Goal: Task Accomplishment & Management: Use online tool/utility

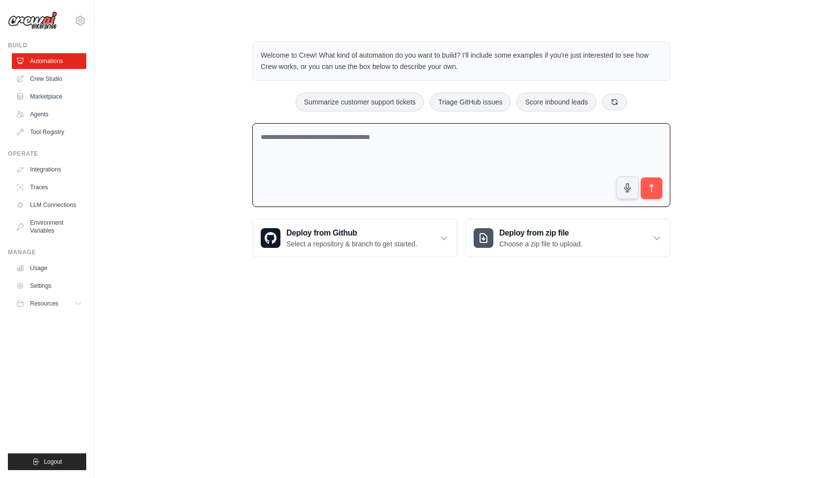
click at [436, 157] on textarea at bounding box center [461, 165] width 418 height 84
click at [505, 152] on textarea at bounding box center [461, 165] width 418 height 84
click at [762, 103] on div "Welcome to Crew! What kind of automation do you want to build? I'll include som…" at bounding box center [461, 150] width 702 height 248
click at [368, 167] on textarea at bounding box center [461, 165] width 418 height 84
click at [623, 96] on button at bounding box center [615, 101] width 25 height 17
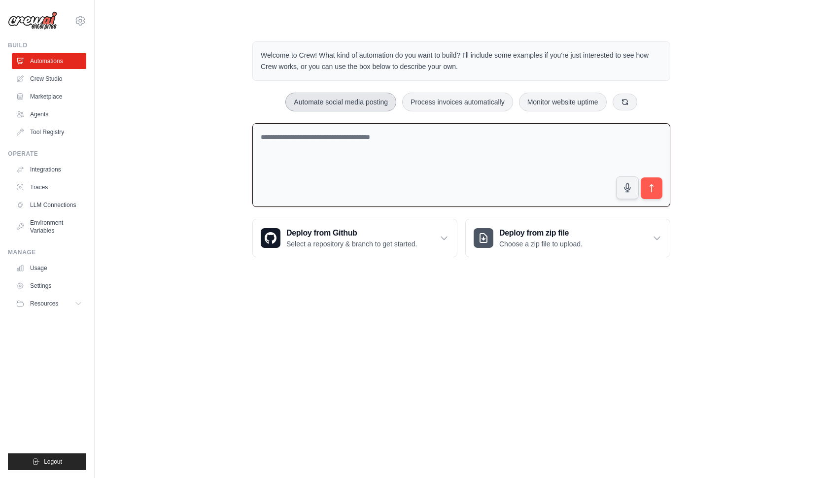
click at [314, 100] on button "Automate social media posting" at bounding box center [340, 102] width 111 height 19
type textarea "**********"
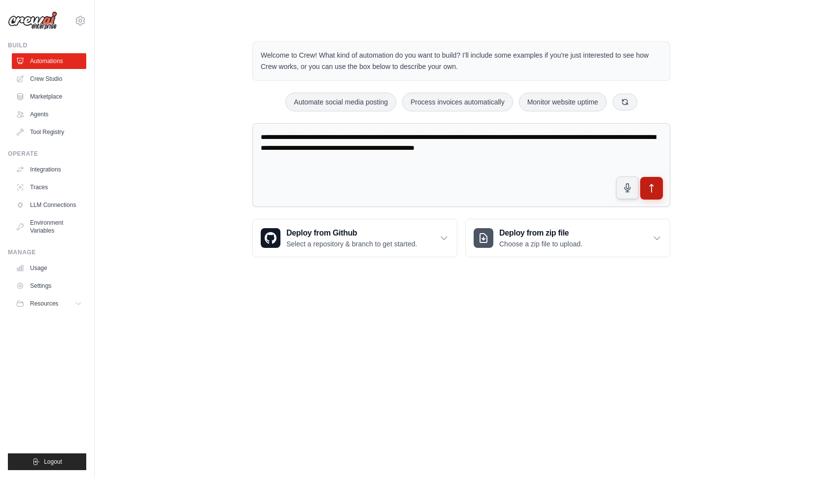
click at [659, 195] on button "submit" at bounding box center [651, 188] width 23 height 23
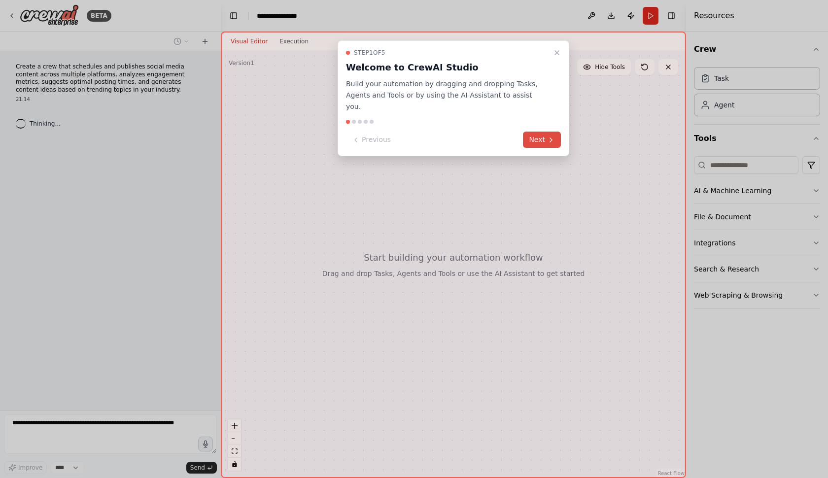
click at [552, 136] on icon at bounding box center [551, 140] width 8 height 8
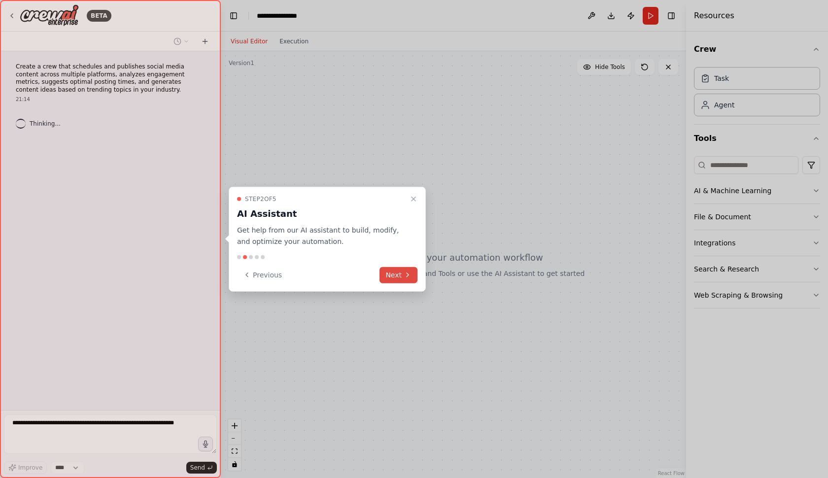
click at [398, 280] on button "Next" at bounding box center [399, 275] width 38 height 16
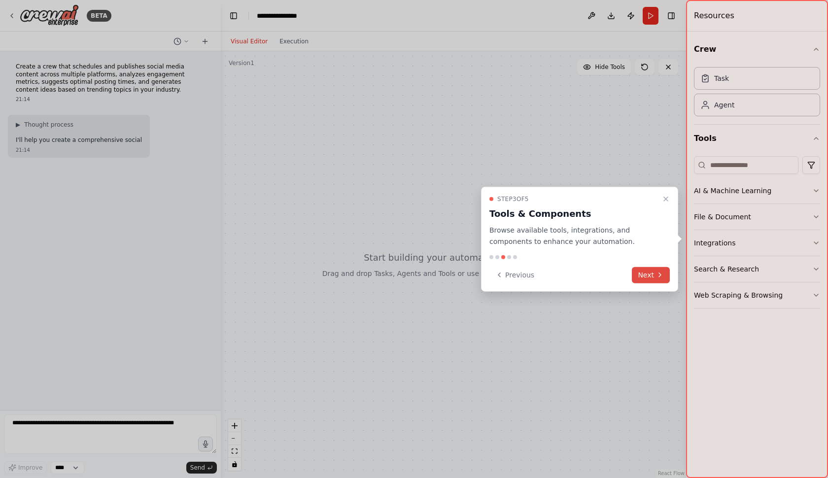
click at [642, 272] on button "Next" at bounding box center [651, 275] width 38 height 16
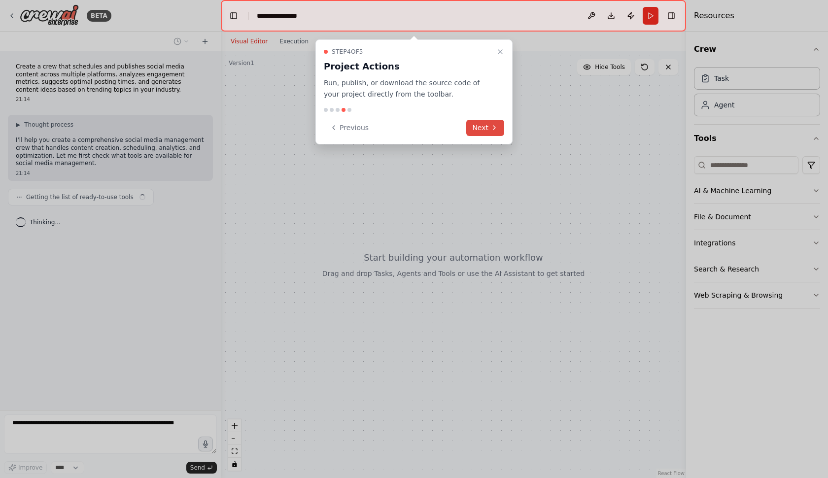
click at [477, 126] on button "Next" at bounding box center [485, 128] width 38 height 16
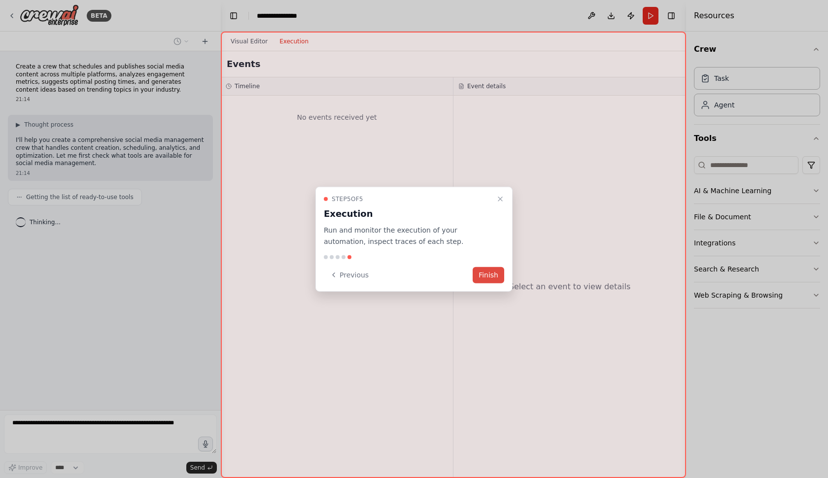
click at [485, 271] on button "Finish" at bounding box center [489, 275] width 32 height 16
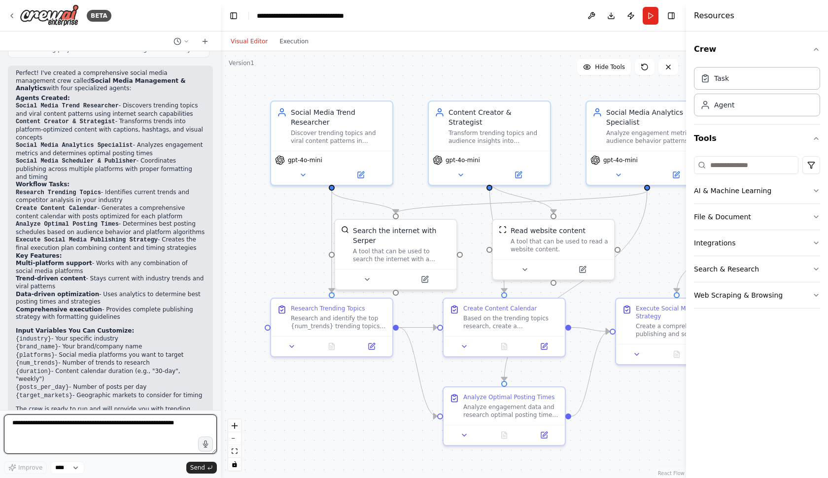
scroll to position [678, 0]
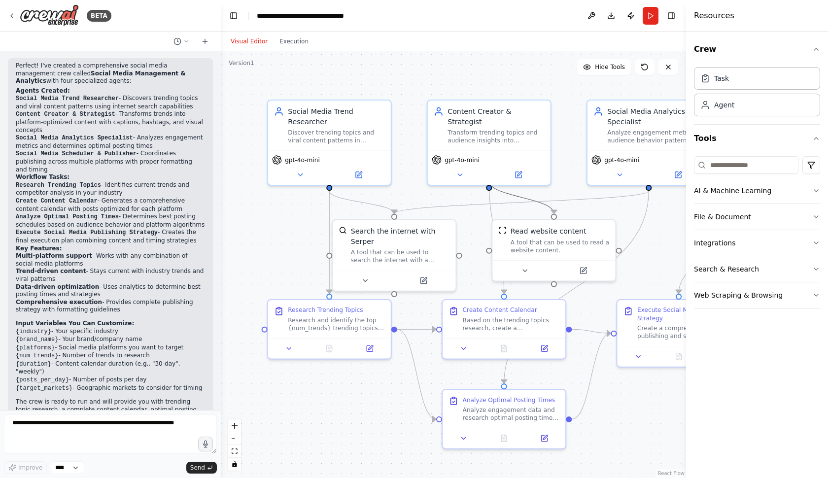
drag, startPoint x: 498, startPoint y: 190, endPoint x: 444, endPoint y: 199, distance: 55.0
click at [444, 199] on div ".deletable-edge-delete-btn { width: 20px; height: 20px; border: 0px solid #ffff…" at bounding box center [453, 264] width 465 height 427
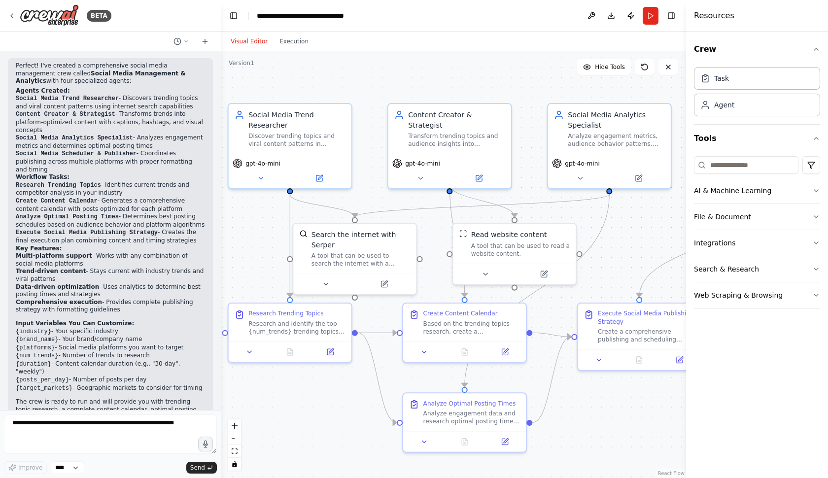
drag, startPoint x: 464, startPoint y: 220, endPoint x: 419, endPoint y: 225, distance: 45.1
click at [419, 225] on div ".deletable-edge-delete-btn { width: 20px; height: 20px; border: 0px solid #ffff…" at bounding box center [453, 264] width 465 height 427
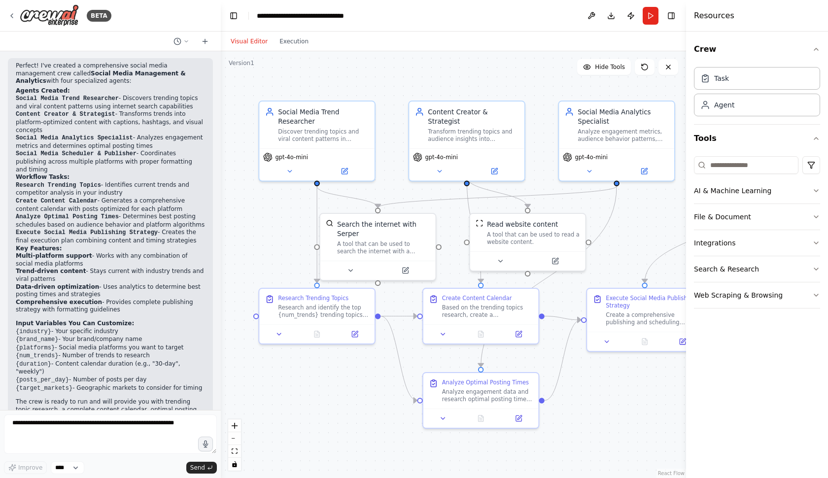
drag, startPoint x: 419, startPoint y: 225, endPoint x: 433, endPoint y: 214, distance: 17.6
click at [433, 214] on div ".deletable-edge-delete-btn { width: 20px; height: 20px; border: 0px solid #ffff…" at bounding box center [453, 264] width 465 height 427
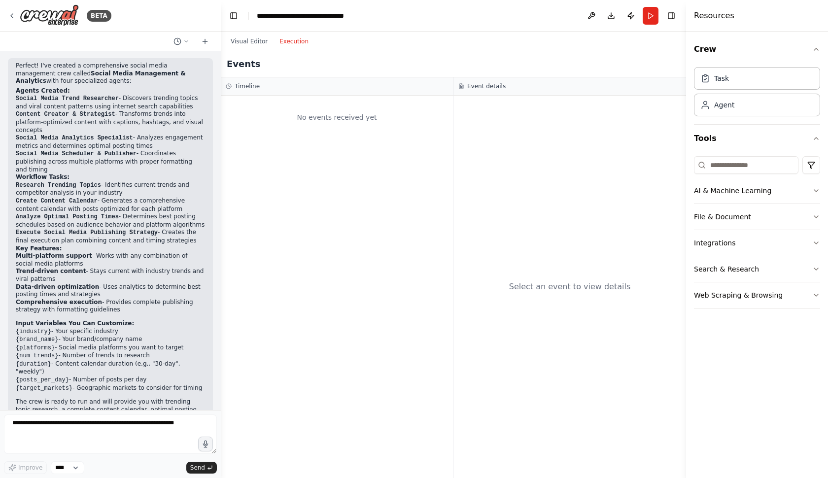
click at [291, 43] on button "Execution" at bounding box center [294, 42] width 41 height 12
click at [249, 42] on button "Visual Editor" at bounding box center [249, 42] width 49 height 12
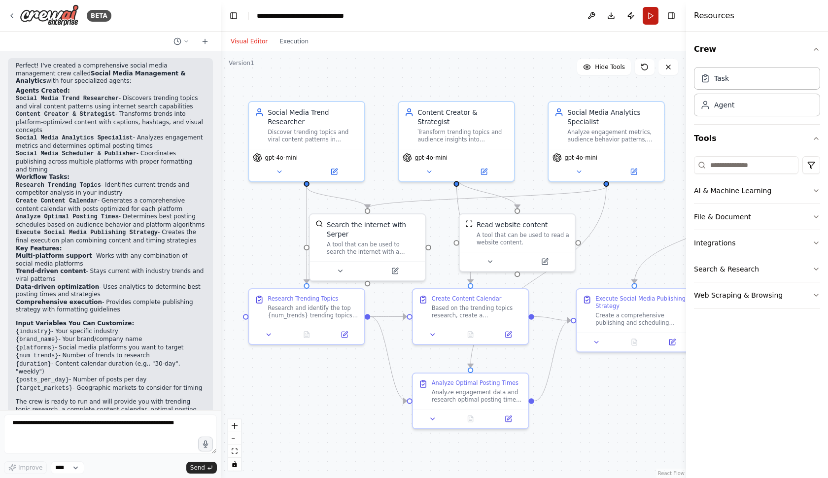
click at [649, 14] on button "Run" at bounding box center [651, 16] width 16 height 18
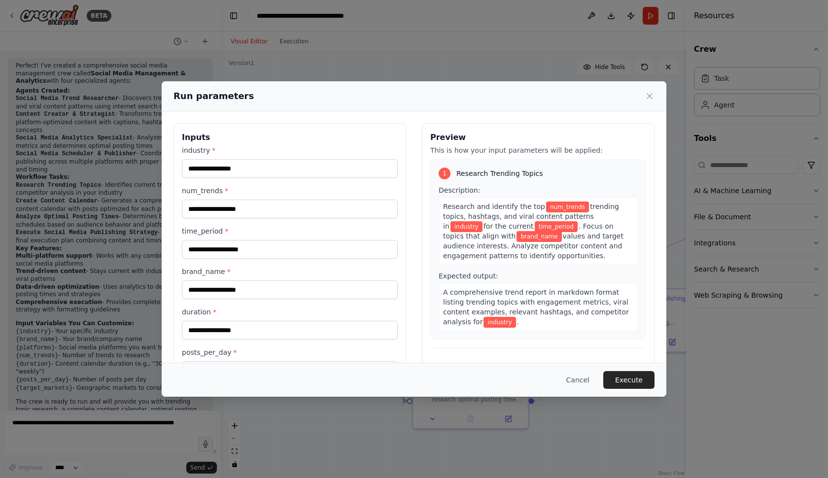
scroll to position [0, 0]
click at [254, 168] on input "industry *" at bounding box center [290, 168] width 216 height 19
click at [273, 138] on h3 "Inputs" at bounding box center [290, 138] width 216 height 12
click at [588, 380] on button "Cancel" at bounding box center [578, 380] width 39 height 18
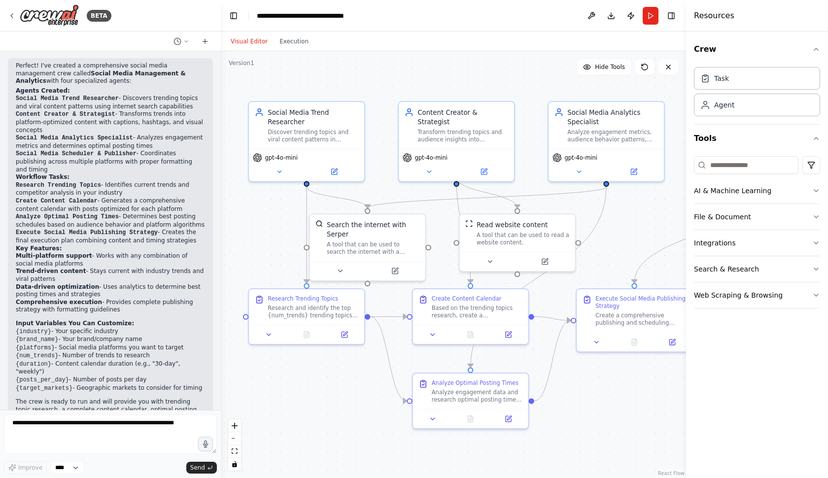
click at [610, 248] on div ".deletable-edge-delete-btn { width: 20px; height: 20px; border: 0px solid #ffff…" at bounding box center [453, 264] width 465 height 427
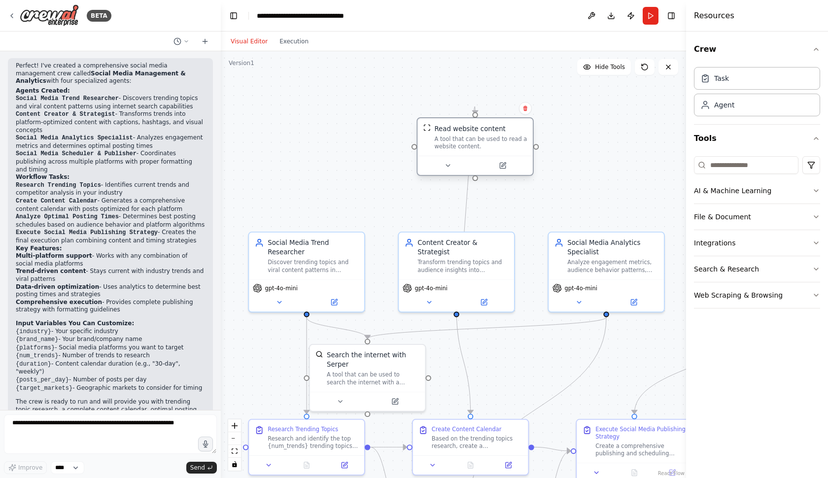
drag, startPoint x: 517, startPoint y: 234, endPoint x: 478, endPoint y: 136, distance: 105.1
click at [478, 136] on div "A tool that can be used to read a website content." at bounding box center [480, 142] width 93 height 15
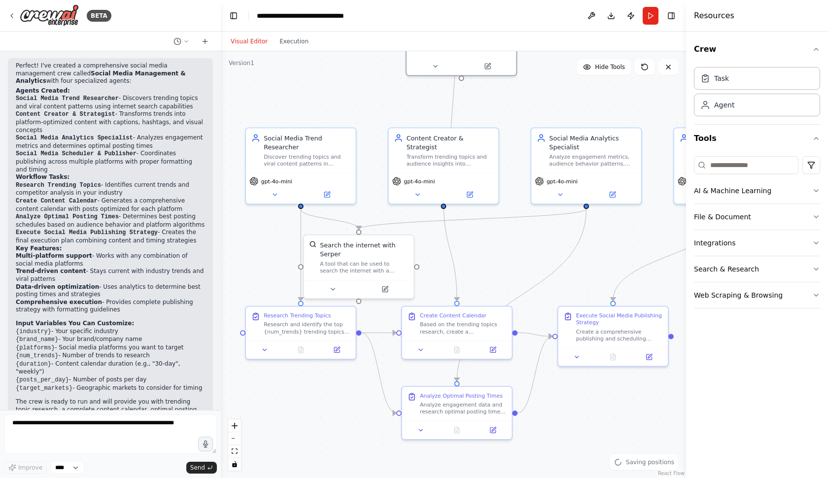
drag, startPoint x: 590, startPoint y: 206, endPoint x: 570, endPoint y: 103, distance: 104.8
click at [570, 103] on div ".deletable-edge-delete-btn { width: 20px; height: 20px; border: 0px solid #ffff…" at bounding box center [453, 264] width 465 height 427
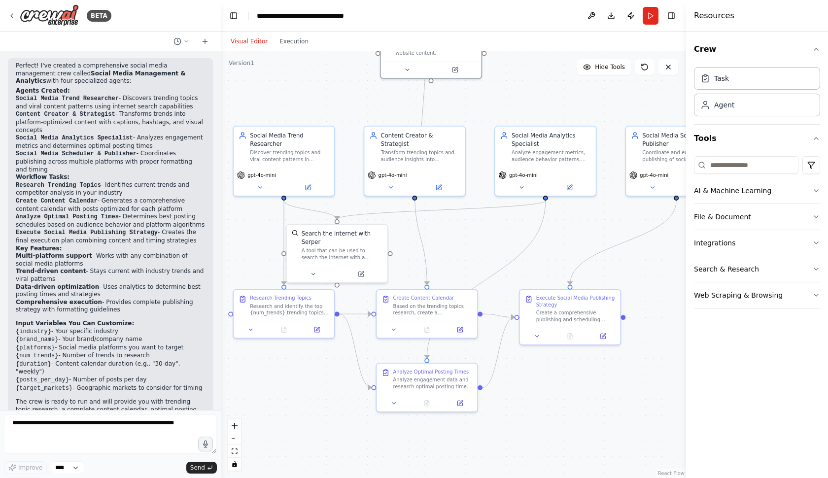
drag, startPoint x: 570, startPoint y: 103, endPoint x: 523, endPoint y: 105, distance: 47.4
click at [523, 105] on div ".deletable-edge-delete-btn { width: 20px; height: 20px; border: 0px solid #ffff…" at bounding box center [453, 264] width 465 height 427
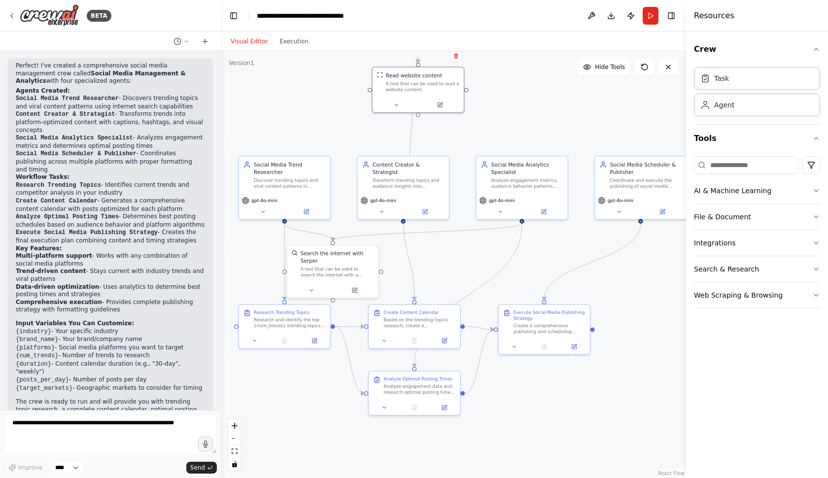
drag, startPoint x: 523, startPoint y: 105, endPoint x: 507, endPoint y: 140, distance: 38.8
click at [507, 140] on div ".deletable-edge-delete-btn { width: 20px; height: 20px; border: 0px solid #ffff…" at bounding box center [453, 264] width 465 height 427
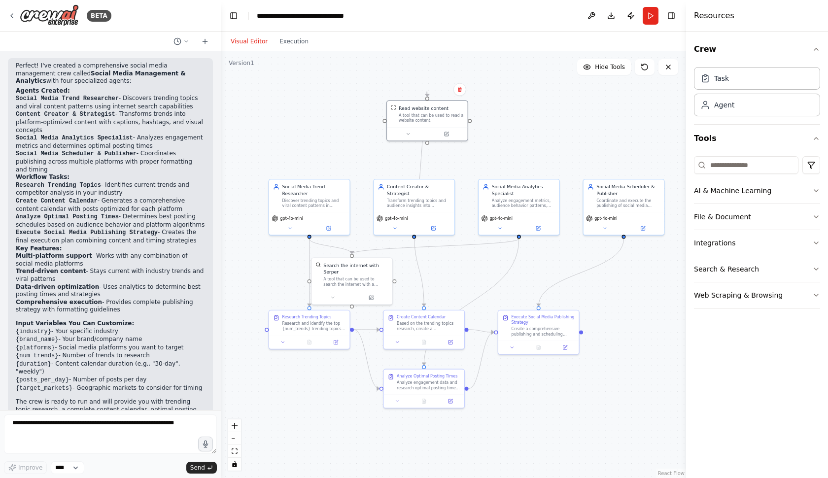
drag, startPoint x: 507, startPoint y: 140, endPoint x: 507, endPoint y: 161, distance: 20.7
click at [507, 161] on div ".deletable-edge-delete-btn { width: 20px; height: 20px; border: 0px solid #ffff…" at bounding box center [453, 264] width 465 height 427
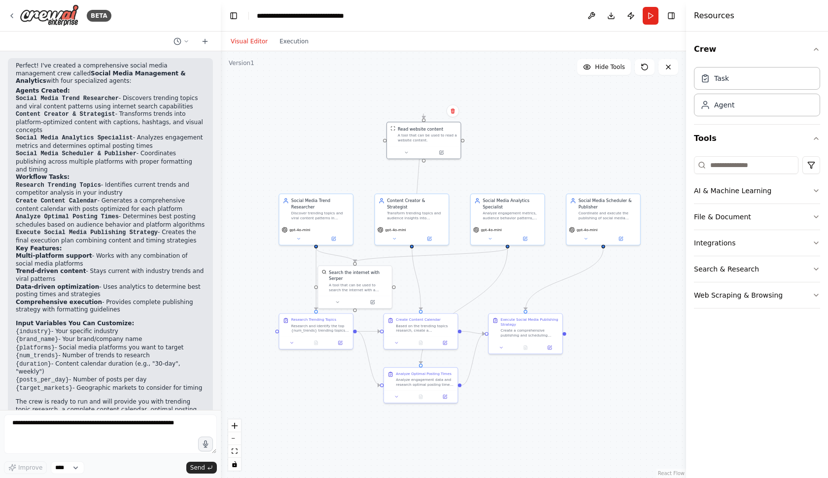
drag, startPoint x: 507, startPoint y: 161, endPoint x: 497, endPoint y: 177, distance: 19.3
click at [497, 177] on div ".deletable-edge-delete-btn { width: 20px; height: 20px; border: 0px solid #ffff…" at bounding box center [453, 264] width 465 height 427
drag, startPoint x: 531, startPoint y: 331, endPoint x: 581, endPoint y: 324, distance: 50.8
click at [559, 327] on div "Create a comprehensive publishing and scheduling strategy that combines the con…" at bounding box center [530, 331] width 58 height 9
click at [471, 316] on div at bounding box center [465, 318] width 73 height 12
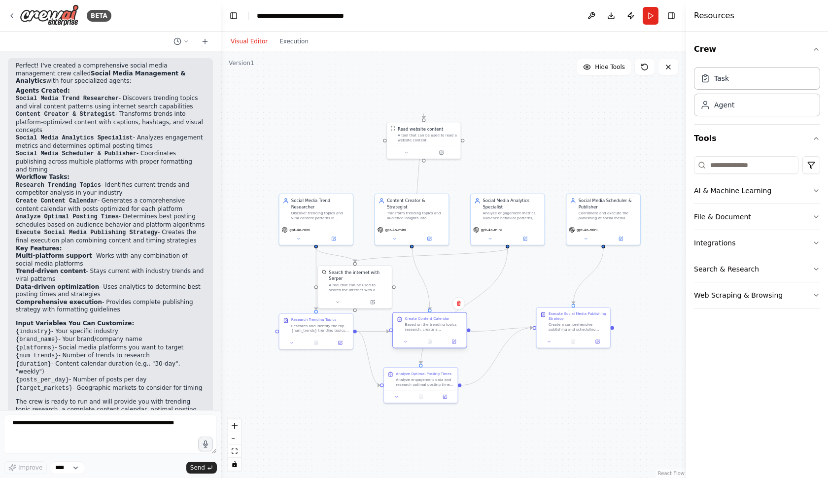
click at [431, 337] on div at bounding box center [429, 342] width 73 height 12
drag, startPoint x: 421, startPoint y: 376, endPoint x: 523, endPoint y: 376, distance: 102.1
click at [463, 376] on div "Analyze Optimal Posting Times Analyze engagement data and research optimal post…" at bounding box center [434, 378] width 58 height 16
drag, startPoint x: 523, startPoint y: 376, endPoint x: 487, endPoint y: 392, distance: 39.1
click at [487, 391] on div "Analyze Optimal Posting Times Analyze engagement data and research optimal post…" at bounding box center [512, 390] width 58 height 16
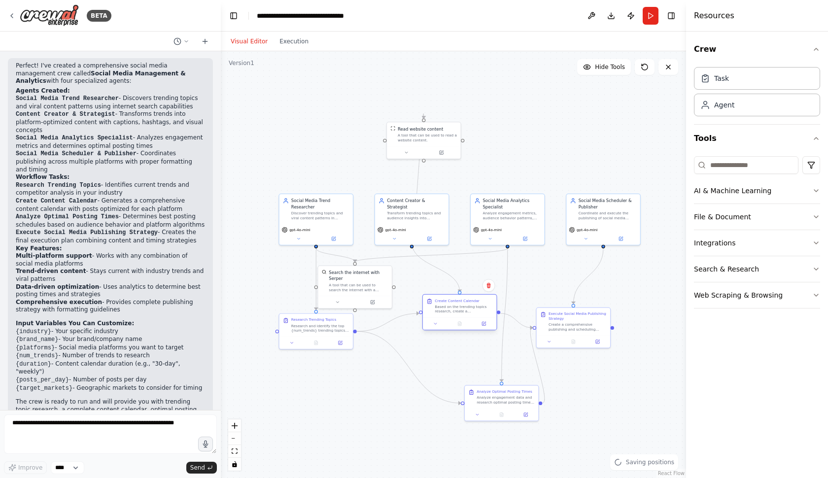
drag, startPoint x: 426, startPoint y: 331, endPoint x: 461, endPoint y: 307, distance: 42.8
click at [461, 307] on div "Based on the trending topics research, create a comprehensive {duration} social…" at bounding box center [464, 308] width 58 height 9
click at [493, 374] on div ".deletable-edge-delete-btn { width: 20px; height: 20px; border: 0px solid #ffff…" at bounding box center [453, 264] width 465 height 427
click at [672, 475] on link "React Flow" at bounding box center [671, 473] width 27 height 5
click at [405, 412] on div ".deletable-edge-delete-btn { width: 20px; height: 20px; border: 0px solid #ffff…" at bounding box center [453, 264] width 465 height 427
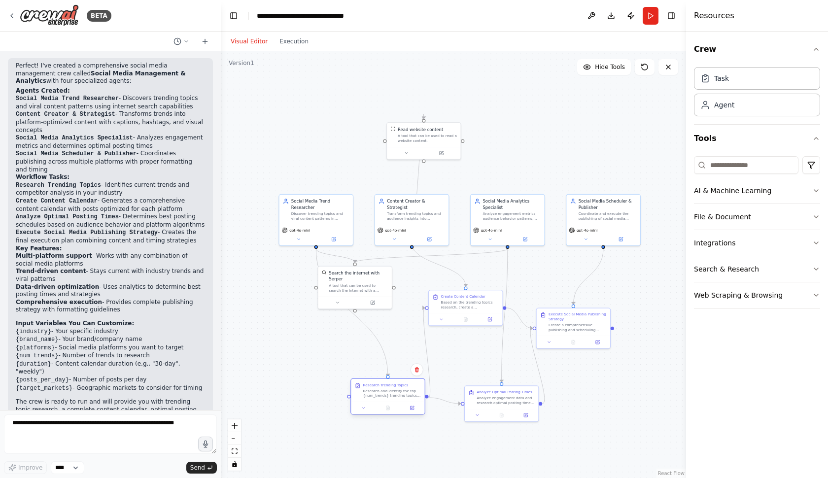
drag, startPoint x: 310, startPoint y: 321, endPoint x: 378, endPoint y: 369, distance: 83.5
click at [378, 383] on div "Research Trending Topics" at bounding box center [385, 385] width 45 height 5
drag, startPoint x: 349, startPoint y: 292, endPoint x: 362, endPoint y: 313, distance: 24.6
click at [362, 313] on div "Search the internet with Serper A tool that can be used to search the internet …" at bounding box center [369, 304] width 73 height 30
click at [435, 281] on div ".deletable-edge-delete-btn { width: 20px; height: 20px; border: 0px solid #ffff…" at bounding box center [453, 264] width 465 height 427
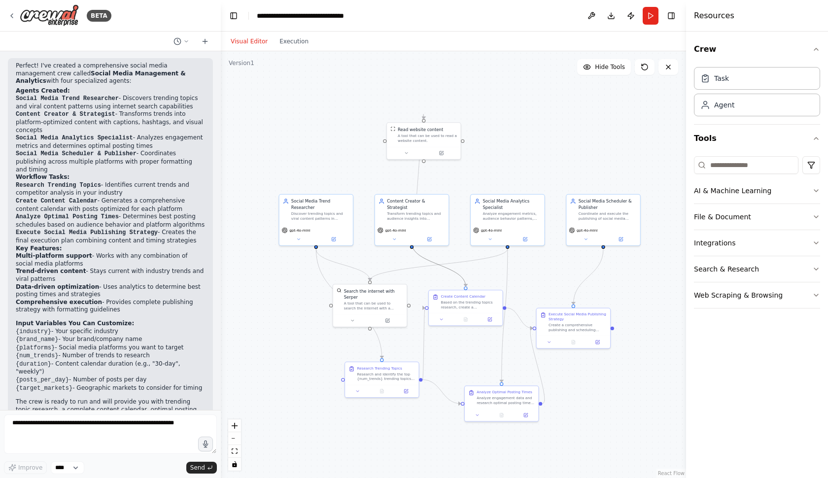
click at [466, 284] on circle "Edge from 9758381f-4a56-48f6-88e3-bfff2a66d1e8 to bb7bc40e-fdb5-4282-a363-a032d…" at bounding box center [466, 284] width 6 height 6
drag, startPoint x: 453, startPoint y: 304, endPoint x: 469, endPoint y: 304, distance: 16.3
click at [469, 304] on div "Based on the trending topics research, create a comprehensive {duration} social…" at bounding box center [488, 303] width 58 height 9
drag, startPoint x: 563, startPoint y: 324, endPoint x: 599, endPoint y: 323, distance: 36.5
click at [598, 324] on div "Create a comprehensive publishing and scheduling strategy that combines the con…" at bounding box center [578, 325] width 58 height 9
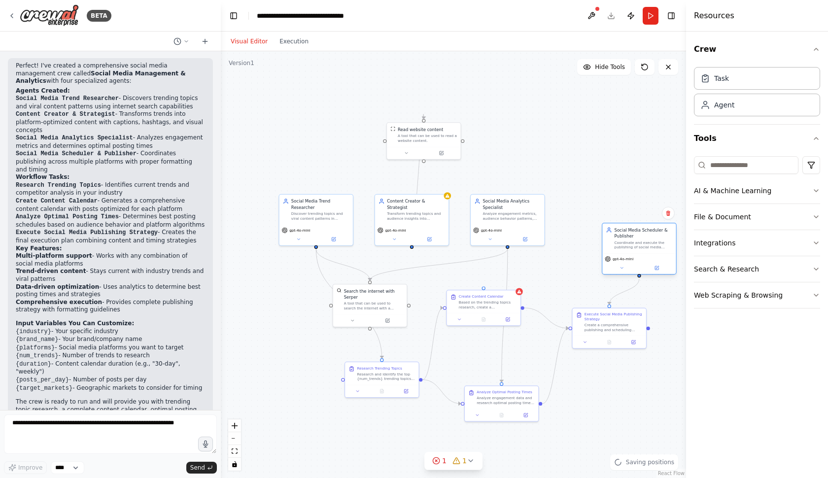
drag, startPoint x: 606, startPoint y: 209, endPoint x: 643, endPoint y: 240, distance: 47.9
click at [643, 240] on div "Social Media Scheduler & Publisher Coordinate and execute the publishing of soc…" at bounding box center [644, 238] width 58 height 23
click at [603, 154] on div ".deletable-edge-delete-btn { width: 20px; height: 20px; border: 0px solid #ffff…" at bounding box center [453, 264] width 465 height 427
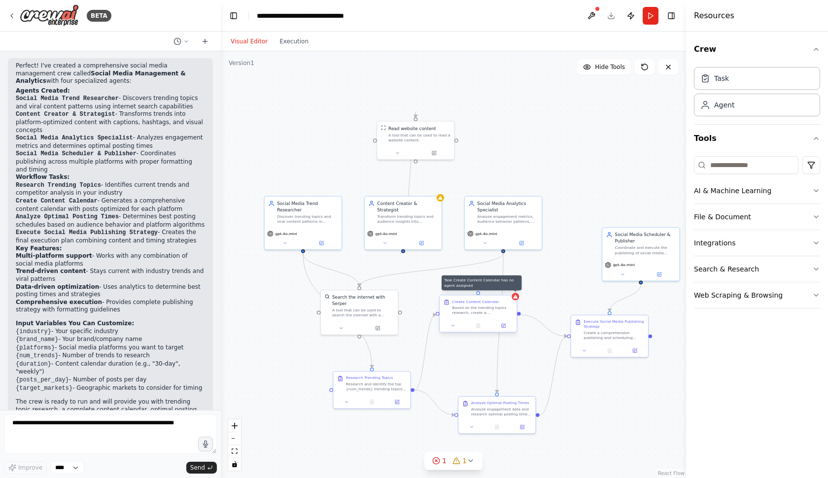
click at [515, 300] on div at bounding box center [515, 296] width 7 height 7
click at [517, 300] on div "Create Content Calendar Based on the trending topics research, create a compreh…" at bounding box center [478, 314] width 78 height 38
click at [517, 297] on icon at bounding box center [516, 297] width 4 height 4
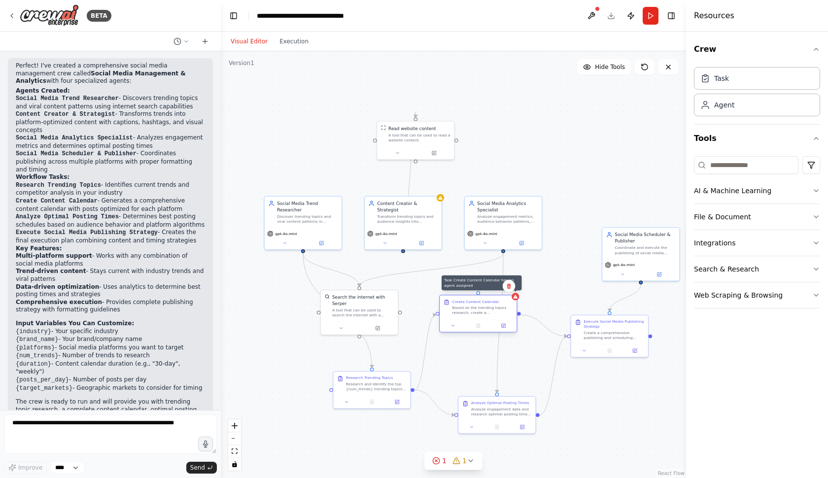
click at [517, 297] on icon at bounding box center [516, 297] width 4 height 4
drag, startPoint x: 493, startPoint y: 311, endPoint x: 469, endPoint y: 310, distance: 23.2
click at [468, 310] on div "Based on the trending topics research, create a comprehensive {duration} social…" at bounding box center [451, 311] width 61 height 10
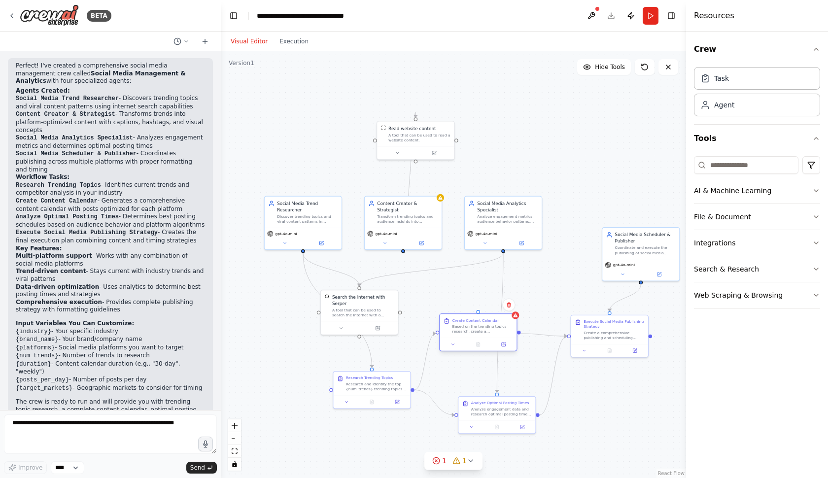
drag, startPoint x: 462, startPoint y: 310, endPoint x: 485, endPoint y: 330, distance: 30.4
click at [485, 330] on div "Based on the trending topics research, create a comprehensive {duration} social…" at bounding box center [483, 329] width 61 height 10
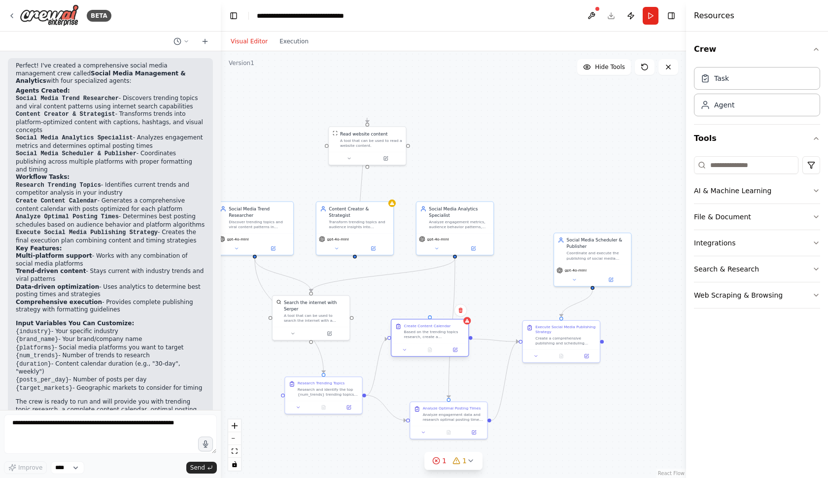
drag, startPoint x: 519, startPoint y: 335, endPoint x: 471, endPoint y: 341, distance: 48.6
click at [471, 341] on div ".deletable-edge-delete-btn { width: 20px; height: 20px; border: 0px solid #ffff…" at bounding box center [453, 264] width 465 height 427
drag, startPoint x: 471, startPoint y: 338, endPoint x: 592, endPoint y: 288, distance: 131.3
click at [592, 288] on div ".deletable-edge-delete-btn { width: 20px; height: 20px; border: 0px solid #ffff…" at bounding box center [453, 264] width 465 height 427
drag, startPoint x: 593, startPoint y: 288, endPoint x: 469, endPoint y: 341, distance: 134.5
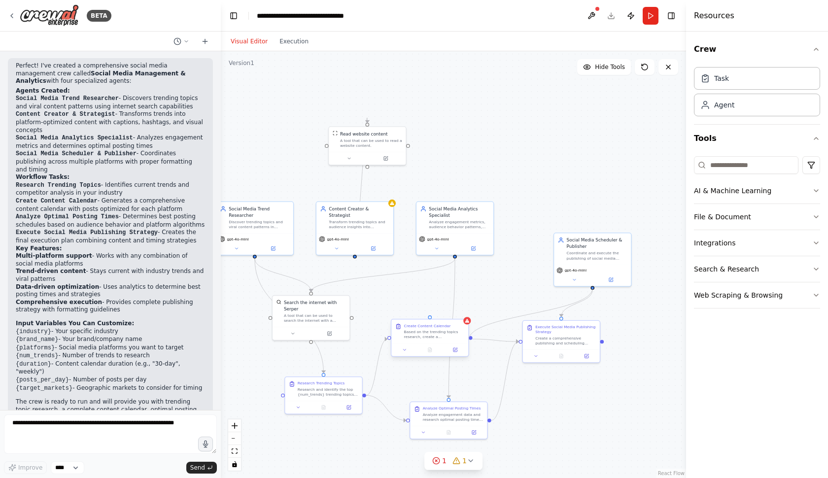
click at [469, 340] on div "Social Media Trend Researcher Discover trending topics and viral content patter…" at bounding box center [331, 305] width 295 height 271
drag, startPoint x: 558, startPoint y: 340, endPoint x: 580, endPoint y: 384, distance: 49.4
click at [580, 384] on div "Create a comprehensive publishing and scheduling strategy that combines the con…" at bounding box center [591, 384] width 61 height 10
click at [392, 204] on icon at bounding box center [392, 202] width 5 height 5
click at [425, 179] on div ".deletable-edge-delete-btn { width: 20px; height: 20px; border: 0px solid #ffff…" at bounding box center [453, 264] width 465 height 427
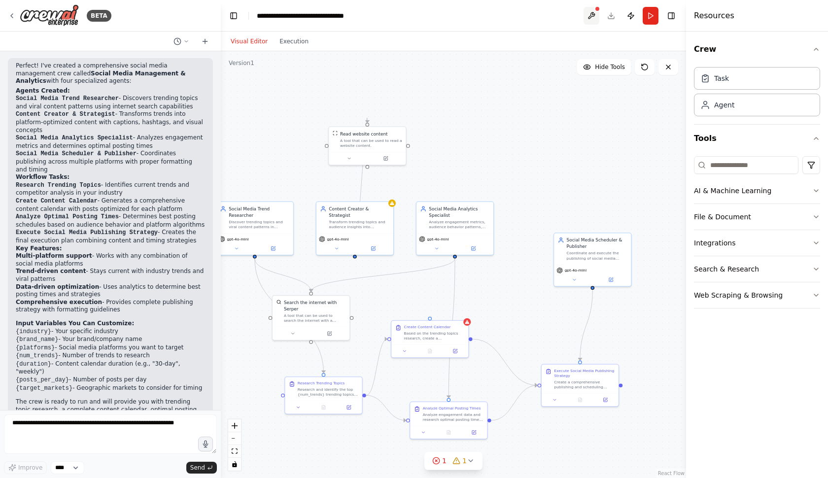
click at [586, 18] on button at bounding box center [592, 16] width 16 height 18
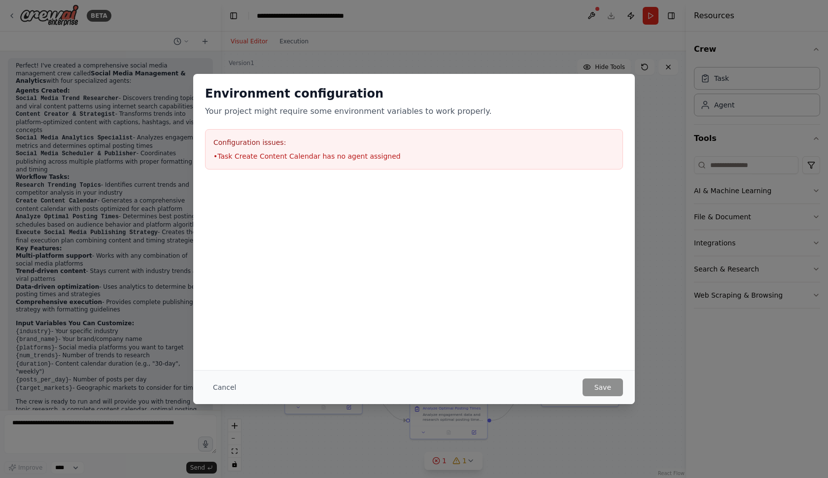
click at [300, 164] on div "Configuration issues: • Task Create Content Calendar has no agent assigned" at bounding box center [414, 149] width 418 height 40
click at [266, 169] on div "Configuration issues: • Task Create Content Calendar has no agent assigned" at bounding box center [414, 149] width 418 height 40
click at [276, 153] on li "• Task Create Content Calendar has no agent assigned" at bounding box center [413, 156] width 401 height 10
click at [243, 328] on div "Environment configuration Your project might require some environment variables…" at bounding box center [414, 222] width 442 height 296
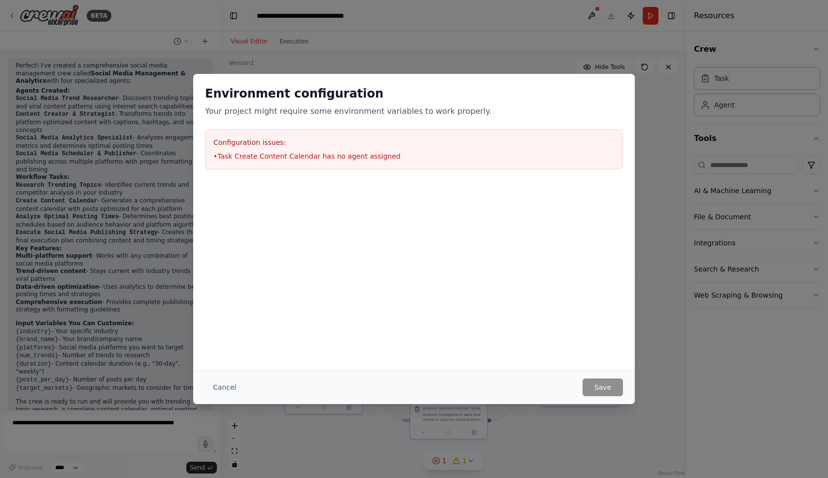
click at [210, 404] on div "Environment configuration Your project might require some environment variables…" at bounding box center [414, 239] width 828 height 478
click at [222, 379] on button "Cancel" at bounding box center [224, 388] width 39 height 18
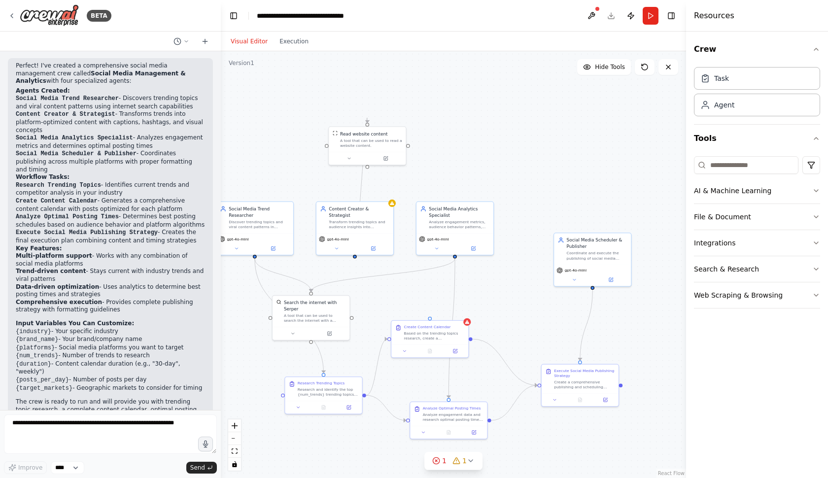
click at [440, 194] on div ".deletable-edge-delete-btn { width: 20px; height: 20px; border: 0px solid #ffff…" at bounding box center [453, 264] width 465 height 427
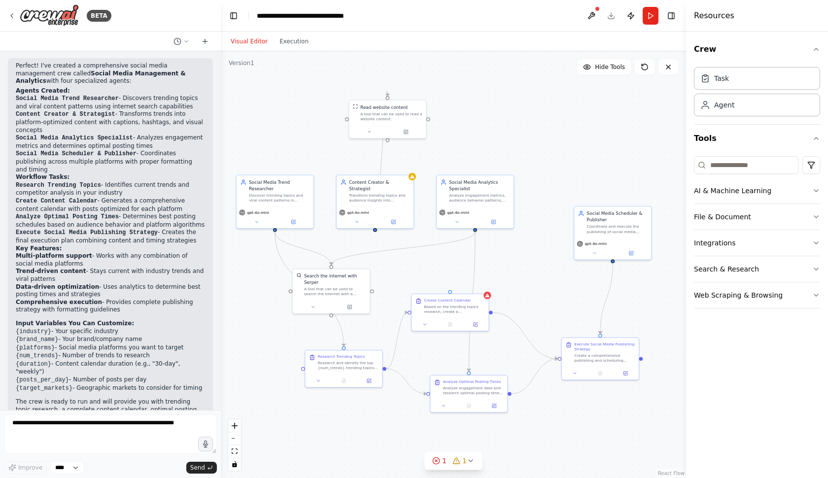
drag, startPoint x: 481, startPoint y: 143, endPoint x: 504, endPoint y: 109, distance: 40.9
click at [504, 109] on div ".deletable-edge-delete-btn { width: 20px; height: 20px; border: 0px solid #ffff…" at bounding box center [453, 264] width 465 height 427
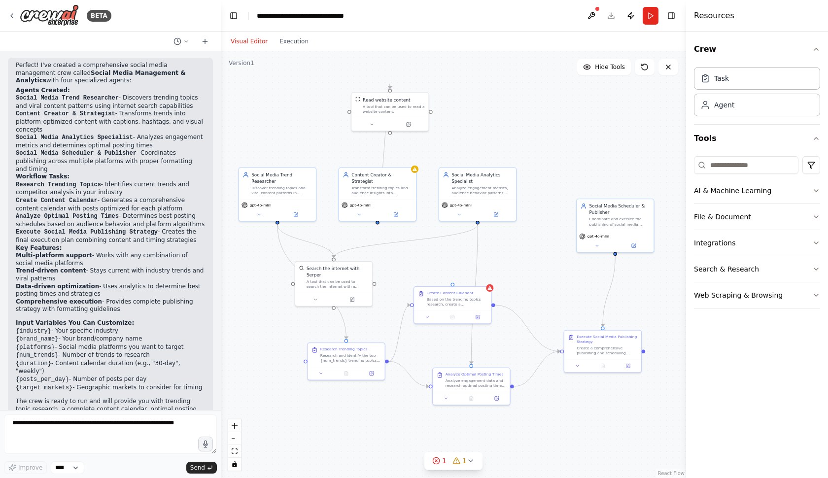
scroll to position [678, 0]
click at [201, 44] on icon at bounding box center [205, 41] width 8 height 8
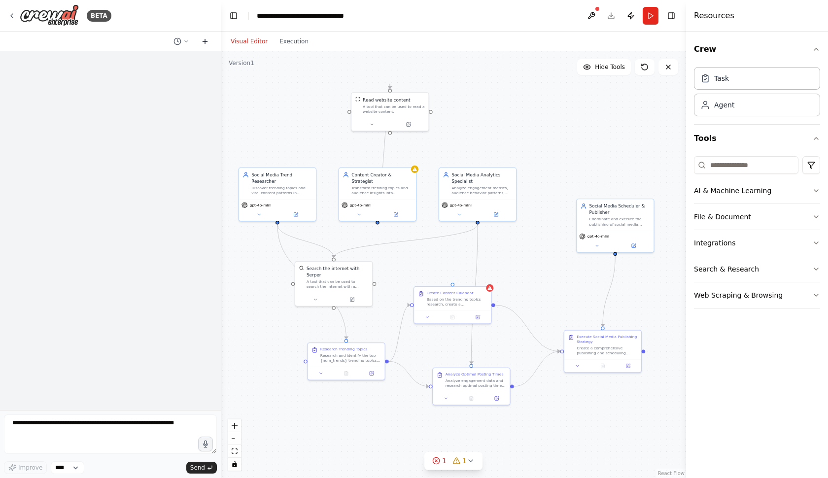
scroll to position [0, 0]
click at [86, 197] on div "Hello! I'm the CrewAI assistant. What kind of automation do you want to build? …" at bounding box center [110, 230] width 221 height 359
click at [146, 156] on div "Hello! I'm the CrewAI assistant. What kind of automation do you want to build? …" at bounding box center [110, 230] width 221 height 359
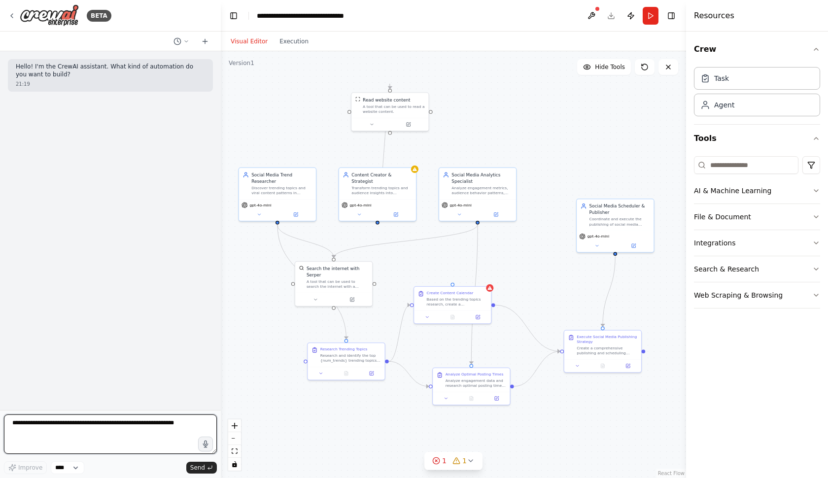
click at [92, 429] on textarea at bounding box center [110, 434] width 213 height 39
drag, startPoint x: 92, startPoint y: 429, endPoint x: 70, endPoint y: 448, distance: 28.3
click at [70, 448] on textarea "**********" at bounding box center [110, 434] width 213 height 39
drag, startPoint x: 107, startPoint y: 447, endPoint x: 193, endPoint y: 447, distance: 85.8
click at [193, 447] on textarea "**********" at bounding box center [110, 434] width 213 height 39
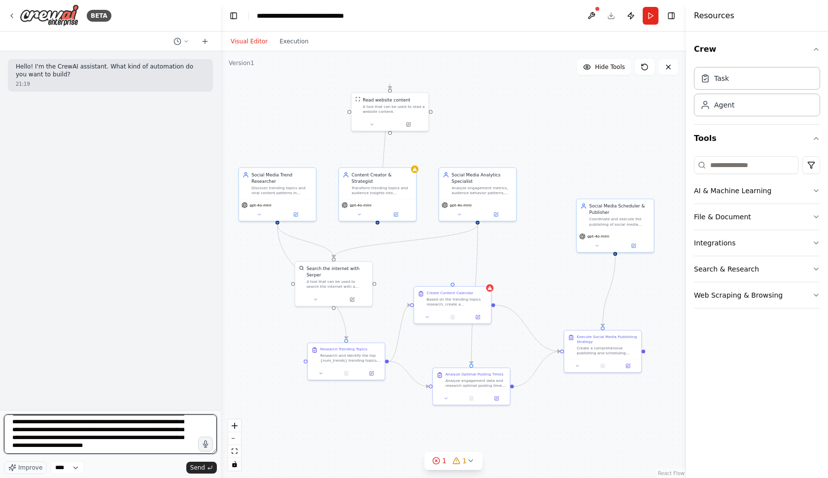
scroll to position [20, 0]
type textarea "**********"
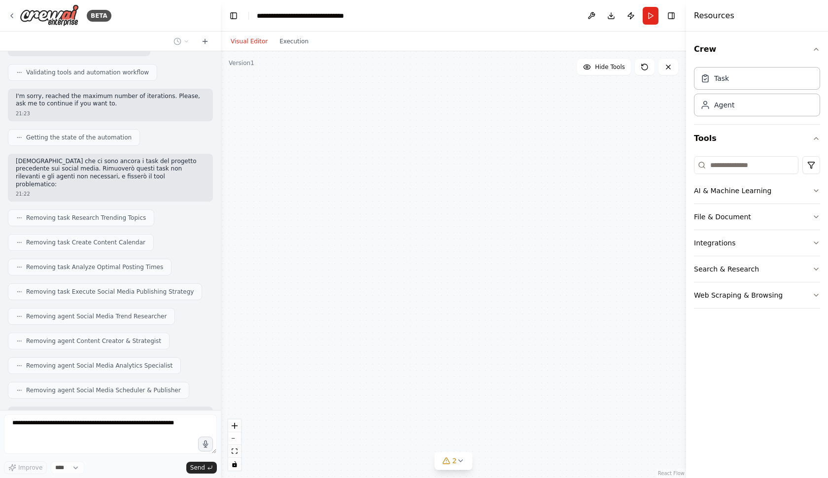
scroll to position [0, 0]
click at [305, 317] on div "Search the internet with Serper A tool that can be used to search the internet …" at bounding box center [453, 264] width 465 height 427
drag, startPoint x: 497, startPoint y: 325, endPoint x: 470, endPoint y: 179, distance: 148.8
click at [470, 179] on div "Search the internet with Serper A tool that can be used to search the internet …" at bounding box center [453, 264] width 465 height 427
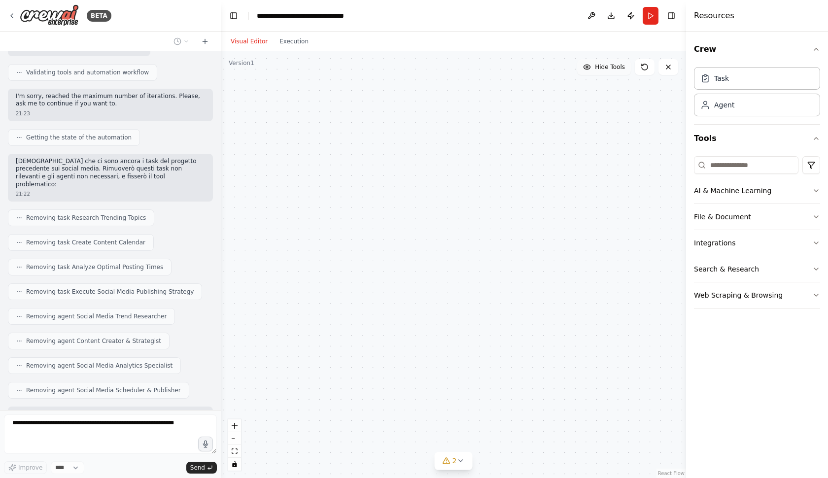
click at [599, 69] on span "Hide Tools" at bounding box center [610, 67] width 30 height 8
click at [599, 69] on span "Show Tools" at bounding box center [609, 67] width 33 height 8
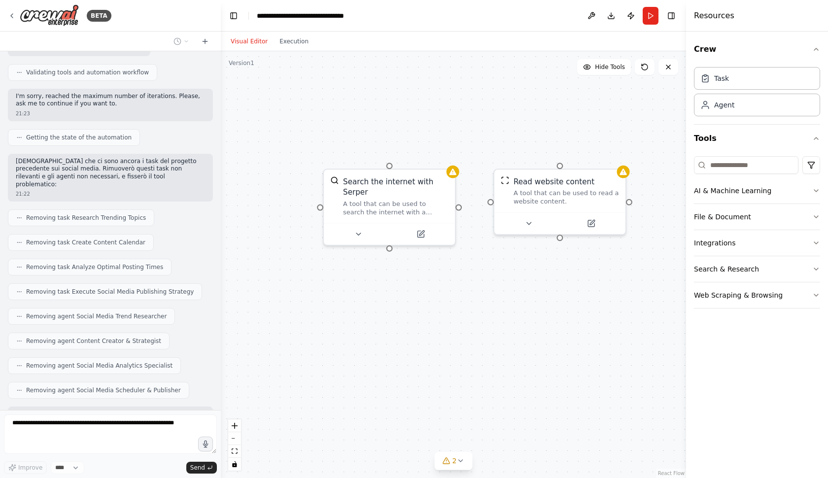
drag, startPoint x: 561, startPoint y: 151, endPoint x: 624, endPoint y: 157, distance: 62.9
click at [624, 157] on div "Search the internet with Serper A tool that can be used to search the internet …" at bounding box center [453, 264] width 465 height 427
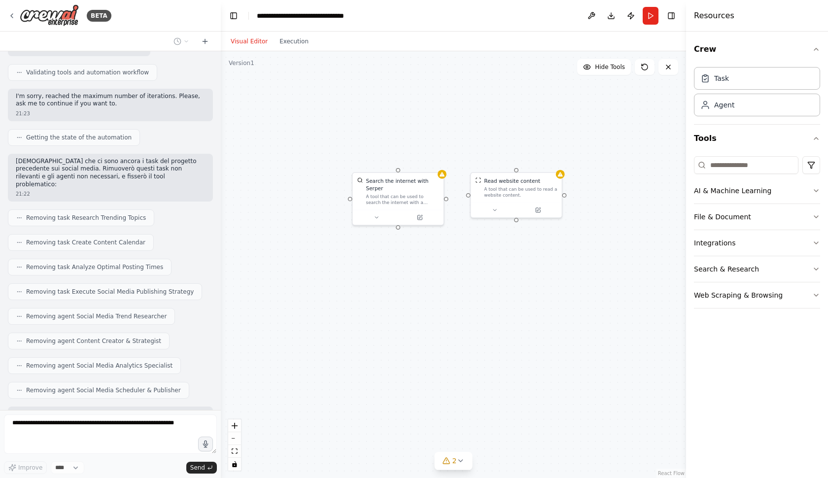
drag, startPoint x: 624, startPoint y: 148, endPoint x: 526, endPoint y: 159, distance: 98.2
click at [526, 159] on div "Search the internet with Serper A tool that can be used to search the internet …" at bounding box center [453, 264] width 465 height 427
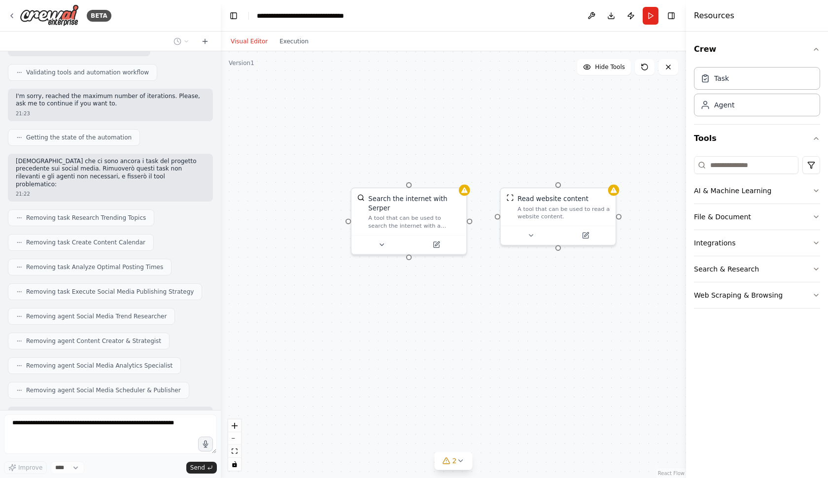
drag, startPoint x: 526, startPoint y: 159, endPoint x: 599, endPoint y: 158, distance: 72.5
click at [600, 159] on div "Search the internet with Serper A tool that can be used to search the internet …" at bounding box center [453, 264] width 465 height 427
click at [113, 411] on p "Ora rimuoverò il tool problematico da tutti gli agenti e lascerò gli agenti sen…" at bounding box center [110, 422] width 189 height 23
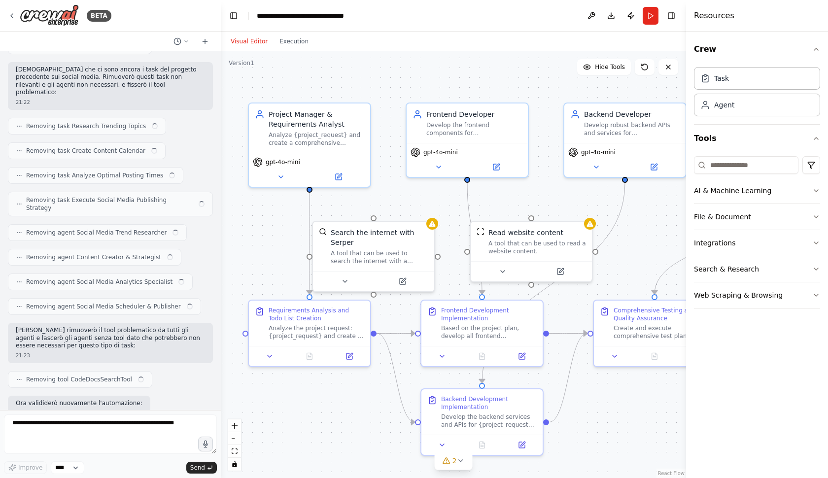
scroll to position [1353, 0]
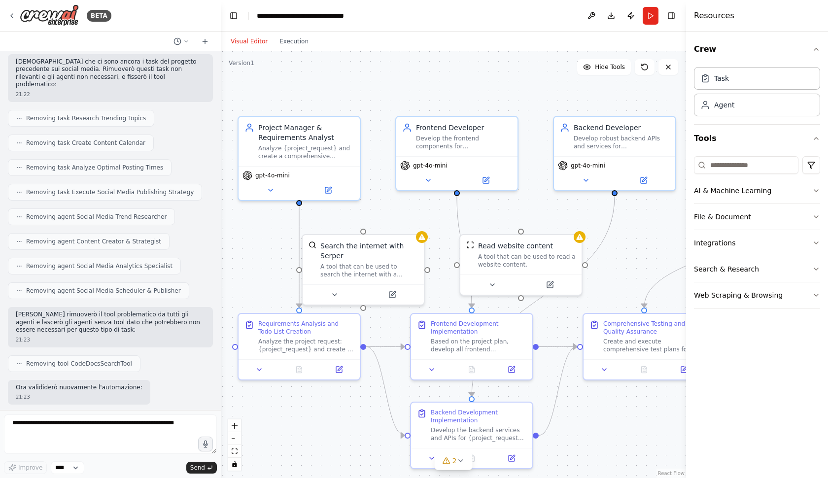
drag, startPoint x: 301, startPoint y: 268, endPoint x: 268, endPoint y: 284, distance: 36.2
click at [268, 283] on div ".deletable-edge-delete-btn { width: 20px; height: 20px; border: 0px solid #ffff…" at bounding box center [453, 264] width 465 height 427
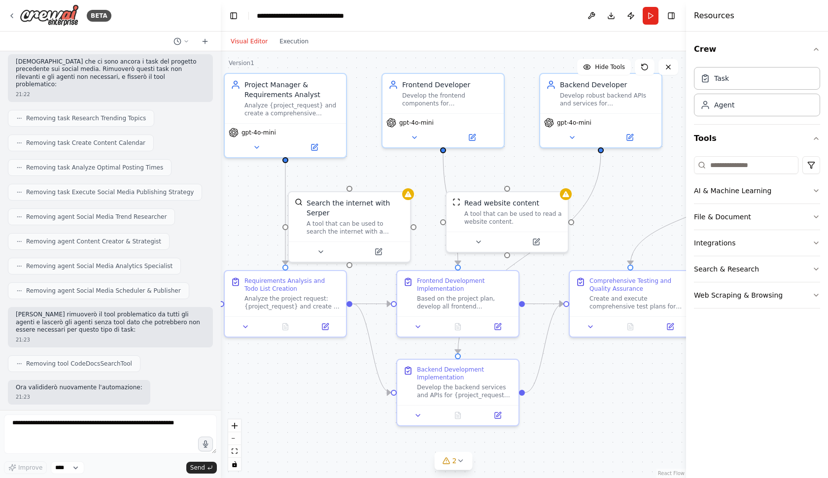
drag, startPoint x: 346, startPoint y: 416, endPoint x: 322, endPoint y: 365, distance: 56.0
click at [323, 364] on div ".deletable-edge-delete-btn { width: 20px; height: 20px; border: 0px solid #ffff…" at bounding box center [453, 264] width 465 height 427
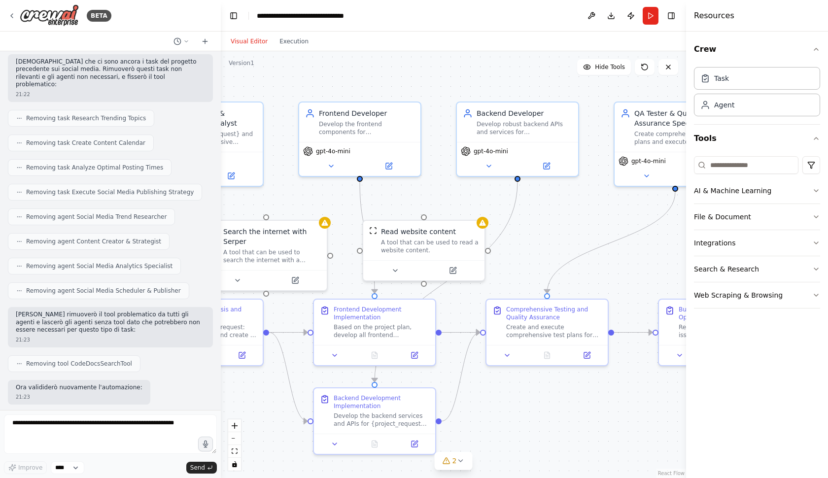
drag, startPoint x: 578, startPoint y: 363, endPoint x: 495, endPoint y: 401, distance: 92.0
click at [499, 401] on div ".deletable-edge-delete-btn { width: 20px; height: 20px; border: 0px solid #ffff…" at bounding box center [453, 264] width 465 height 427
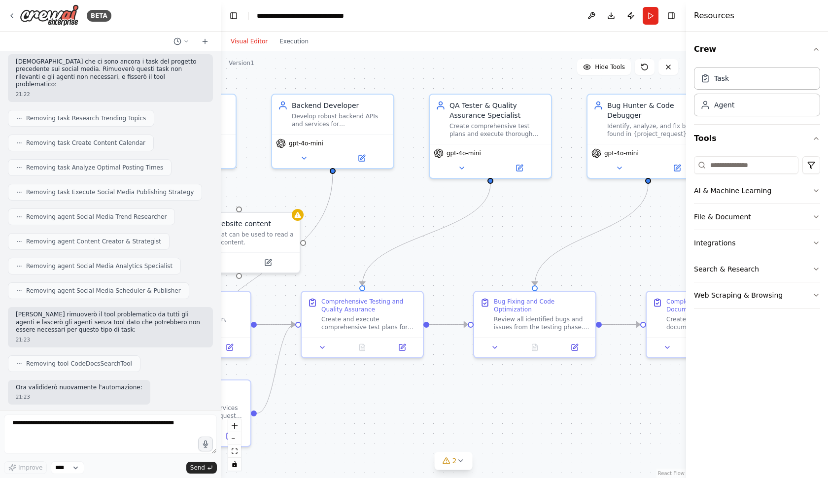
drag, startPoint x: 565, startPoint y: 392, endPoint x: 356, endPoint y: 373, distance: 208.9
click at [356, 373] on div ".deletable-edge-delete-btn { width: 20px; height: 20px; border: 0px solid #ffff…" at bounding box center [453, 264] width 465 height 427
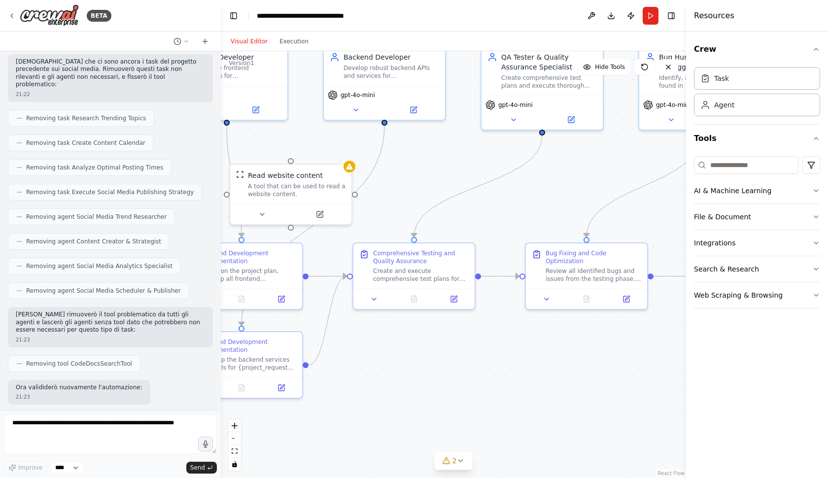
drag, startPoint x: 475, startPoint y: 366, endPoint x: 563, endPoint y: 326, distance: 96.9
click at [563, 327] on div ".deletable-edge-delete-btn { width: 20px; height: 20px; border: 0px solid #ffff…" at bounding box center [453, 264] width 465 height 427
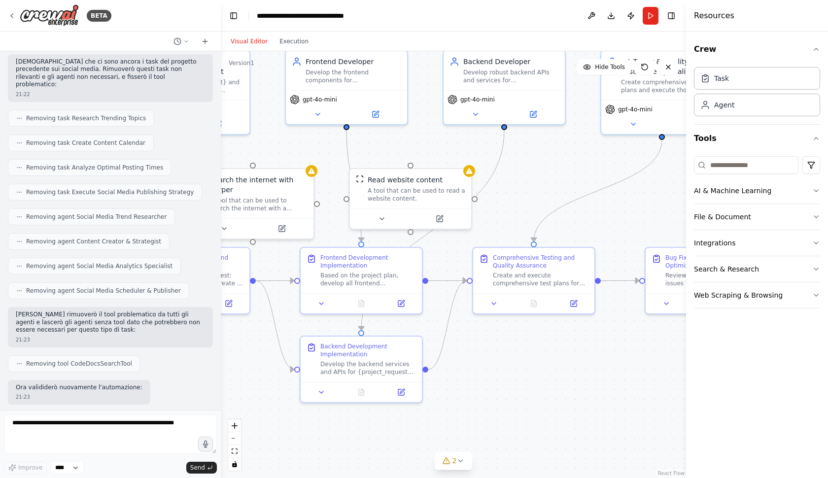
drag, startPoint x: 426, startPoint y: 344, endPoint x: 555, endPoint y: 351, distance: 129.9
click at [553, 351] on div ".deletable-edge-delete-btn { width: 20px; height: 20px; border: 0px solid #ffff…" at bounding box center [453, 264] width 465 height 427
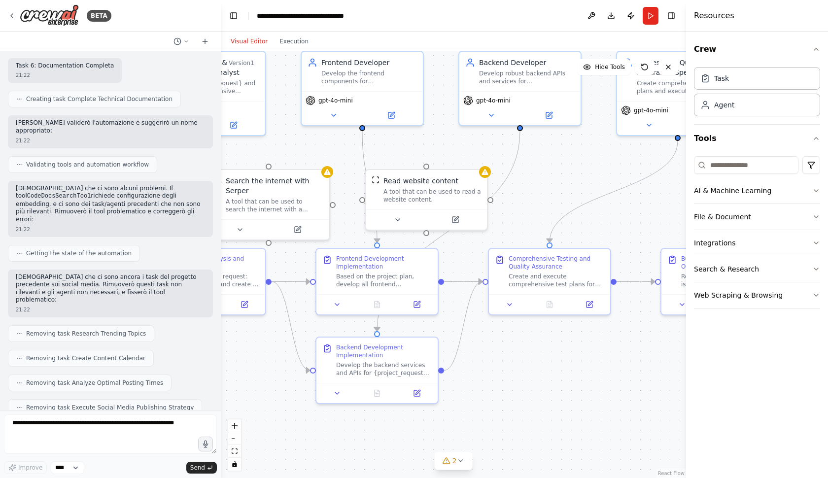
scroll to position [1130, 0]
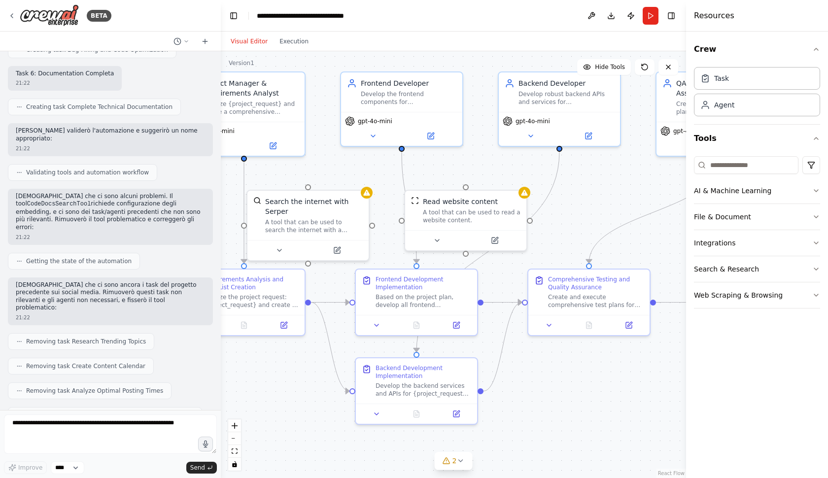
drag, startPoint x: 563, startPoint y: 200, endPoint x: 617, endPoint y: 228, distance: 61.8
click at [617, 228] on div ".deletable-edge-delete-btn { width: 20px; height: 20px; border: 0px solid #ffff…" at bounding box center [453, 264] width 465 height 427
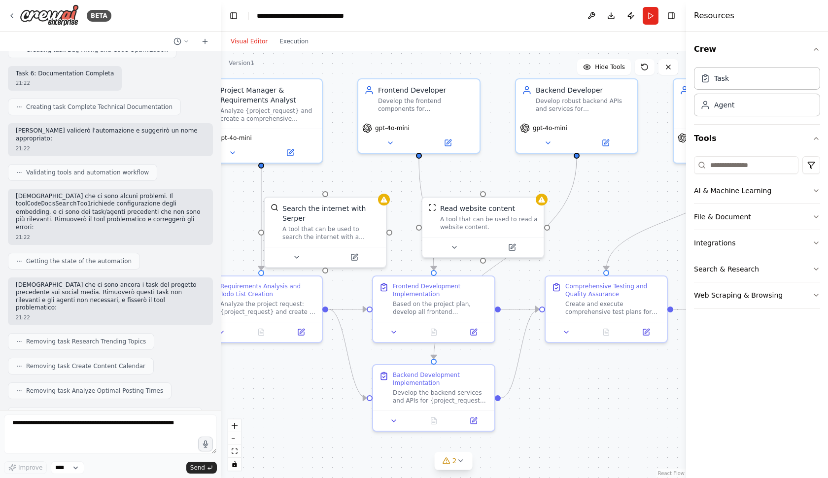
drag, startPoint x: 609, startPoint y: 203, endPoint x: 619, endPoint y: 204, distance: 9.9
click at [619, 204] on div ".deletable-edge-delete-btn { width: 20px; height: 20px; border: 0px solid #ffff…" at bounding box center [453, 264] width 465 height 427
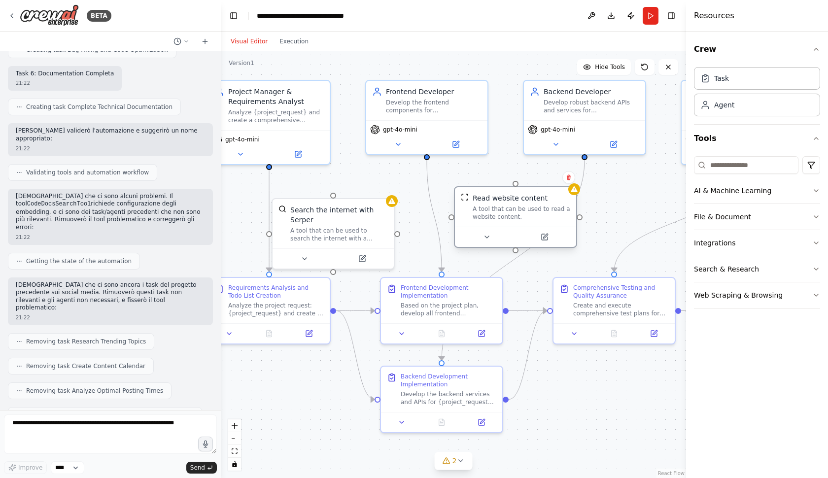
drag, startPoint x: 478, startPoint y: 205, endPoint x: 501, endPoint y: 199, distance: 24.0
click at [501, 199] on div "Read website content" at bounding box center [510, 198] width 75 height 10
click at [569, 178] on icon at bounding box center [569, 178] width 6 height 6
click at [569, 178] on icon at bounding box center [569, 177] width 4 height 5
click at [549, 180] on button "Confirm" at bounding box center [541, 177] width 35 height 12
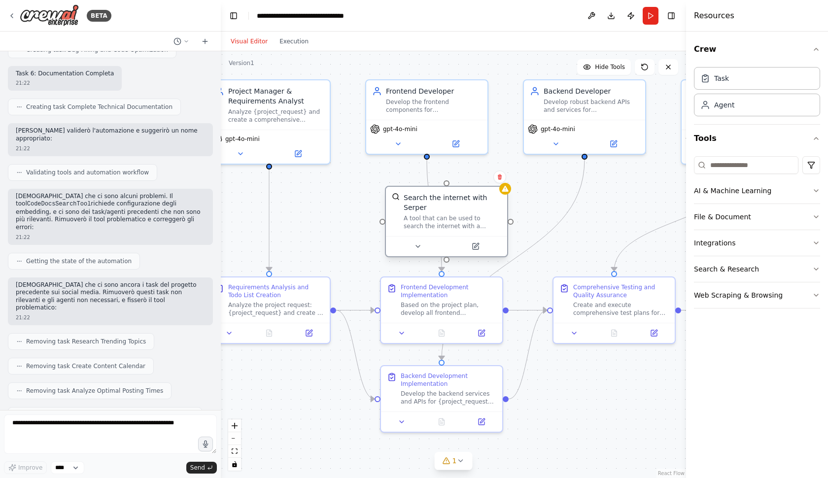
drag, startPoint x: 365, startPoint y: 231, endPoint x: 443, endPoint y: 223, distance: 78.4
click at [443, 223] on div "A tool that can be used to search the internet with a search_query. Supports di…" at bounding box center [453, 222] width 98 height 16
click at [460, 179] on icon at bounding box center [461, 177] width 4 height 5
click at [439, 178] on button "Confirm" at bounding box center [432, 177] width 35 height 12
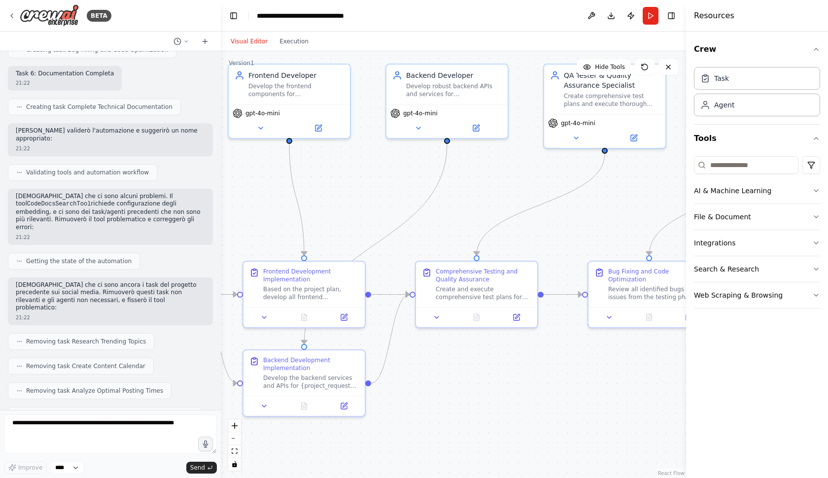
drag, startPoint x: 552, startPoint y: 214, endPoint x: 415, endPoint y: 198, distance: 138.0
click at [415, 198] on div ".deletable-edge-delete-btn { width: 20px; height: 20px; border: 0px solid #ffff…" at bounding box center [453, 264] width 465 height 427
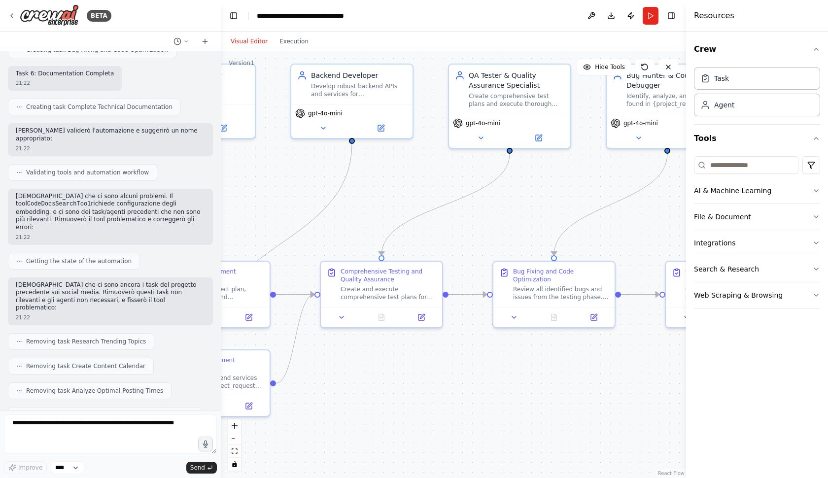
drag, startPoint x: 446, startPoint y: 213, endPoint x: 334, endPoint y: 215, distance: 112.0
click at [338, 214] on div ".deletable-edge-delete-btn { width: 20px; height: 20px; border: 0px solid #ffff…" at bounding box center [453, 264] width 465 height 427
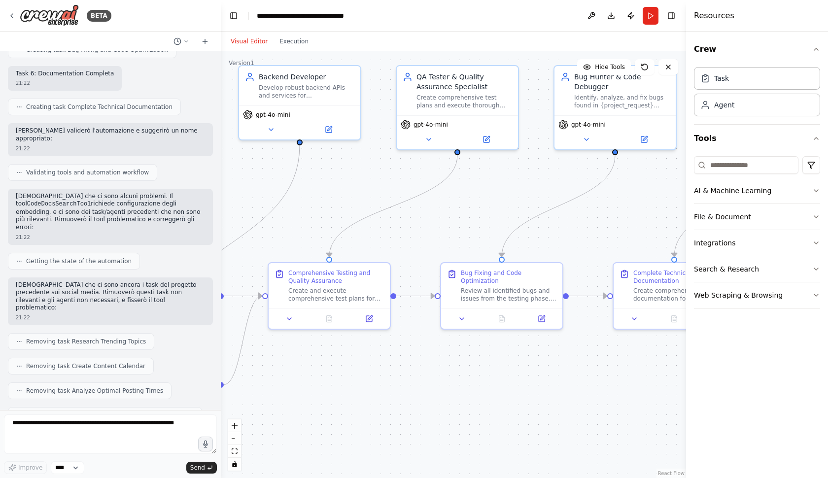
drag, startPoint x: 497, startPoint y: 226, endPoint x: 394, endPoint y: 228, distance: 102.6
click at [394, 228] on div ".deletable-edge-delete-btn { width: 20px; height: 20px; border: 0px solid #ffff…" at bounding box center [453, 264] width 465 height 427
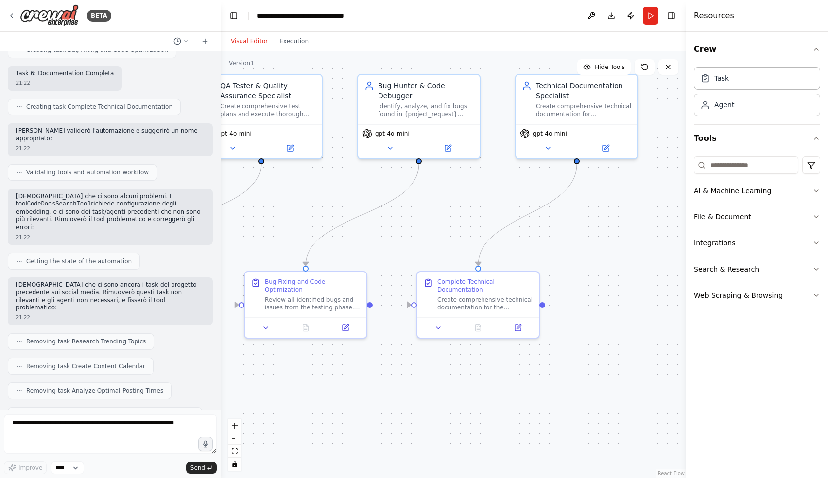
drag, startPoint x: 449, startPoint y: 224, endPoint x: 366, endPoint y: 232, distance: 83.2
click at [366, 232] on div ".deletable-edge-delete-btn { width: 20px; height: 20px; border: 0px solid #ffff…" at bounding box center [453, 264] width 465 height 427
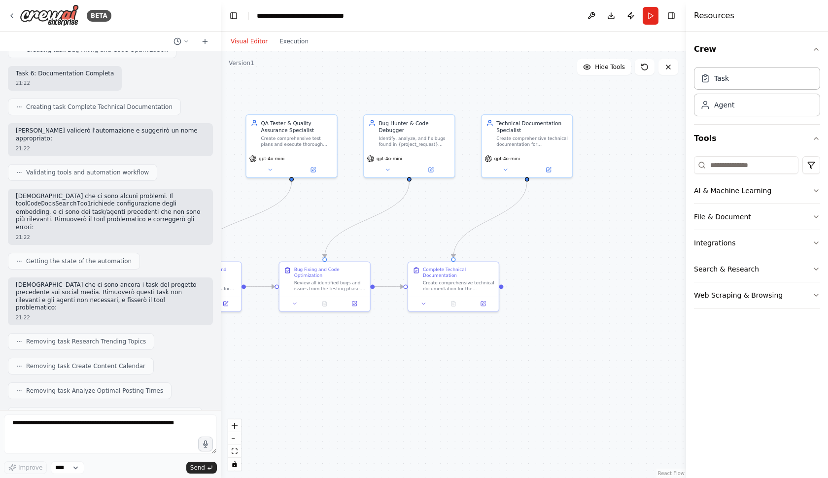
drag, startPoint x: 366, startPoint y: 232, endPoint x: 561, endPoint y: 232, distance: 194.8
click at [561, 232] on div ".deletable-edge-delete-btn { width: 20px; height: 20px; border: 0px solid #ffff…" at bounding box center [453, 264] width 465 height 427
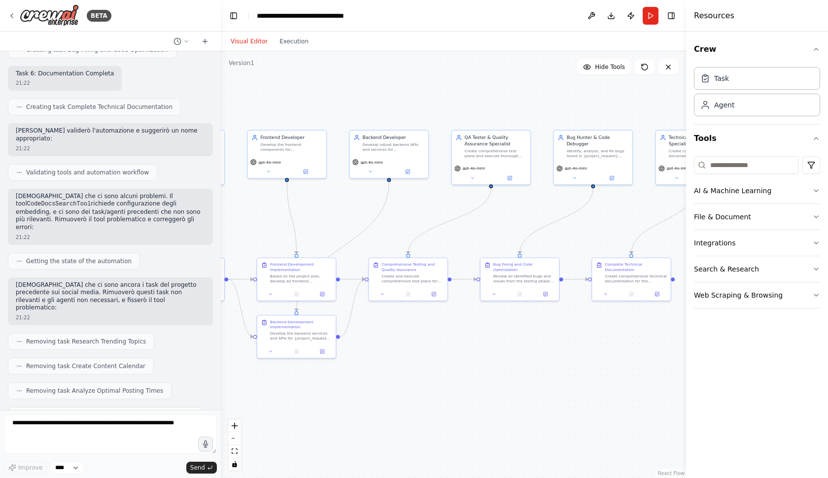
drag, startPoint x: 561, startPoint y: 232, endPoint x: 641, endPoint y: 231, distance: 80.4
click at [639, 231] on div ".deletable-edge-delete-btn { width: 20px; height: 20px; border: 0px solid #ffff…" at bounding box center [453, 264] width 465 height 427
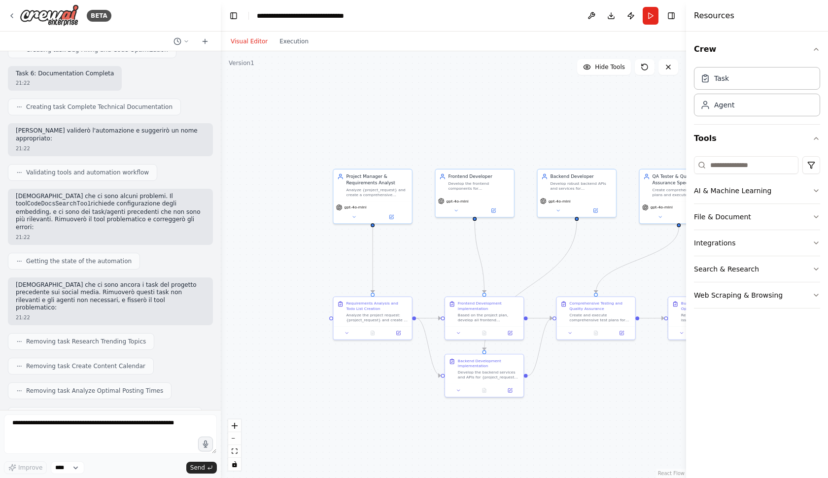
drag, startPoint x: 384, startPoint y: 223, endPoint x: 493, endPoint y: 262, distance: 115.7
click at [493, 262] on div ".deletable-edge-delete-btn { width: 20px; height: 20px; border: 0px solid #ffff…" at bounding box center [453, 264] width 465 height 427
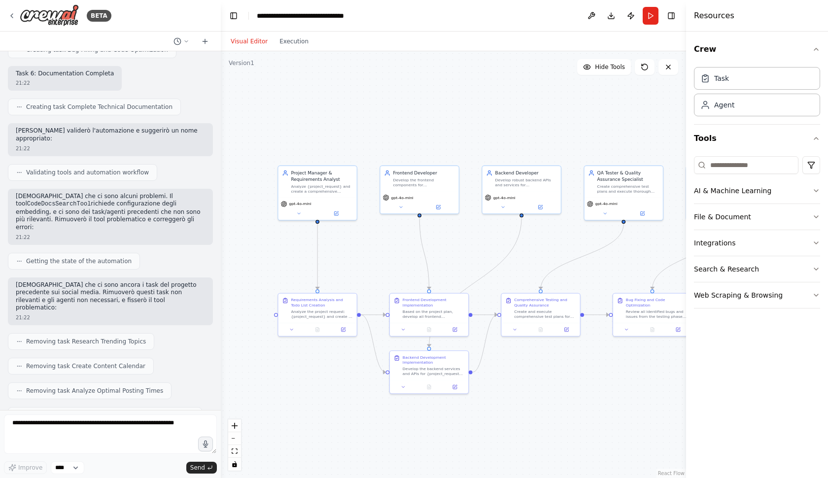
drag, startPoint x: 586, startPoint y: 148, endPoint x: 530, endPoint y: 146, distance: 56.7
click at [530, 146] on div ".deletable-edge-delete-btn { width: 20px; height: 20px; border: 0px solid #ffff…" at bounding box center [453, 264] width 465 height 427
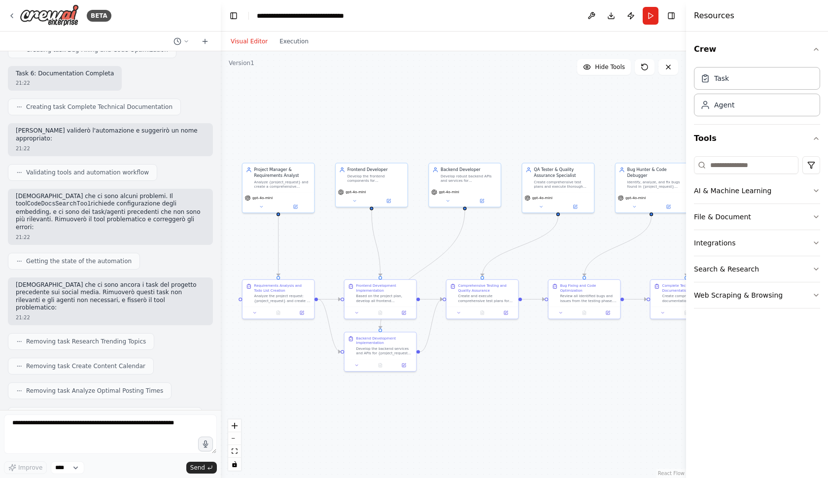
drag, startPoint x: 536, startPoint y: 137, endPoint x: 480, endPoint y: 135, distance: 56.7
click at [480, 135] on div ".deletable-edge-delete-btn { width: 20px; height: 20px; border: 0px solid #ffff…" at bounding box center [453, 264] width 465 height 427
click at [645, 18] on button "Run" at bounding box center [651, 16] width 16 height 18
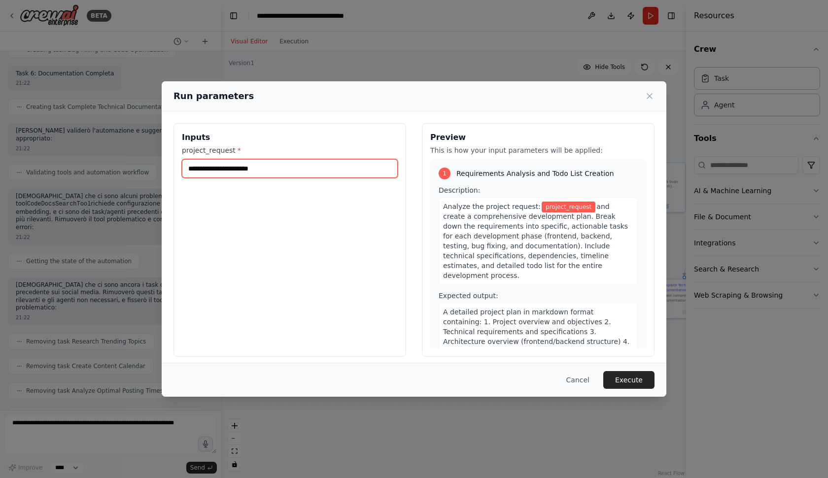
click at [285, 169] on input "project_request *" at bounding box center [290, 168] width 216 height 19
click at [278, 137] on h3 "Inputs" at bounding box center [290, 138] width 216 height 12
click at [269, 172] on input "project_request *" at bounding box center [290, 168] width 216 height 19
click at [589, 383] on button "Cancel" at bounding box center [578, 380] width 39 height 18
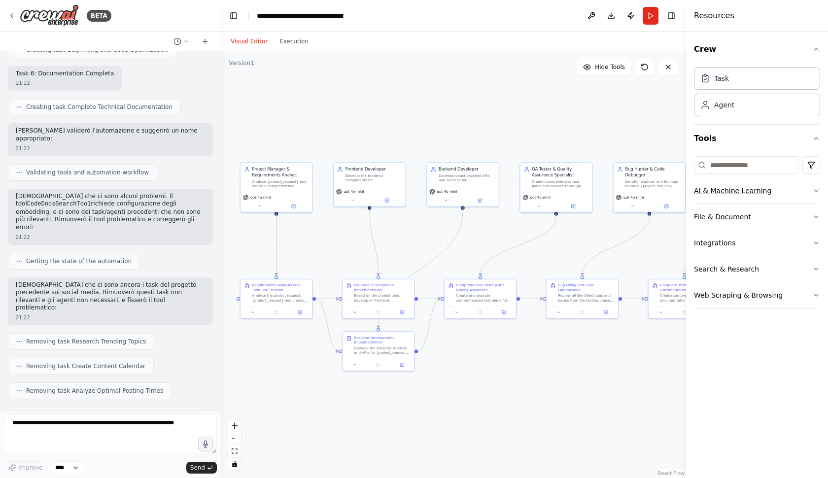
click at [805, 193] on button "AI & Machine Learning" at bounding box center [757, 191] width 126 height 26
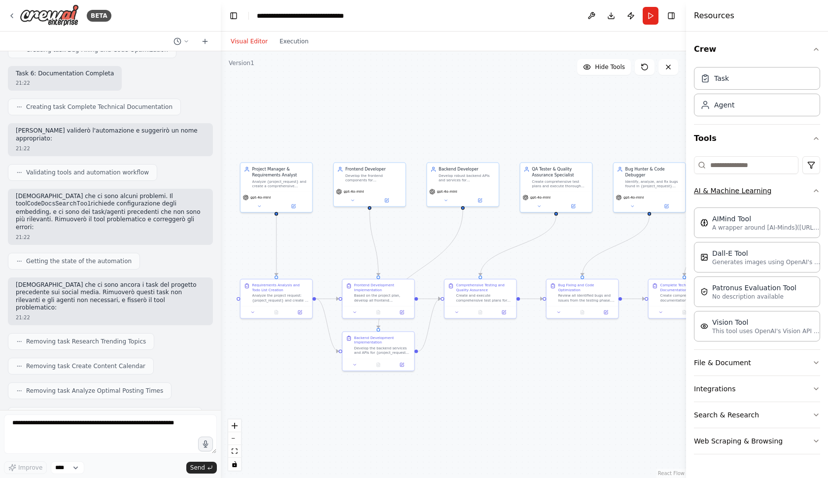
click at [807, 190] on button "AI & Machine Learning" at bounding box center [757, 191] width 126 height 26
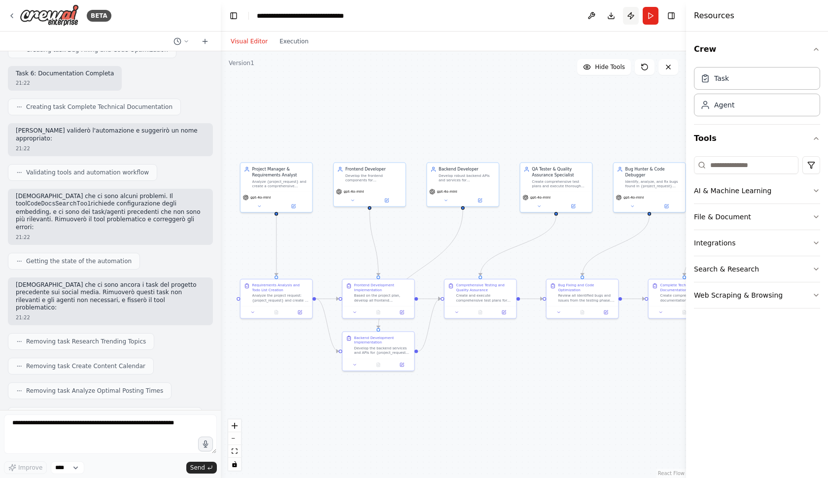
click at [630, 16] on button "Publish" at bounding box center [631, 16] width 16 height 18
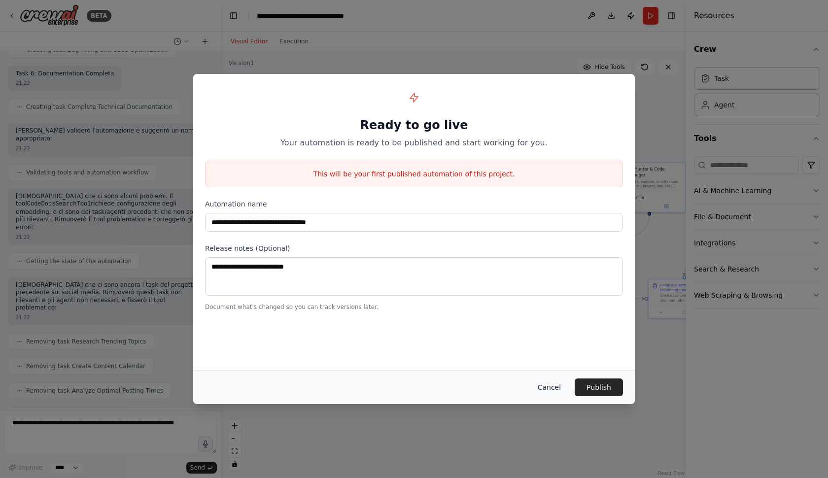
click at [550, 389] on button "Cancel" at bounding box center [549, 388] width 39 height 18
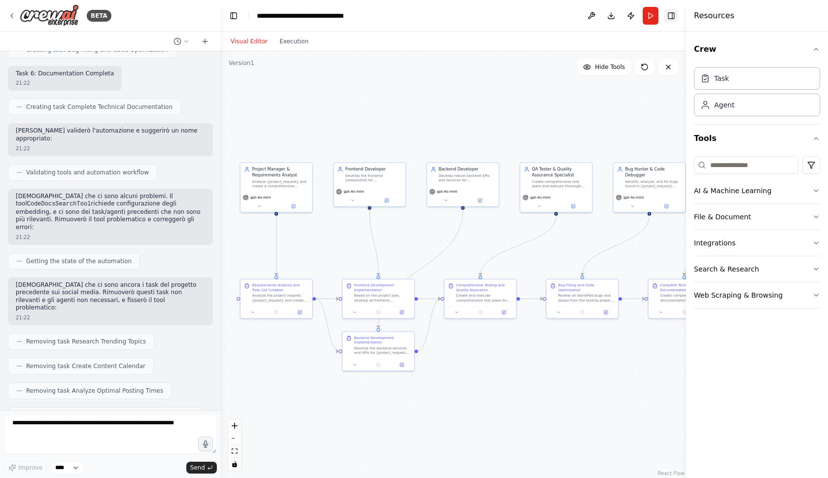
click at [670, 12] on button "Toggle Right Sidebar" at bounding box center [672, 16] width 14 height 14
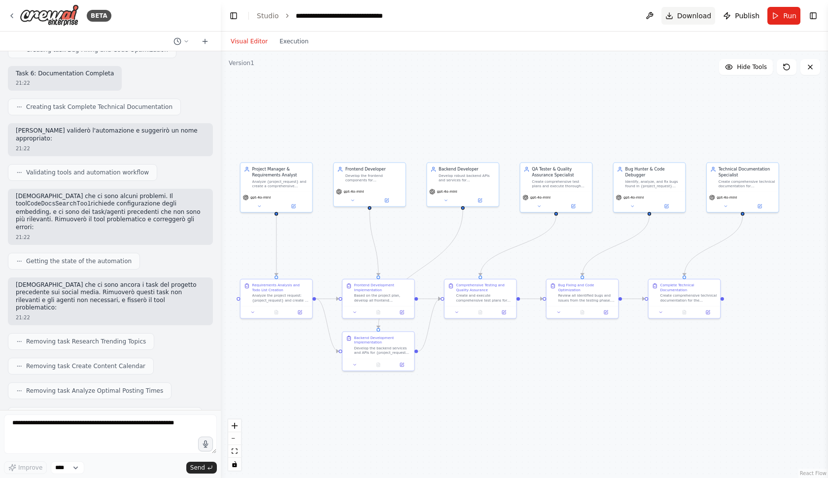
click at [695, 18] on span "Download" at bounding box center [694, 16] width 35 height 10
click at [560, 63] on div ".deletable-edge-delete-btn { width: 20px; height: 20px; border: 0px solid #ffff…" at bounding box center [524, 264] width 607 height 427
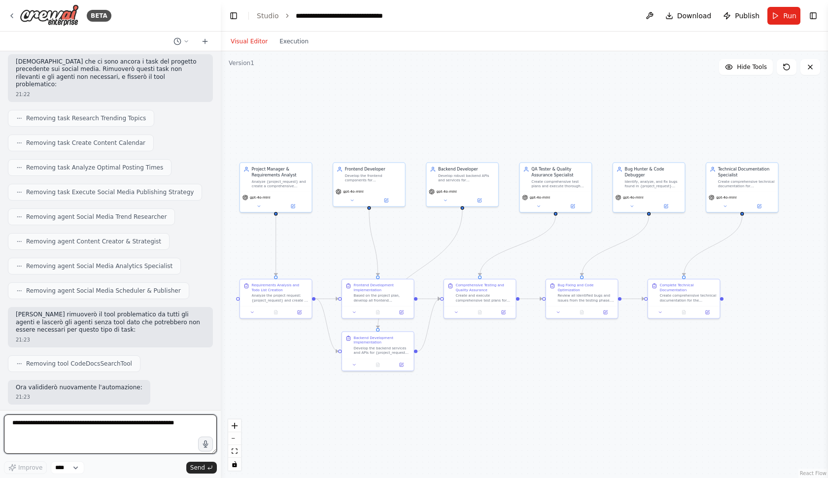
click at [134, 434] on textarea at bounding box center [110, 434] width 213 height 39
drag, startPoint x: 83, startPoint y: 434, endPoint x: 175, endPoint y: 425, distance: 91.6
click at [175, 425] on textarea "**********" at bounding box center [110, 434] width 213 height 39
type textarea "**********"
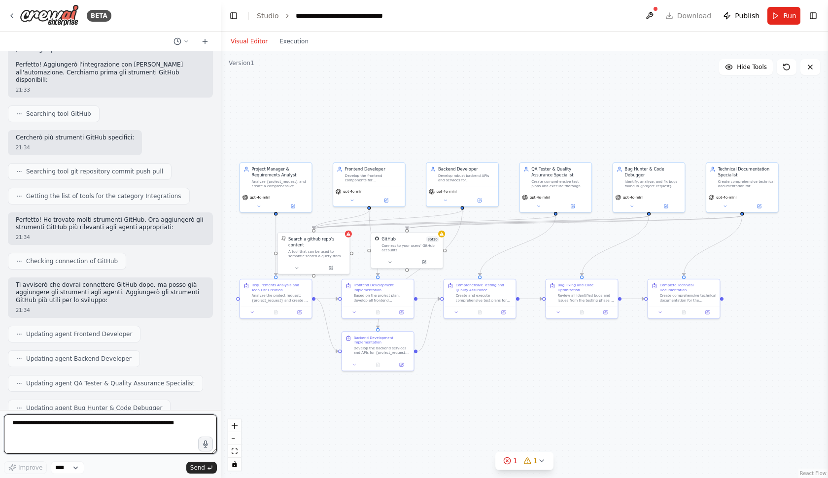
scroll to position [0, 0]
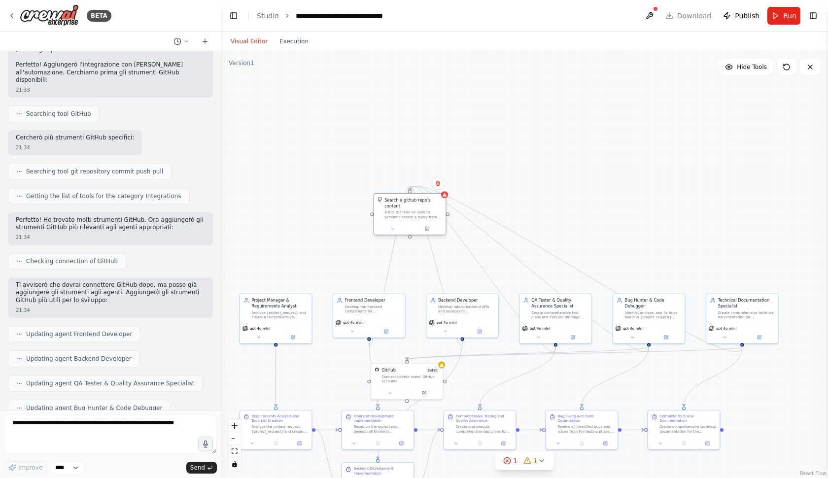
drag, startPoint x: 309, startPoint y: 247, endPoint x: 406, endPoint y: 211, distance: 103.4
click at [406, 211] on div "Search a github repo's content A tool that can be used to semantic search a que…" at bounding box center [414, 208] width 58 height 22
drag, startPoint x: 407, startPoint y: 384, endPoint x: 599, endPoint y: 190, distance: 272.7
click at [599, 190] on div "GitHub 3 of 10 Connect to your users’ GitHub accounts" at bounding box center [596, 182] width 71 height 23
drag, startPoint x: 606, startPoint y: 193, endPoint x: 644, endPoint y: 224, distance: 49.7
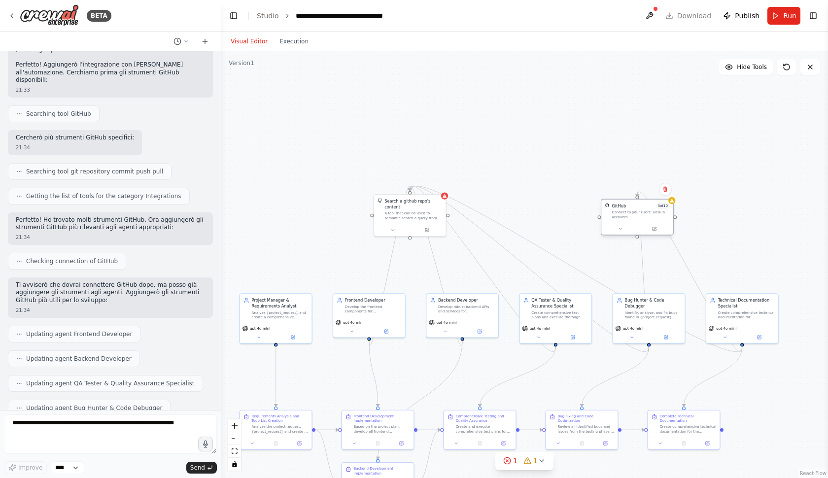
click at [644, 224] on div "GitHub 3 of 10 Connect to your users’ GitHub accounts" at bounding box center [637, 217] width 73 height 36
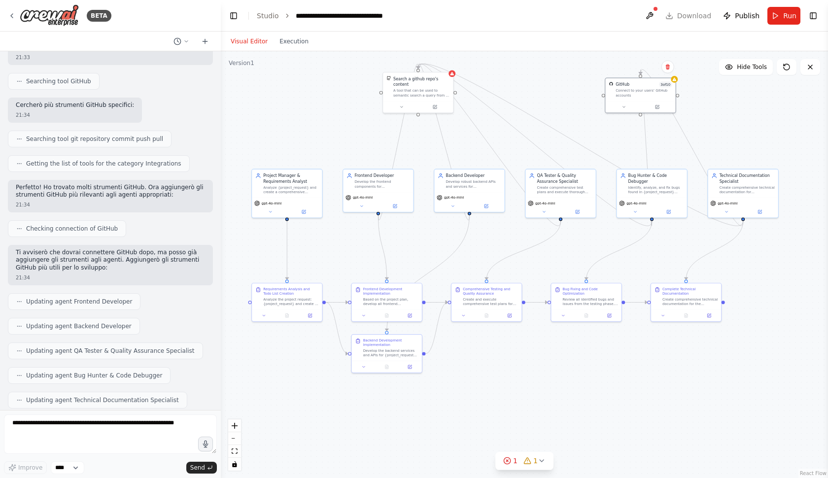
drag, startPoint x: 564, startPoint y: 214, endPoint x: 567, endPoint y: 90, distance: 124.3
click at [568, 90] on div ".deletable-edge-delete-btn { width: 20px; height: 20px; border: 0px solid #ffff…" at bounding box center [524, 264] width 607 height 427
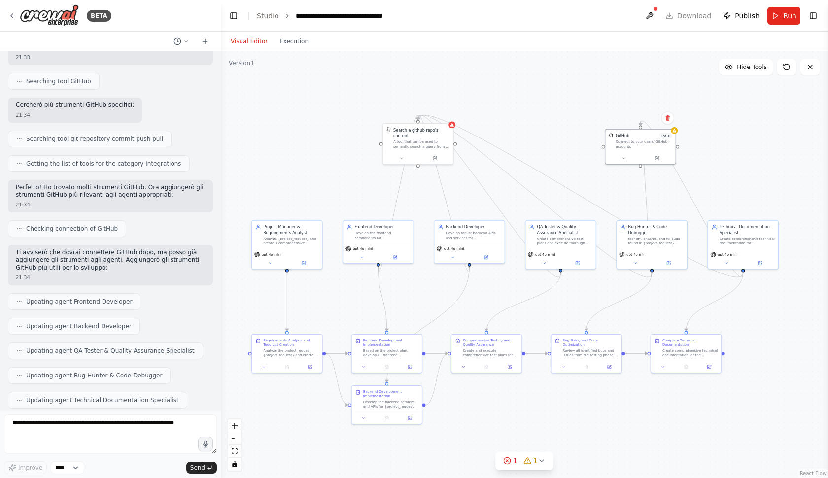
drag, startPoint x: 522, startPoint y: 365, endPoint x: 522, endPoint y: 418, distance: 52.8
click at [522, 418] on div ".deletable-edge-delete-btn { width: 20px; height: 20px; border: 0px solid #ffff…" at bounding box center [524, 264] width 607 height 427
click at [454, 125] on icon at bounding box center [452, 123] width 4 height 3
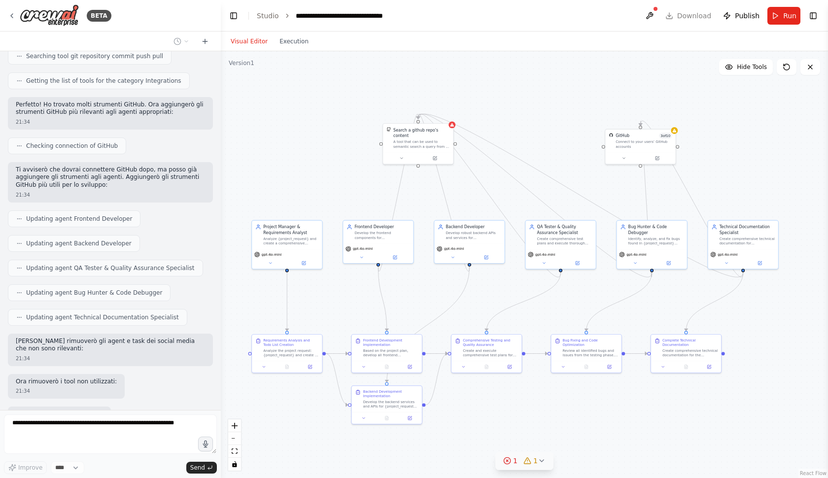
click at [511, 457] on div "1" at bounding box center [510, 461] width 14 height 10
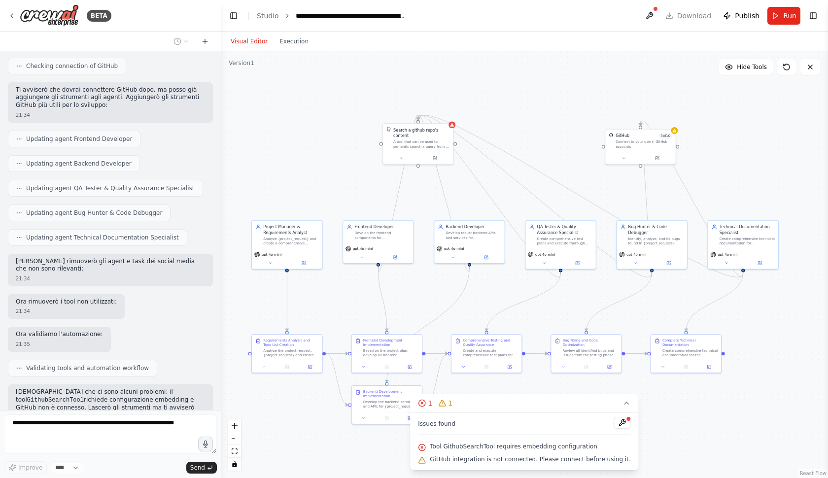
scroll to position [2042, 0]
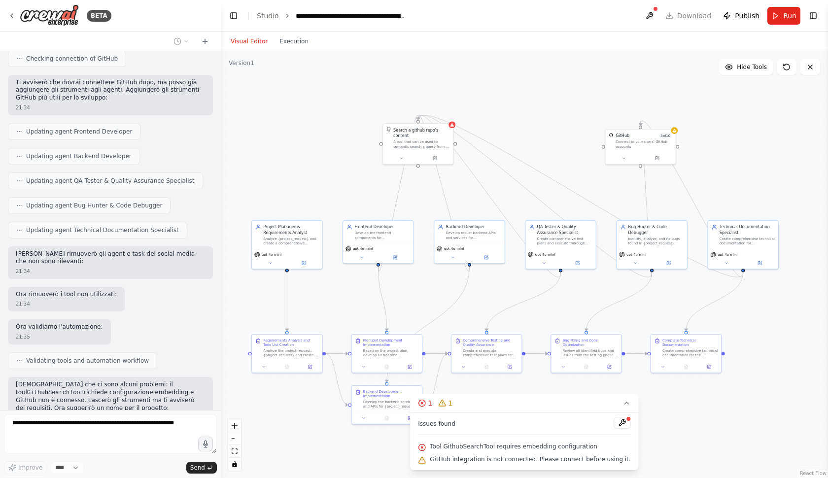
click at [676, 420] on div ".deletable-edge-delete-btn { width: 20px; height: 20px; border: 0px solid #ffff…" at bounding box center [524, 264] width 607 height 427
click at [604, 405] on button "1 1" at bounding box center [524, 403] width 228 height 18
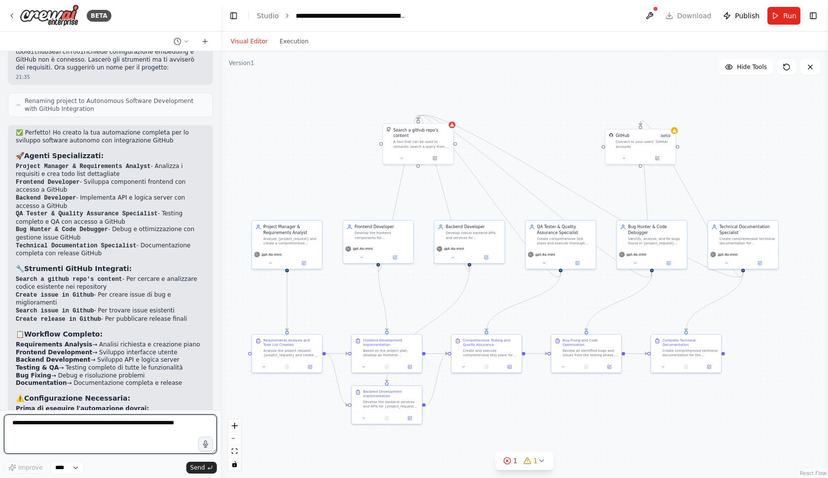
scroll to position [2390, 0]
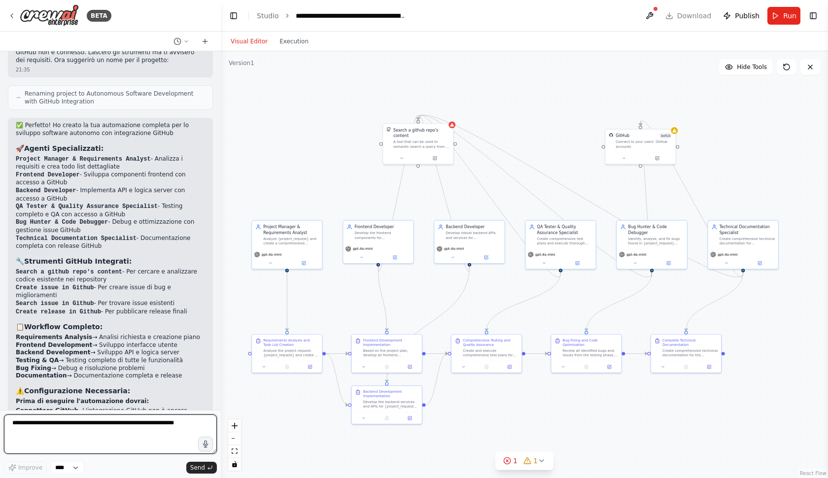
click at [91, 433] on textarea at bounding box center [110, 434] width 213 height 39
type textarea "**********"
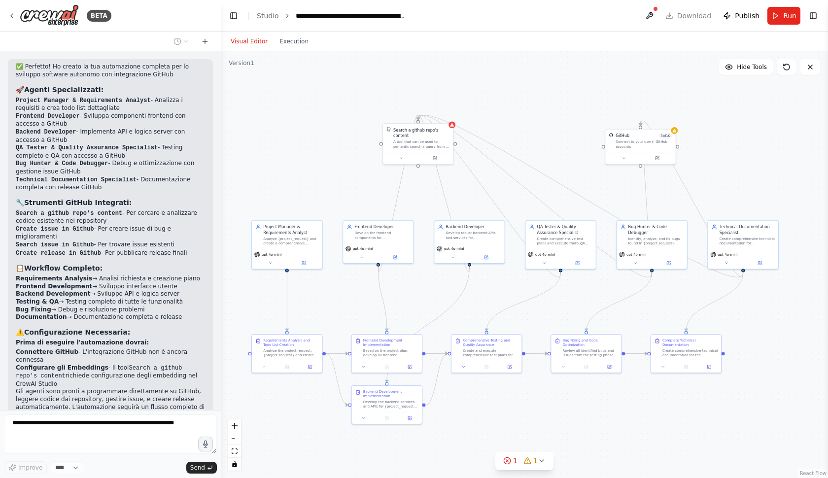
scroll to position [2449, 0]
drag, startPoint x: 627, startPoint y: 147, endPoint x: 579, endPoint y: 148, distance: 47.8
click at [579, 148] on div "GitHub 3 of 10 Connect to your users’ GitHub accounts" at bounding box center [595, 139] width 70 height 23
click at [591, 143] on div "Connect to your users’ GitHub accounts" at bounding box center [598, 143] width 57 height 9
click at [619, 134] on span "3 of 10" at bounding box center [619, 135] width 13 height 6
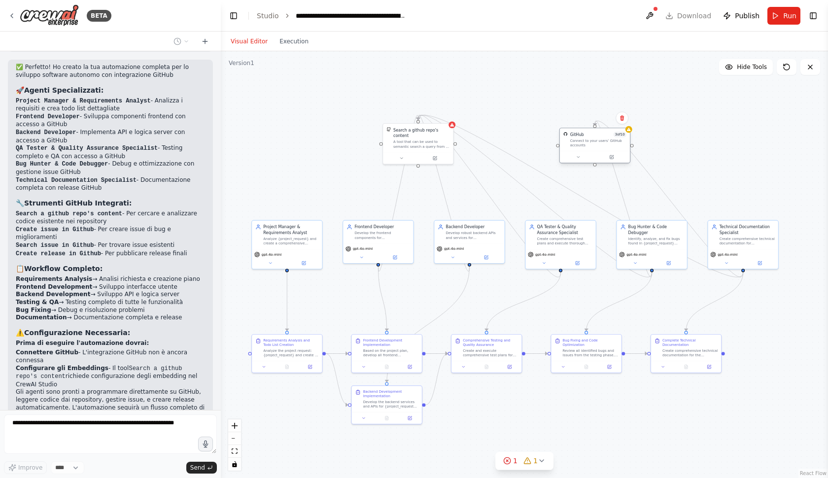
click at [595, 152] on div at bounding box center [595, 157] width 70 height 12
click at [598, 140] on div "Connect to your users’ GitHub accounts" at bounding box center [598, 143] width 57 height 9
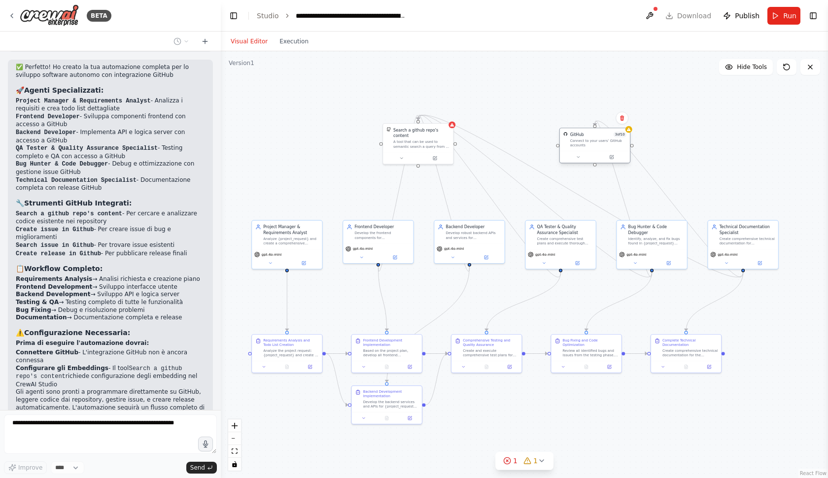
click at [598, 140] on div "Connect to your users’ GitHub accounts" at bounding box center [598, 143] width 57 height 9
click at [413, 141] on div "A tool that can be used to semantic search a query from a github repo's content…" at bounding box center [421, 143] width 57 height 9
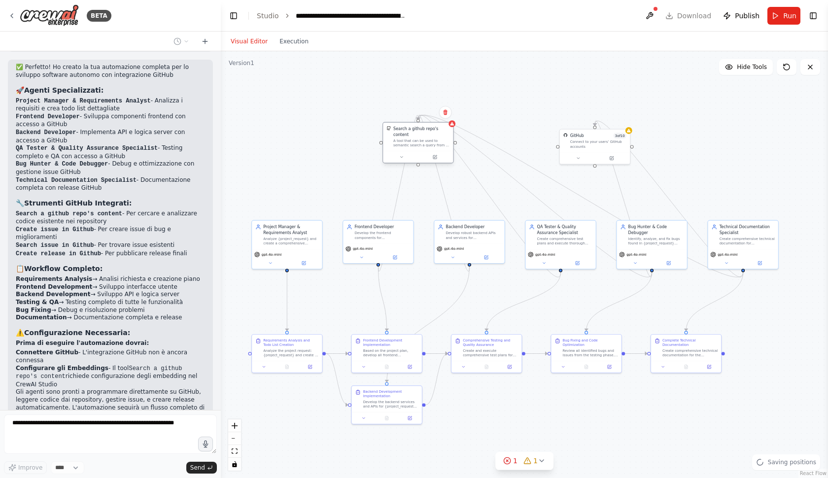
click at [413, 141] on div "A tool that can be used to semantic search a query from a github repo's content…" at bounding box center [421, 143] width 57 height 9
click at [436, 158] on icon at bounding box center [434, 156] width 3 height 3
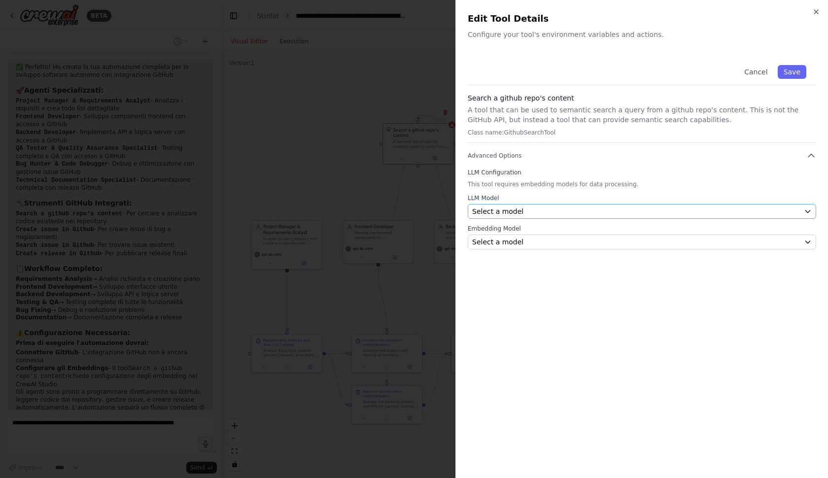
click at [532, 210] on div "Select a model" at bounding box center [636, 212] width 328 height 10
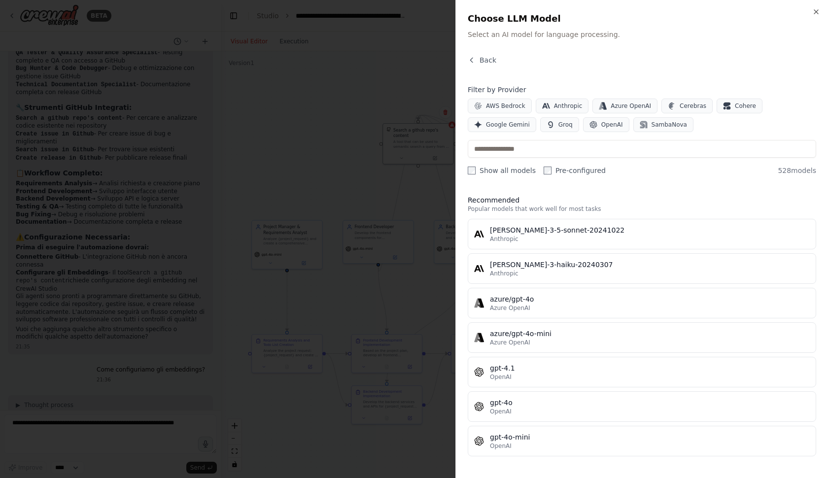
click at [326, 71] on div at bounding box center [414, 239] width 828 height 478
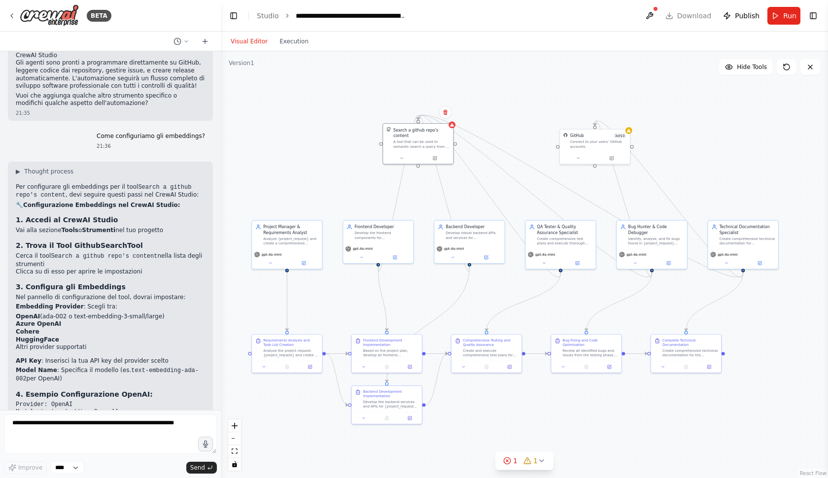
scroll to position [2749, 0]
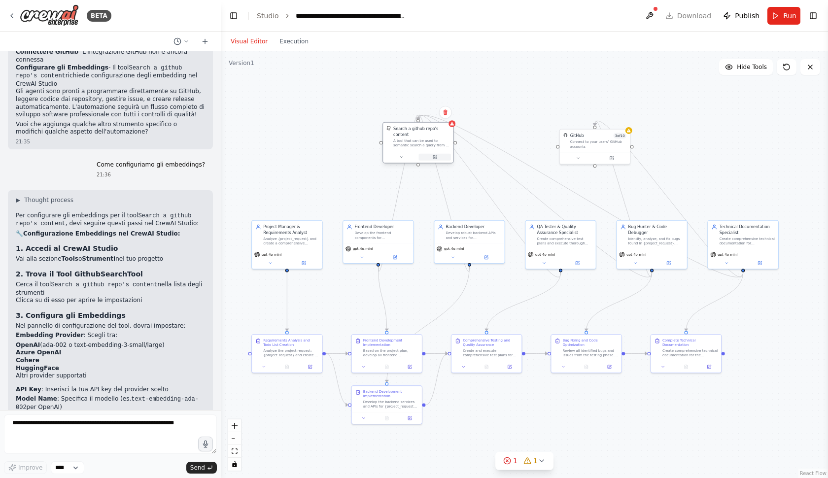
click at [433, 155] on icon at bounding box center [435, 157] width 4 height 4
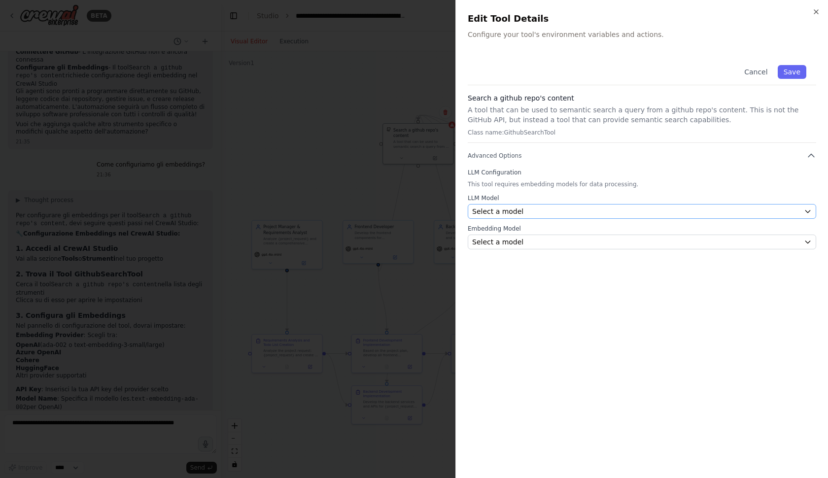
click at [518, 206] on button "Select a model" at bounding box center [642, 211] width 349 height 15
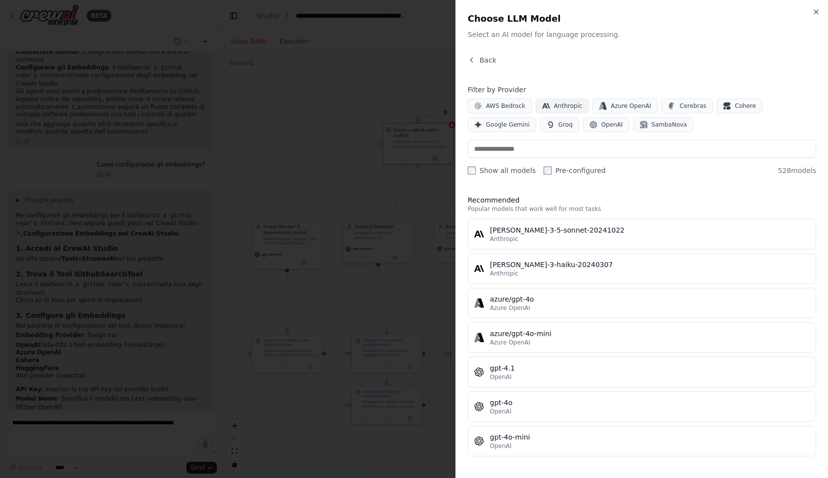
scroll to position [0, 0]
click at [562, 106] on span "Anthropic" at bounding box center [568, 106] width 29 height 8
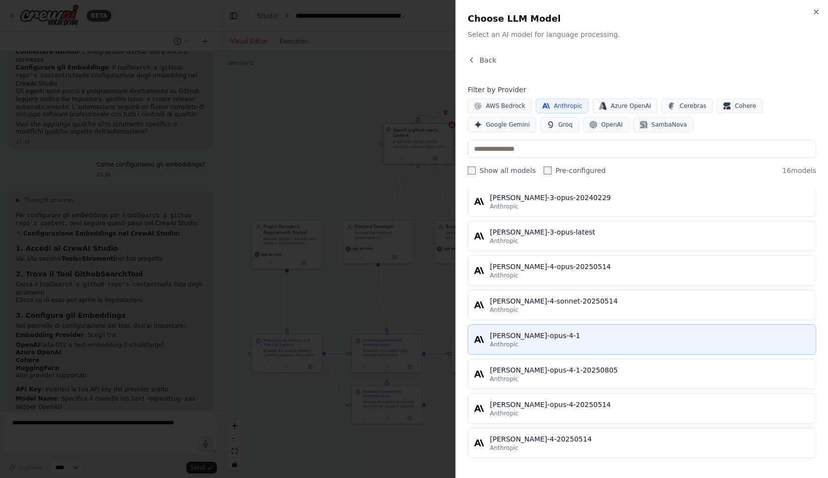
scroll to position [340, 0]
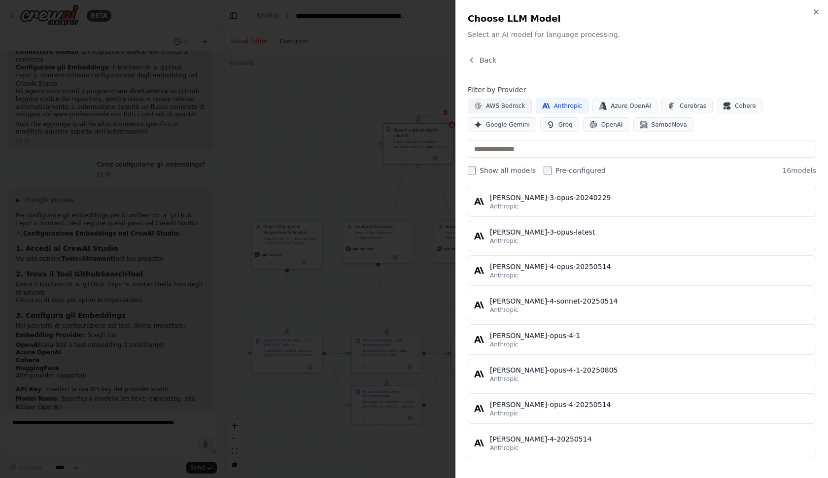
click at [500, 103] on span "AWS Bedrock" at bounding box center [505, 106] width 39 height 8
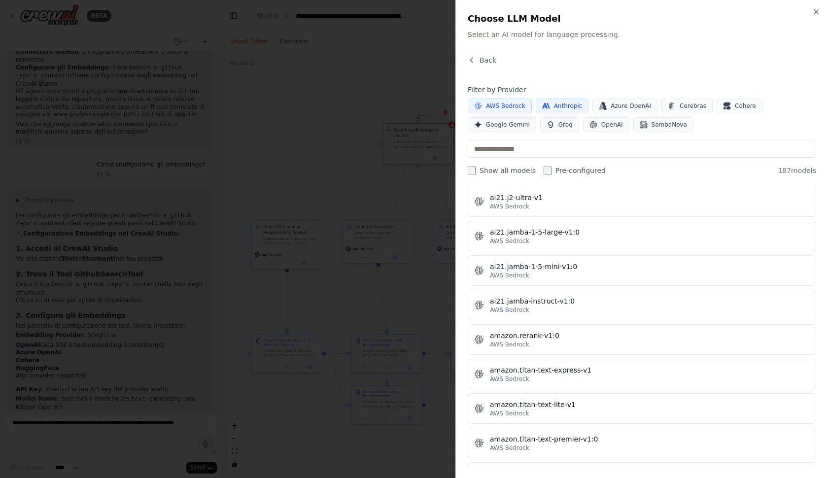
click at [561, 105] on span "Anthropic" at bounding box center [568, 106] width 29 height 8
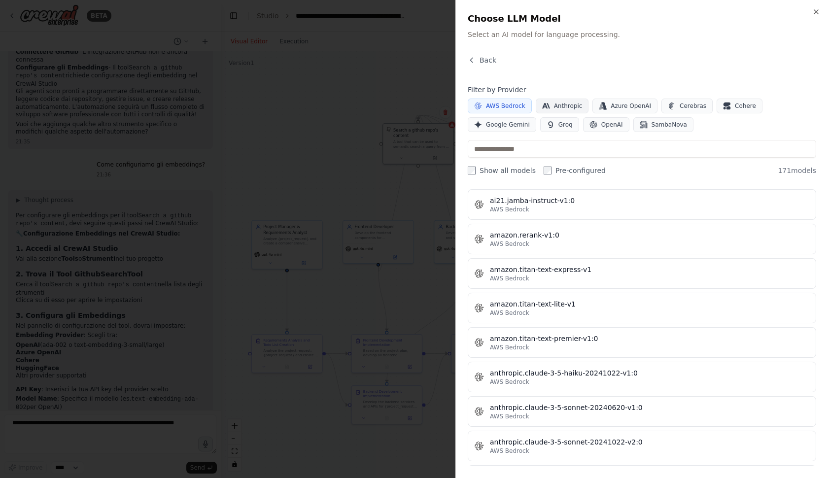
click at [566, 105] on span "Anthropic" at bounding box center [568, 106] width 29 height 8
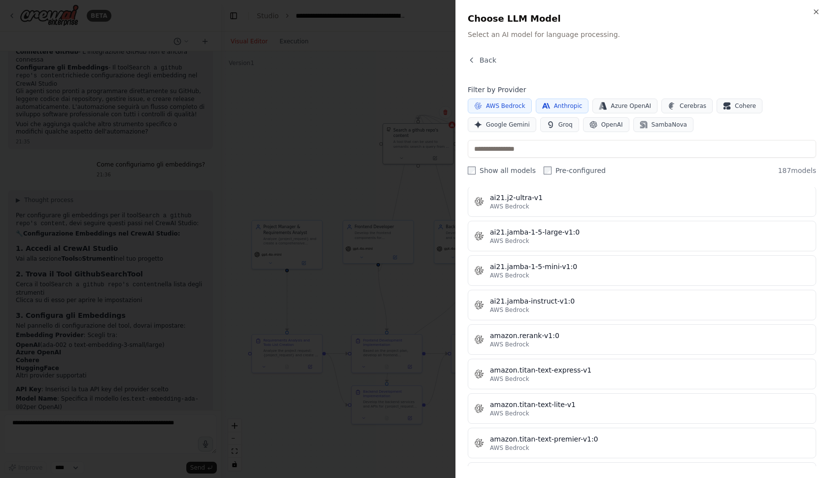
click at [571, 50] on div "Close Choose LLM Model Select an AI model for language processing. Back Filter …" at bounding box center [642, 239] width 373 height 478
click at [505, 104] on span "AWS Bedrock" at bounding box center [505, 106] width 39 height 8
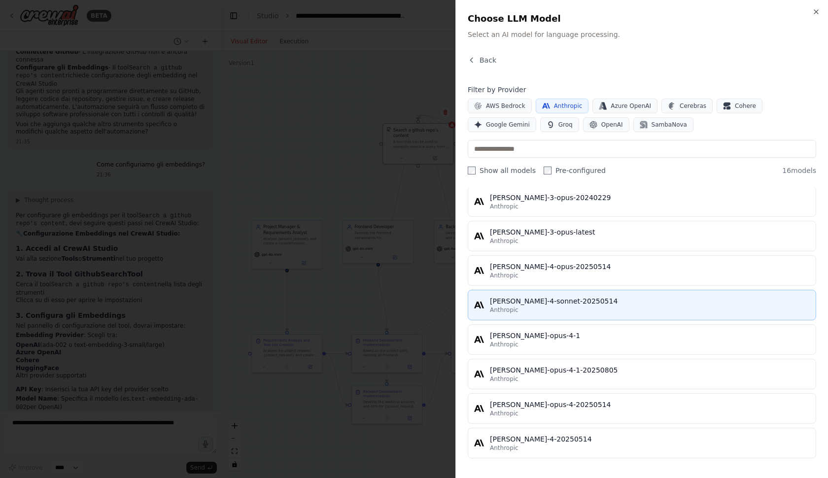
click at [615, 302] on div "[PERSON_NAME]-4-sonnet-20250514" at bounding box center [650, 301] width 320 height 10
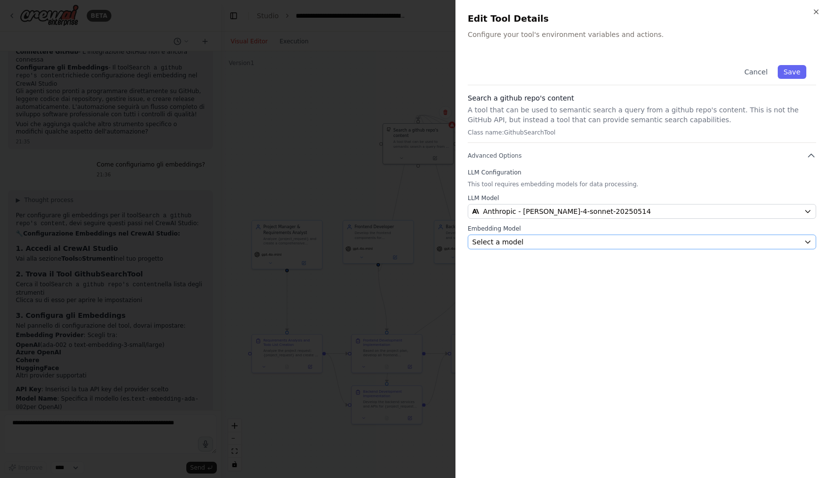
click at [552, 243] on div "Select a model" at bounding box center [636, 242] width 328 height 10
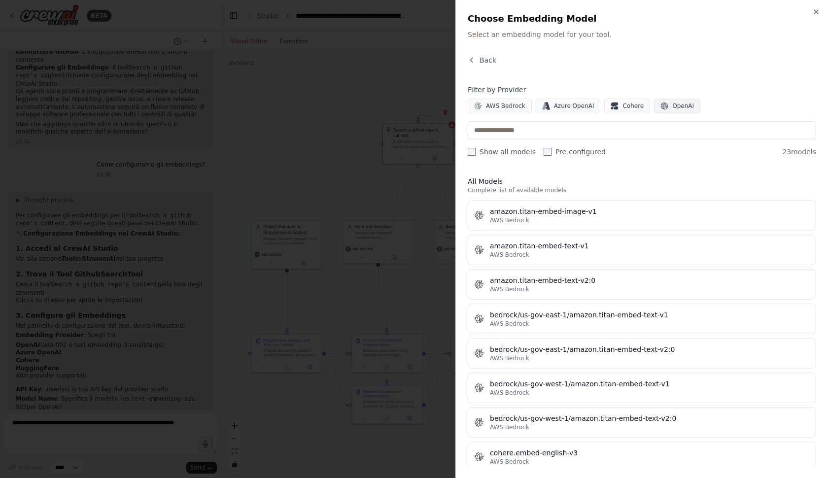
click at [688, 106] on span "OpenAI" at bounding box center [684, 106] width 22 height 8
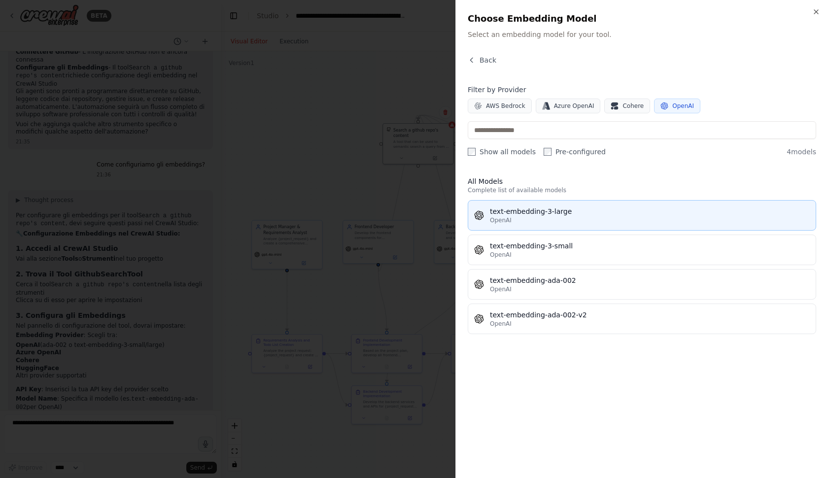
click at [603, 224] on button "text-embedding-3-large OpenAI" at bounding box center [642, 215] width 349 height 31
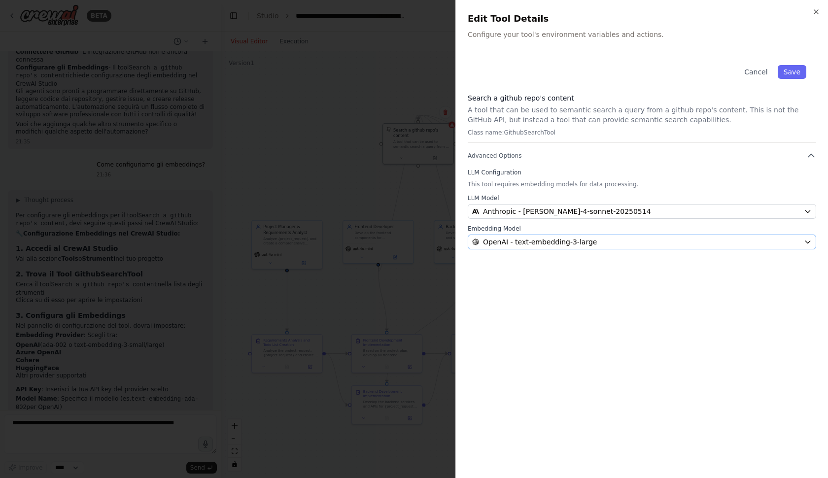
click at [597, 241] on div "OpenAI - text-embedding-3-large" at bounding box center [636, 242] width 328 height 10
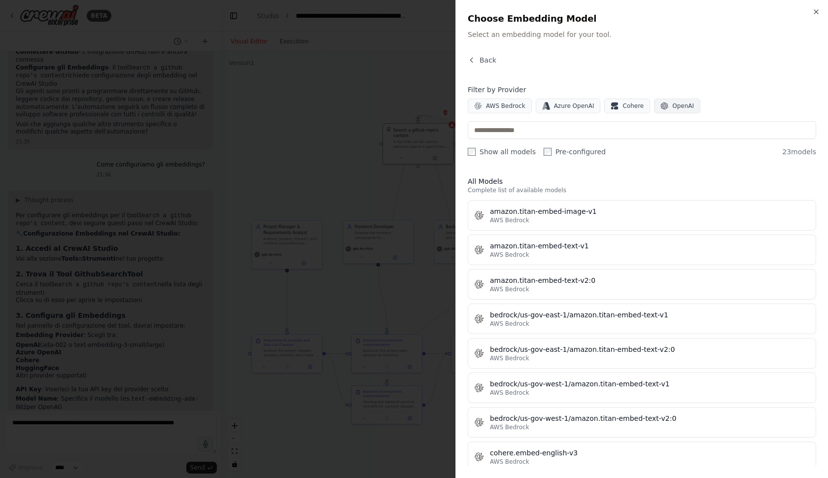
click at [673, 107] on span "OpenAI" at bounding box center [684, 106] width 22 height 8
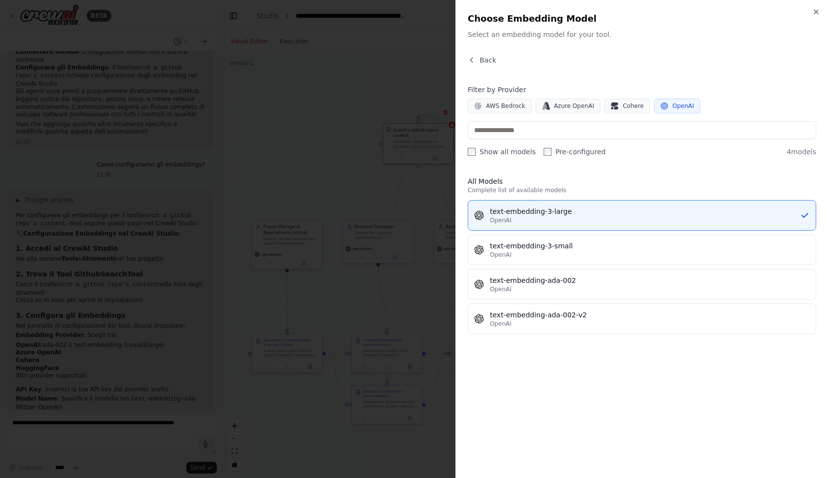
click at [579, 233] on div "text-embedding-3-large OpenAI text-embedding-3-small OpenAI text-embedding-ada-…" at bounding box center [642, 267] width 349 height 134
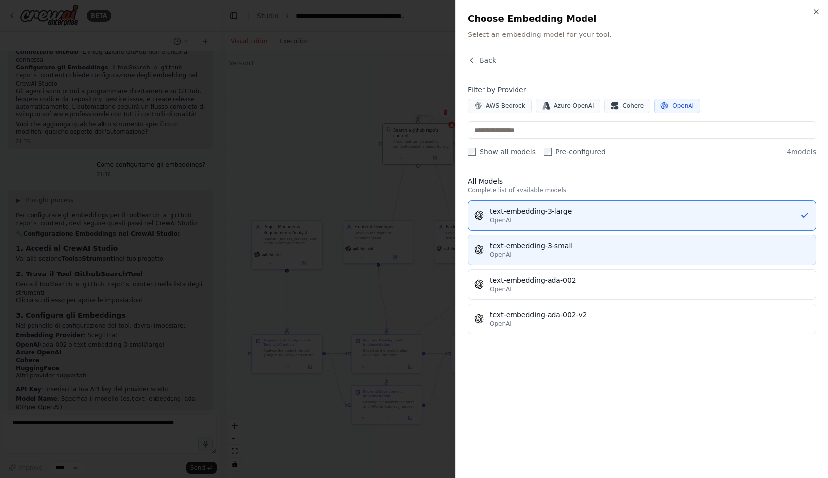
click at [574, 240] on button "text-embedding-3-small OpenAI" at bounding box center [642, 250] width 349 height 31
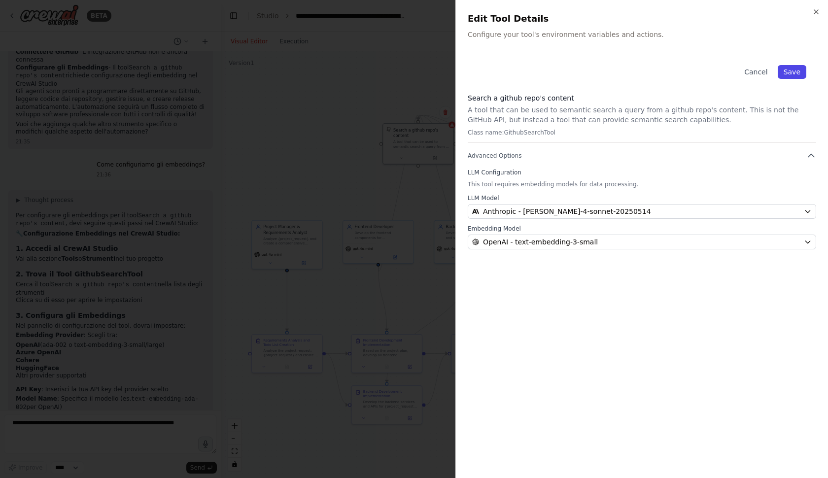
click at [801, 67] on button "Save" at bounding box center [792, 72] width 29 height 14
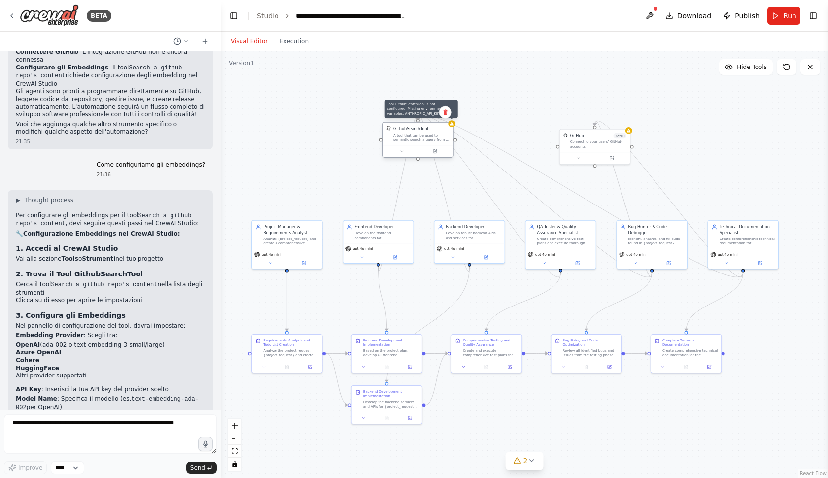
click at [454, 126] on icon at bounding box center [452, 123] width 4 height 4
click at [433, 135] on div "A tool that can be used to semantic search a query from a github repo's content…" at bounding box center [421, 137] width 57 height 9
click at [419, 144] on div "GithubSearchTool A tool that can be used to semantic search a query from a gith…" at bounding box center [418, 134] width 70 height 23
click at [437, 152] on icon at bounding box center [435, 151] width 4 height 4
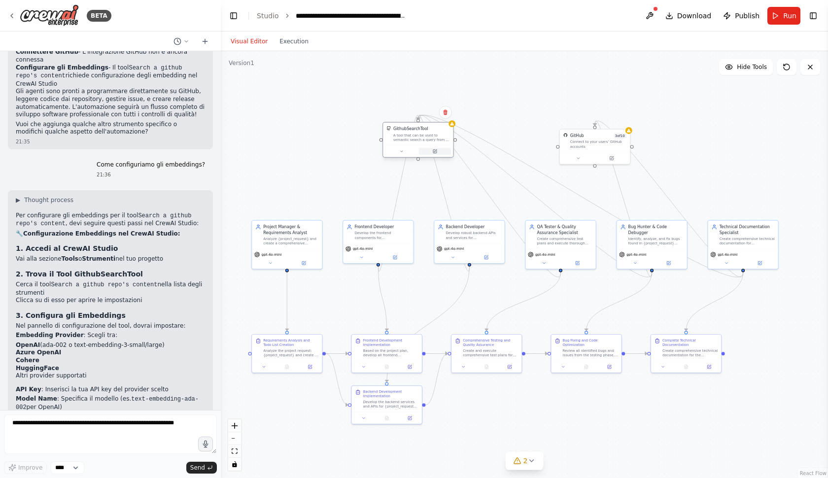
click at [434, 150] on icon at bounding box center [434, 151] width 3 height 3
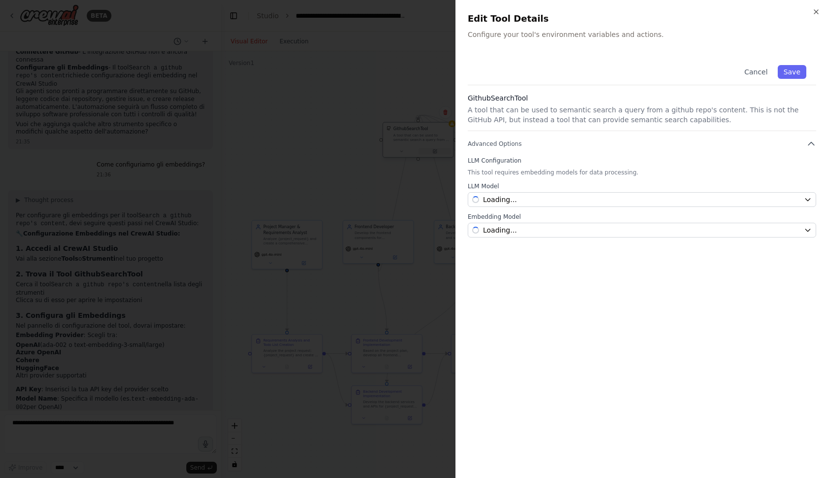
click at [434, 150] on div at bounding box center [414, 239] width 828 height 478
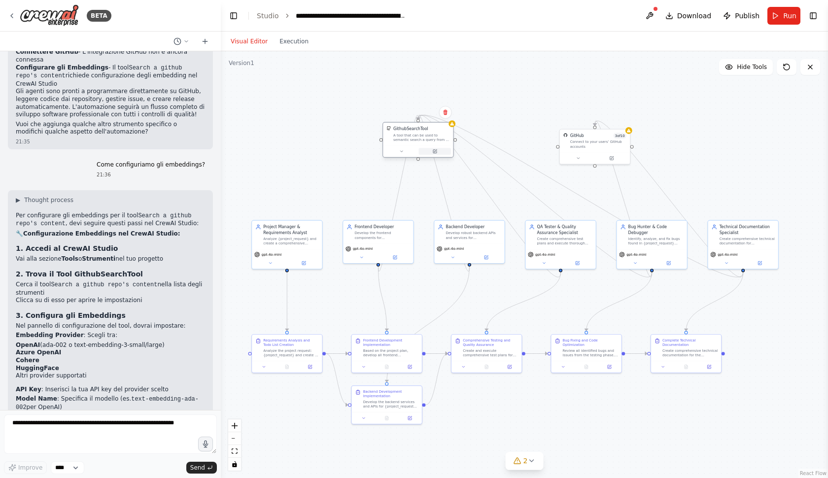
click at [434, 150] on icon at bounding box center [434, 151] width 3 height 3
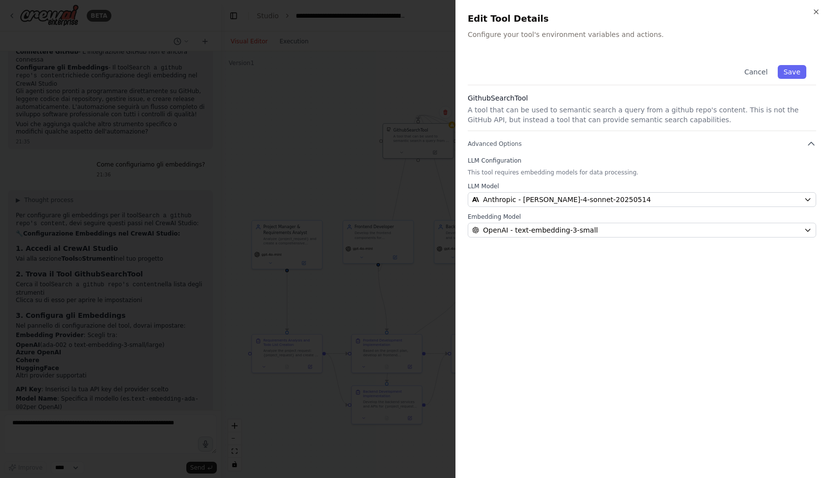
click at [563, 170] on p "This tool requires embedding models for data processing." at bounding box center [642, 173] width 349 height 8
click at [791, 75] on button "Save" at bounding box center [792, 72] width 29 height 14
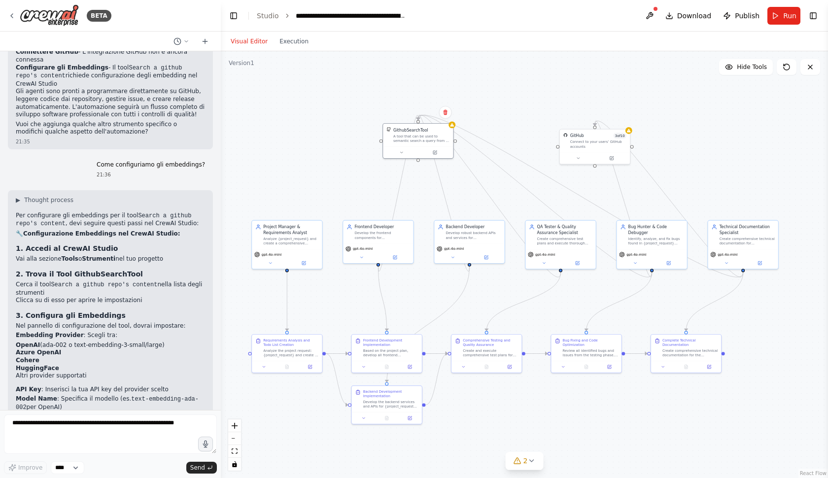
click at [446, 74] on div ".deletable-edge-delete-btn { width: 20px; height: 20px; border: 0px solid #ffff…" at bounding box center [524, 264] width 607 height 427
drag, startPoint x: 609, startPoint y: 103, endPoint x: 581, endPoint y: 103, distance: 28.6
click at [581, 103] on div ".deletable-edge-delete-btn { width: 20px; height: 20px; border: 0px solid #ffff…" at bounding box center [524, 264] width 607 height 427
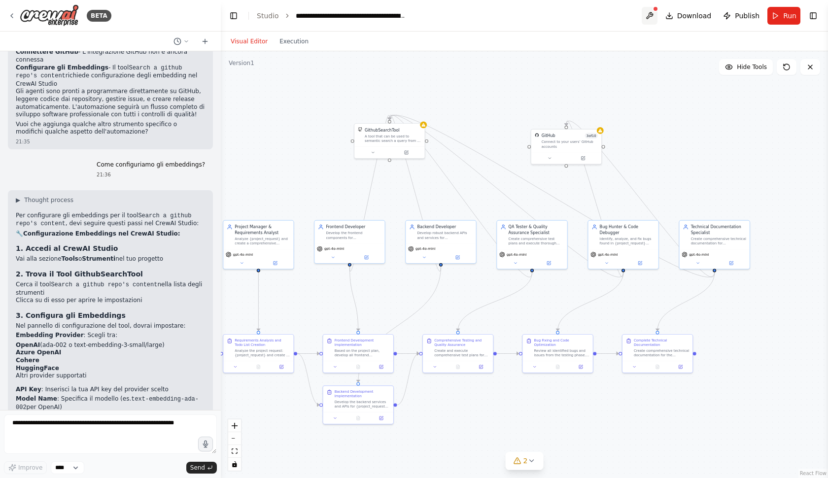
click at [653, 13] on button at bounding box center [650, 16] width 16 height 18
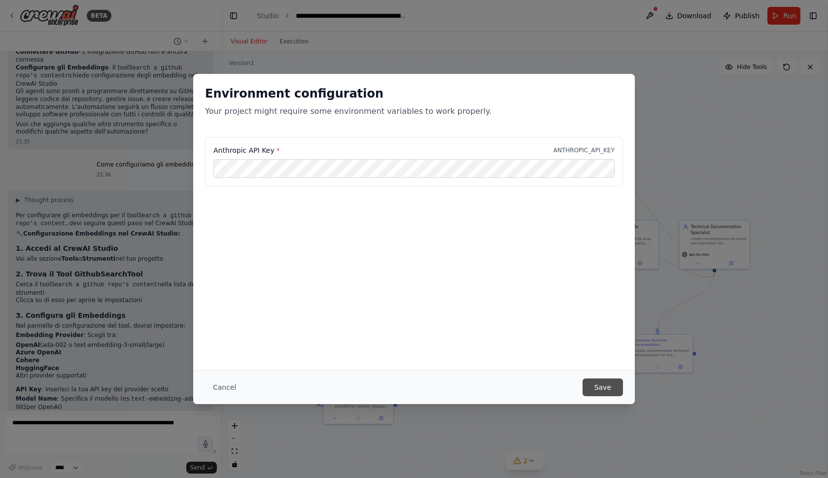
click at [598, 385] on button "Save" at bounding box center [603, 388] width 40 height 18
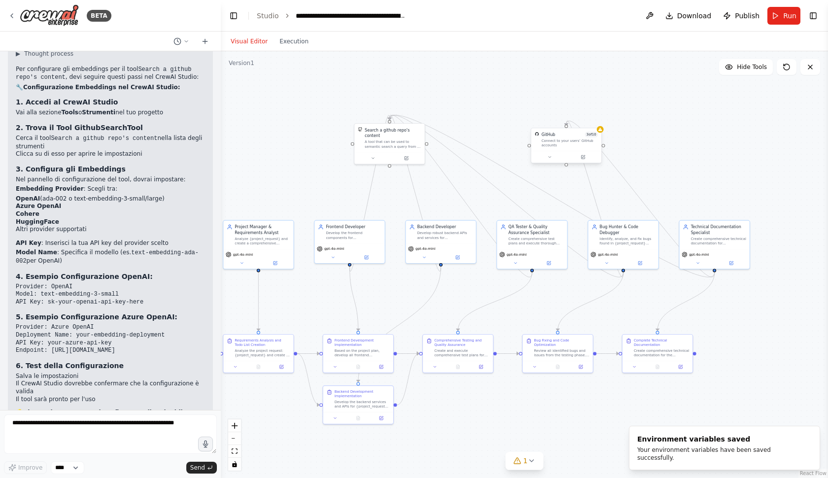
click at [566, 146] on div "Connect to your users’ GitHub accounts" at bounding box center [570, 143] width 57 height 9
click at [652, 16] on button at bounding box center [650, 16] width 16 height 18
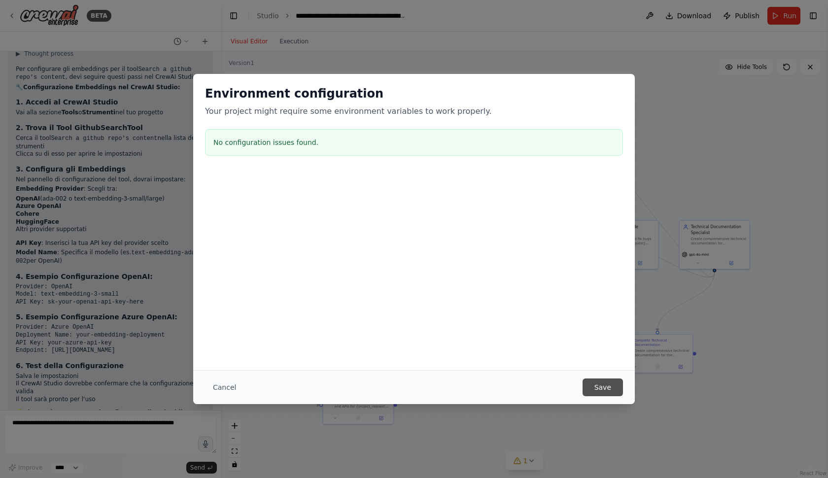
click at [609, 387] on button "Save" at bounding box center [603, 388] width 40 height 18
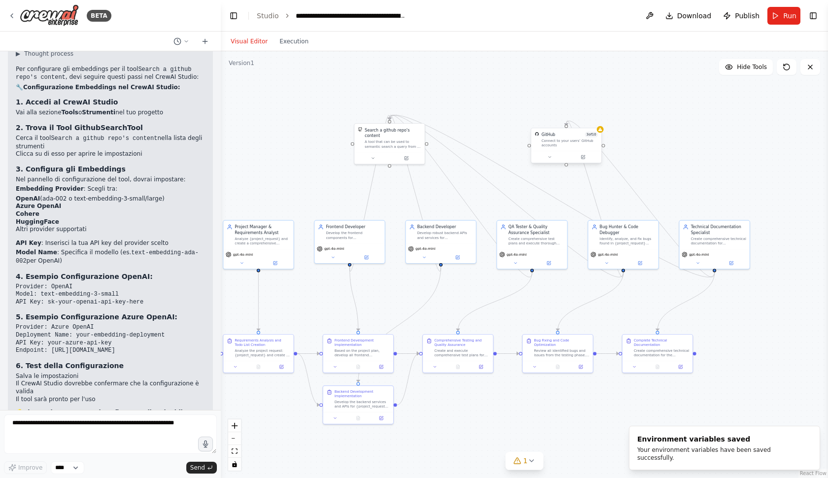
click at [565, 149] on div "GitHub 3 of 10 Connect to your users’ GitHub accounts" at bounding box center [567, 139] width 70 height 23
click at [572, 147] on div "Connect to your users’ GitHub accounts" at bounding box center [570, 143] width 57 height 9
click at [581, 158] on icon at bounding box center [583, 157] width 4 height 4
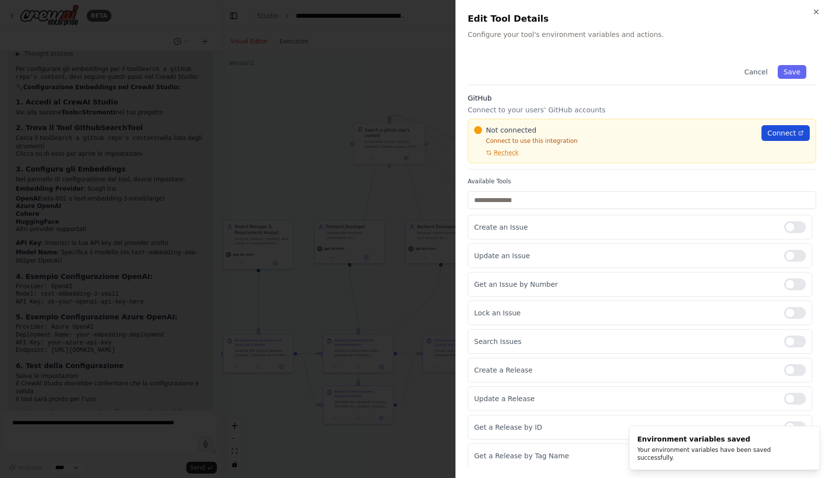
click at [783, 131] on span "Connect" at bounding box center [782, 133] width 29 height 10
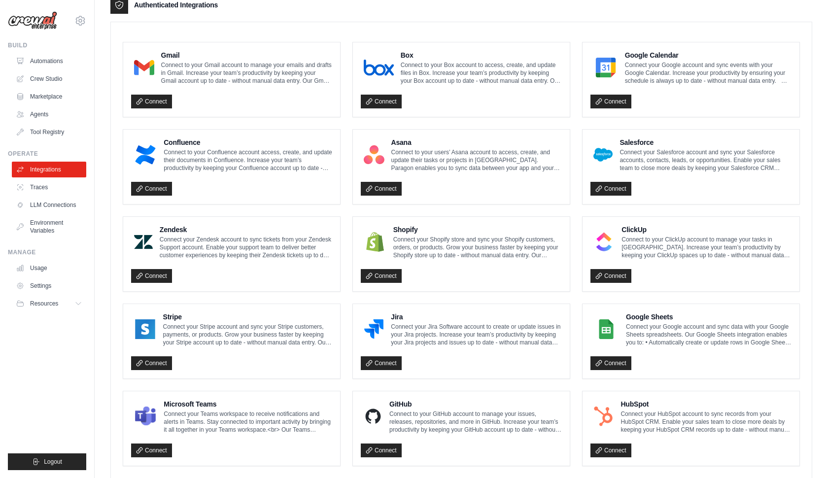
scroll to position [435, 0]
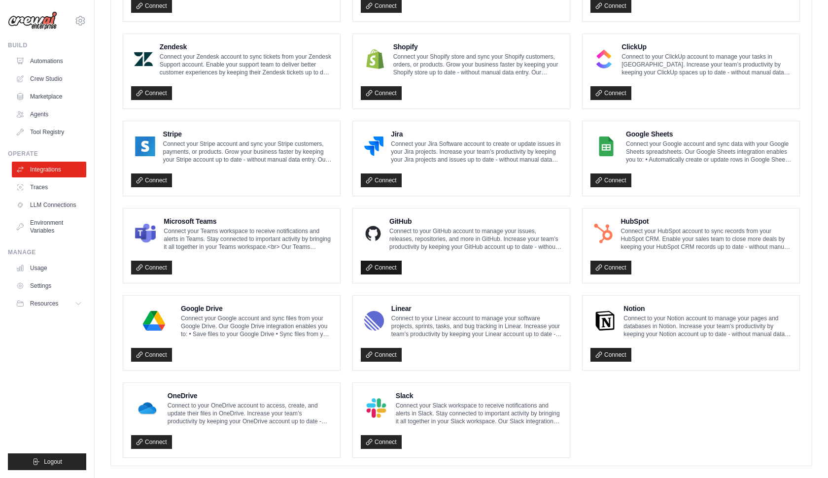
click at [391, 261] on link "Connect" at bounding box center [381, 268] width 41 height 14
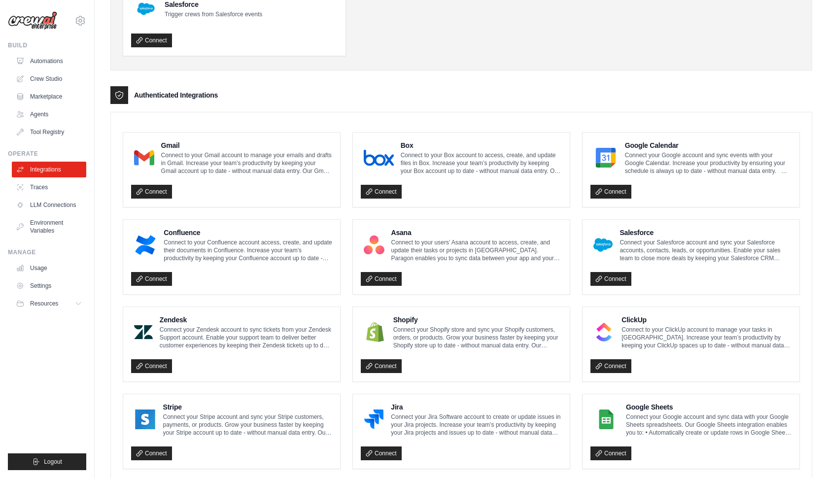
scroll to position [412, 0]
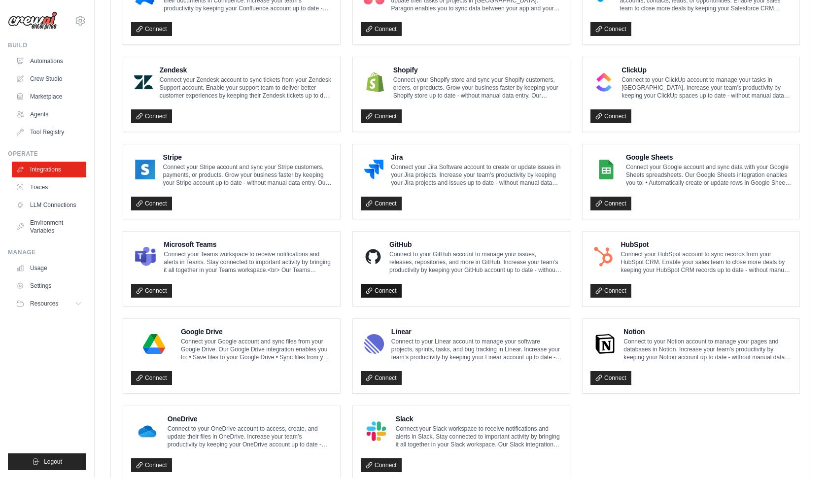
click at [387, 285] on link "Connect" at bounding box center [381, 291] width 41 height 14
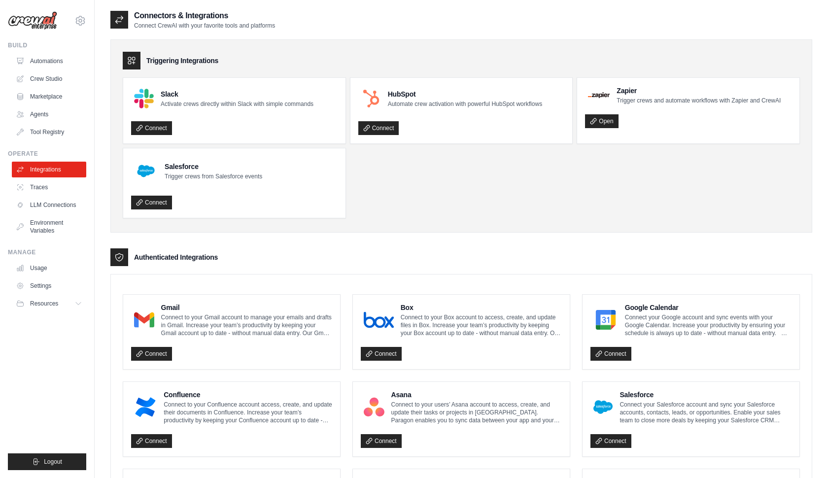
scroll to position [0, 0]
click at [47, 60] on link "Automations" at bounding box center [50, 61] width 74 height 16
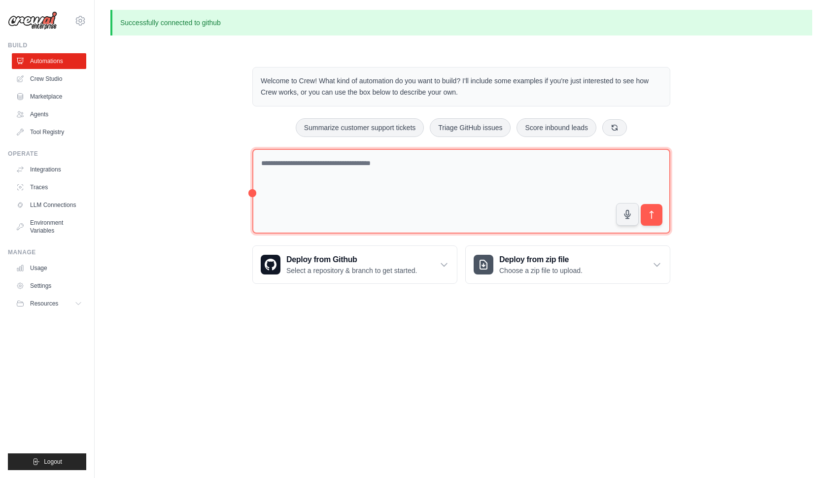
click at [336, 178] on textarea at bounding box center [461, 191] width 418 height 85
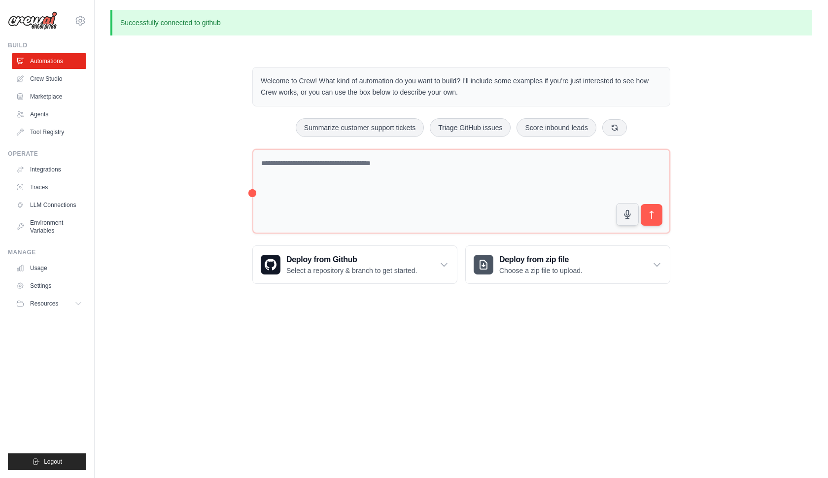
click at [455, 93] on p "Welcome to Crew! What kind of automation do you want to build? I'll include som…" at bounding box center [461, 86] width 401 height 23
click at [62, 74] on link "Crew Studio" at bounding box center [50, 79] width 74 height 16
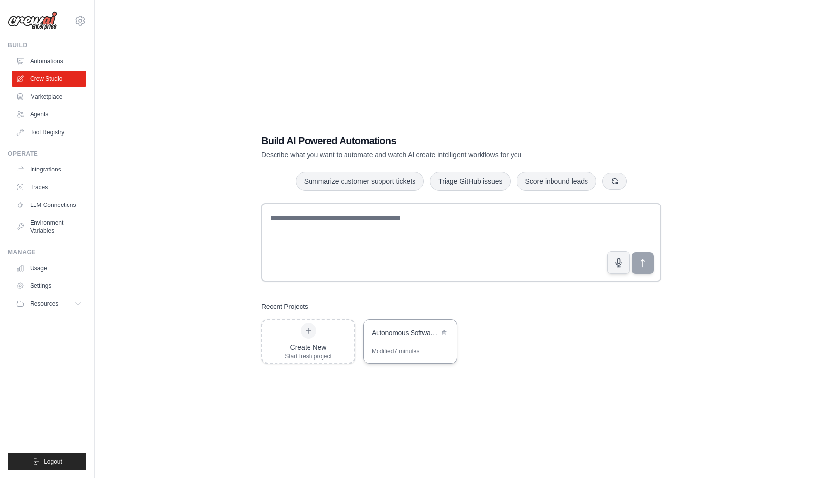
click at [419, 356] on div "Modified 7 minutes" at bounding box center [410, 356] width 93 height 16
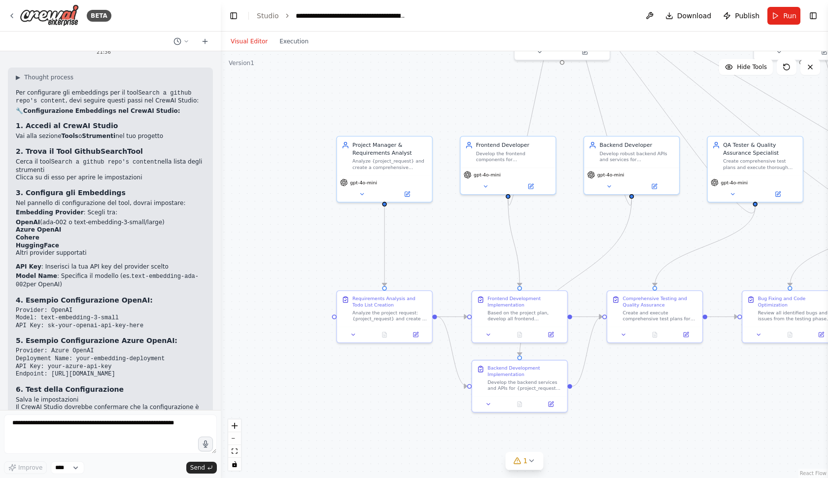
drag, startPoint x: 628, startPoint y: 241, endPoint x: 487, endPoint y: 333, distance: 168.9
click at [487, 333] on div ".deletable-edge-delete-btn { width: 20px; height: 20px; border: 0px solid #ffff…" at bounding box center [524, 264] width 607 height 427
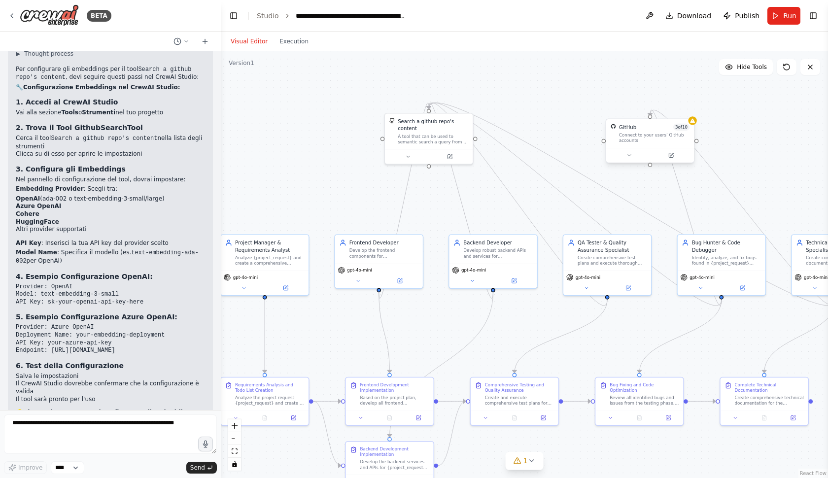
click at [656, 144] on div "GitHub 3 of 10 Connect to your users’ GitHub accounts" at bounding box center [650, 133] width 88 height 29
click at [630, 157] on icon at bounding box center [630, 155] width 6 height 6
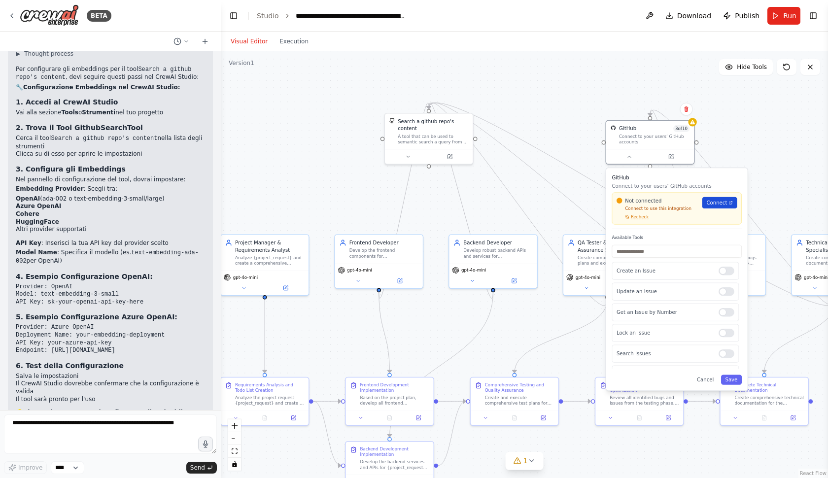
scroll to position [0, 0]
click at [633, 219] on span "Recheck" at bounding box center [640, 217] width 18 height 6
click at [717, 203] on span "Connect" at bounding box center [717, 202] width 21 height 7
click at [670, 13] on button "Download" at bounding box center [689, 16] width 54 height 18
click at [742, 126] on div ".deletable-edge-delete-btn { width: 20px; height: 20px; border: 0px solid #ffff…" at bounding box center [524, 264] width 607 height 427
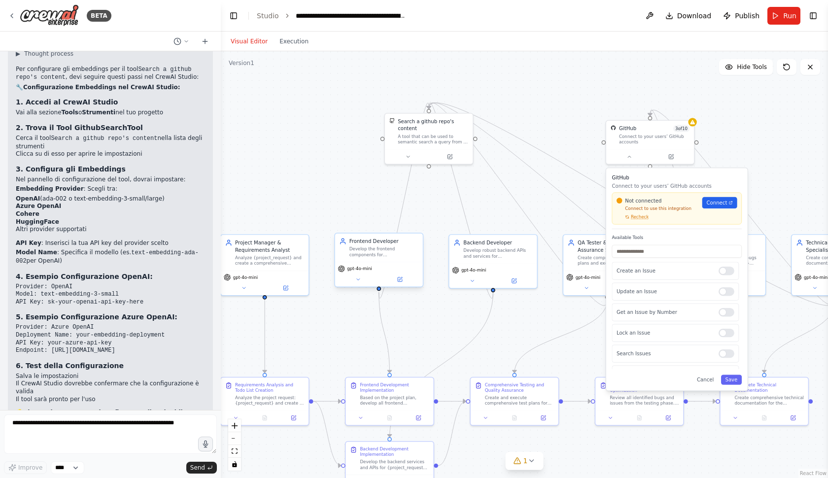
click at [365, 243] on div "Frontend Developer" at bounding box center [384, 241] width 69 height 7
click at [370, 281] on button at bounding box center [358, 279] width 40 height 8
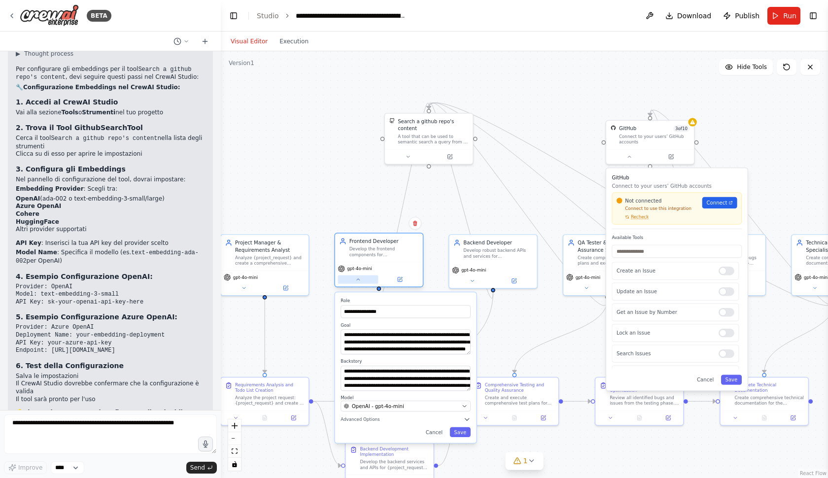
click at [370, 281] on button at bounding box center [358, 279] width 40 height 8
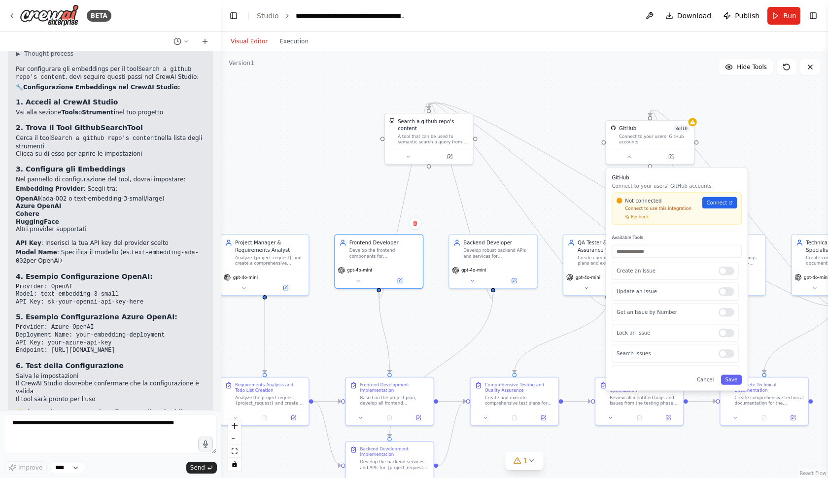
click at [338, 177] on div ".deletable-edge-delete-btn { width: 20px; height: 20px; border: 0px solid #ffff…" at bounding box center [524, 264] width 607 height 427
click at [730, 379] on button "Save" at bounding box center [731, 380] width 21 height 10
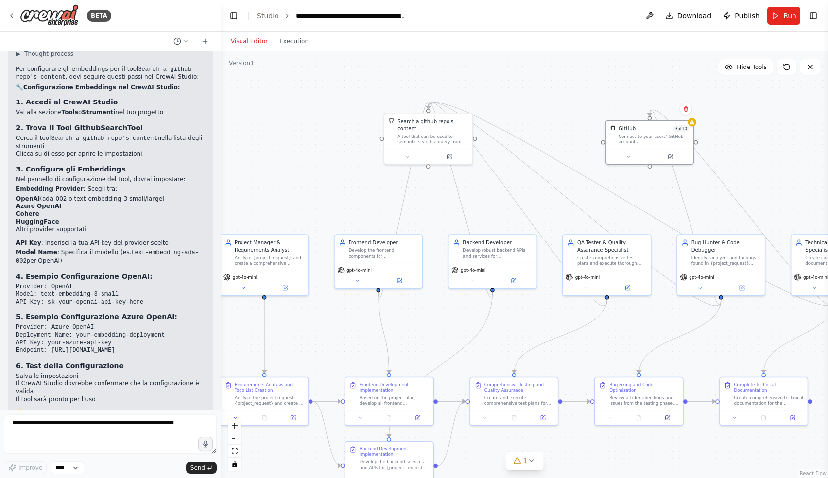
click at [787, 113] on div ".deletable-edge-delete-btn { width: 20px; height: 20px; border: 0px solid #ffff…" at bounding box center [524, 264] width 607 height 427
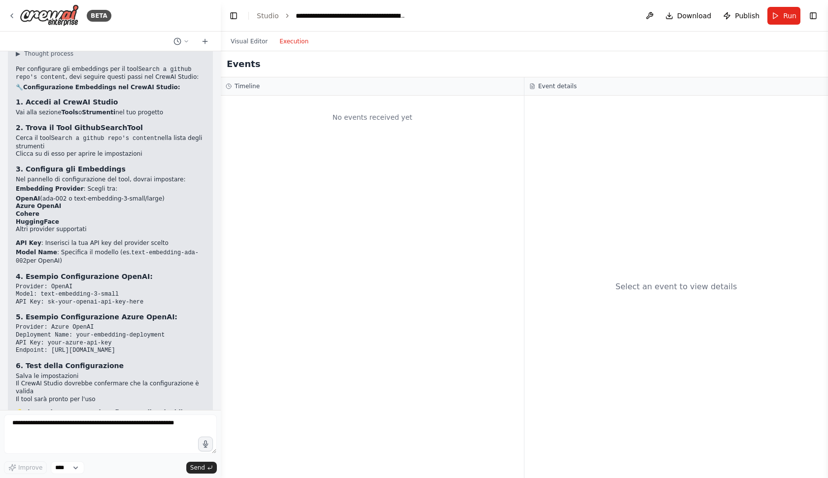
click at [283, 40] on button "Execution" at bounding box center [294, 42] width 41 height 12
click at [258, 38] on button "Visual Editor" at bounding box center [249, 42] width 49 height 12
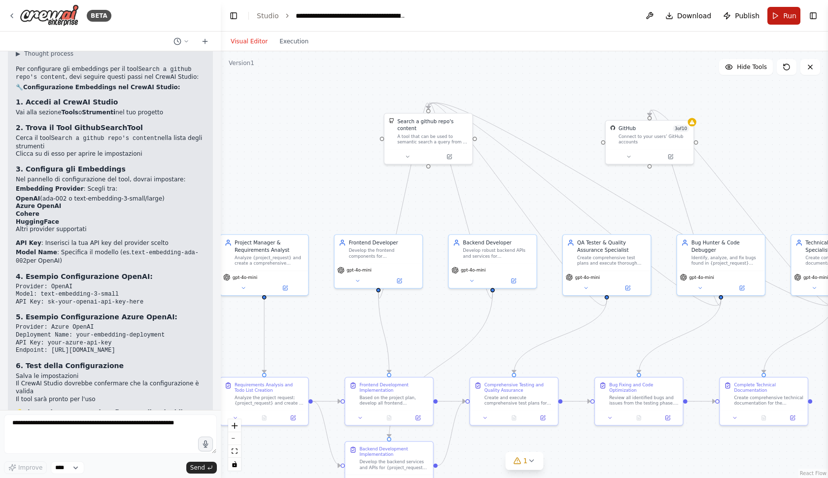
click at [778, 11] on button "Run" at bounding box center [784, 16] width 33 height 18
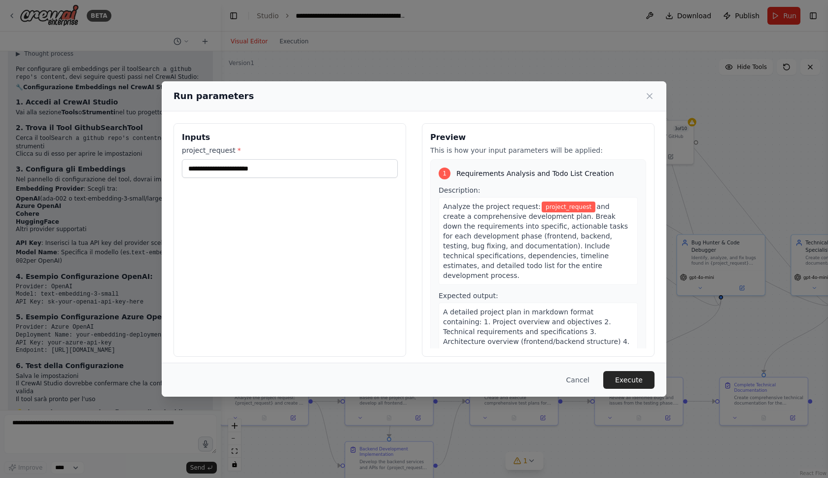
click at [280, 157] on div "project_request *" at bounding box center [290, 161] width 216 height 33
click at [257, 170] on input "project_request *" at bounding box center [290, 168] width 216 height 19
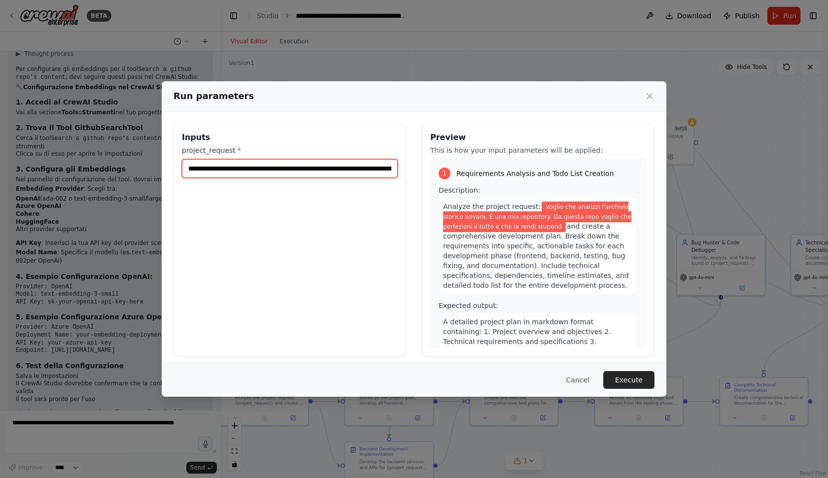
type input "**********"
click at [630, 380] on button "Execute" at bounding box center [629, 380] width 51 height 18
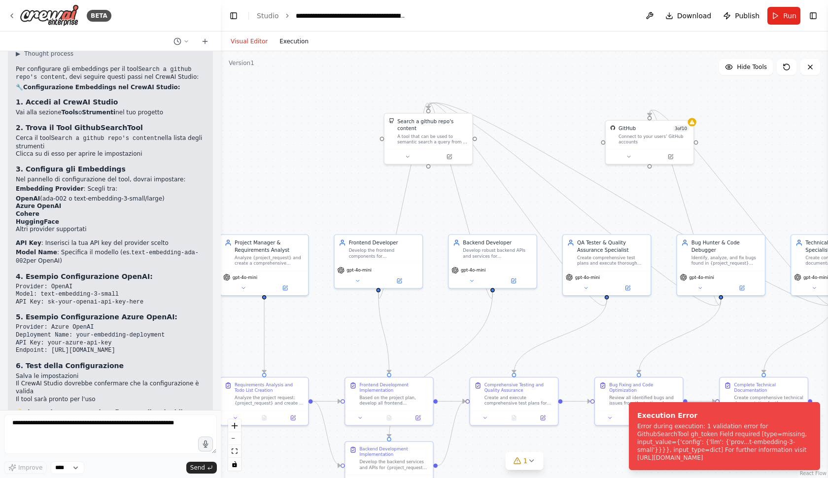
click at [289, 42] on button "Execution" at bounding box center [294, 42] width 41 height 12
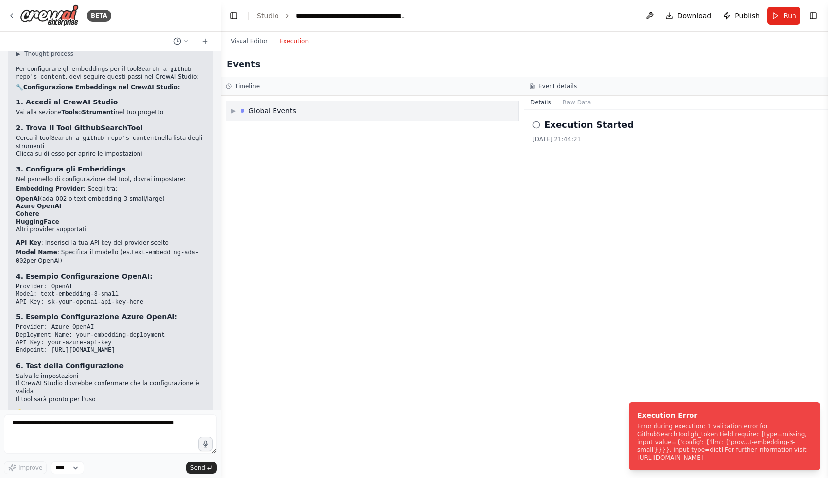
click at [310, 110] on div "▶ Global Events" at bounding box center [372, 111] width 292 height 20
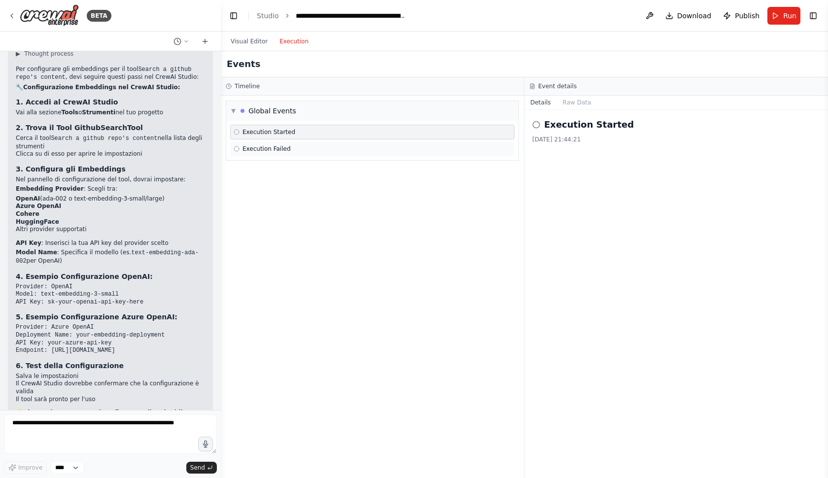
click at [282, 151] on span "Execution Failed" at bounding box center [267, 149] width 48 height 8
click at [581, 102] on button "Raw Data" at bounding box center [577, 103] width 40 height 14
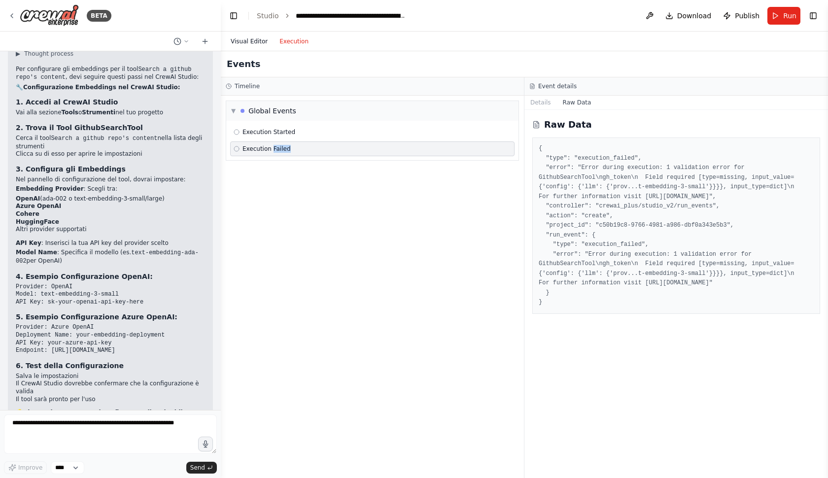
click at [255, 42] on button "Visual Editor" at bounding box center [249, 42] width 49 height 12
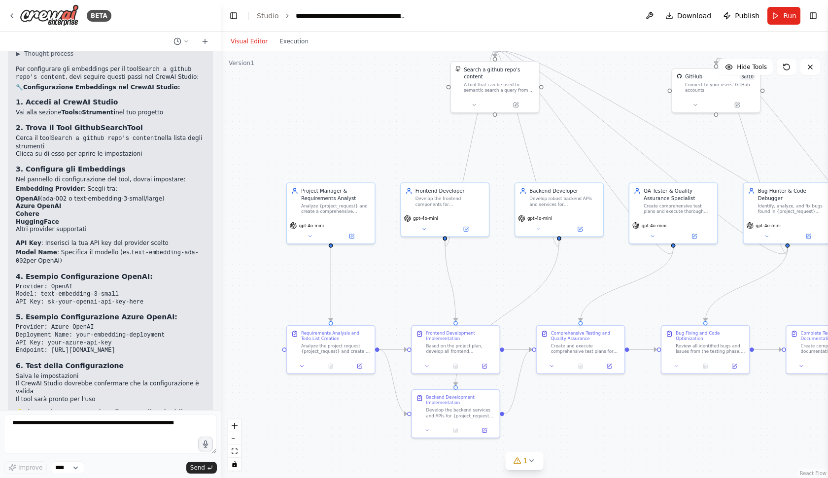
drag, startPoint x: 371, startPoint y: 189, endPoint x: 445, endPoint y: 86, distance: 126.8
click at [445, 86] on div ".deletable-edge-delete-btn { width: 20px; height: 20px; border: 0px solid #ffff…" at bounding box center [524, 264] width 607 height 427
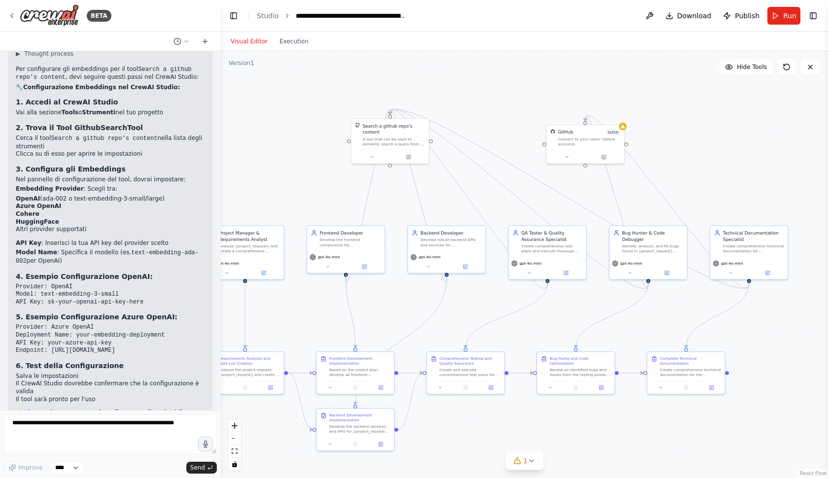
drag, startPoint x: 445, startPoint y: 86, endPoint x: 337, endPoint y: 195, distance: 153.8
click at [336, 194] on div ".deletable-edge-delete-btn { width: 20px; height: 20px; border: 0px solid #ffff…" at bounding box center [524, 264] width 607 height 427
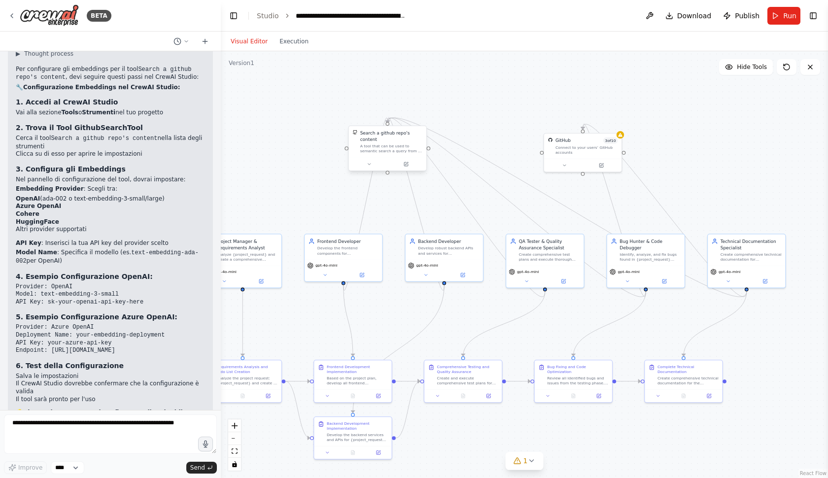
click at [381, 154] on div "Search a github repo's content A tool that can be used to semantic search a que…" at bounding box center [387, 142] width 77 height 32
click at [382, 152] on div "A tool that can be used to semantic search a query from a github repo's content…" at bounding box center [391, 149] width 63 height 10
click at [384, 141] on div "Search a github repo's content" at bounding box center [391, 136] width 63 height 13
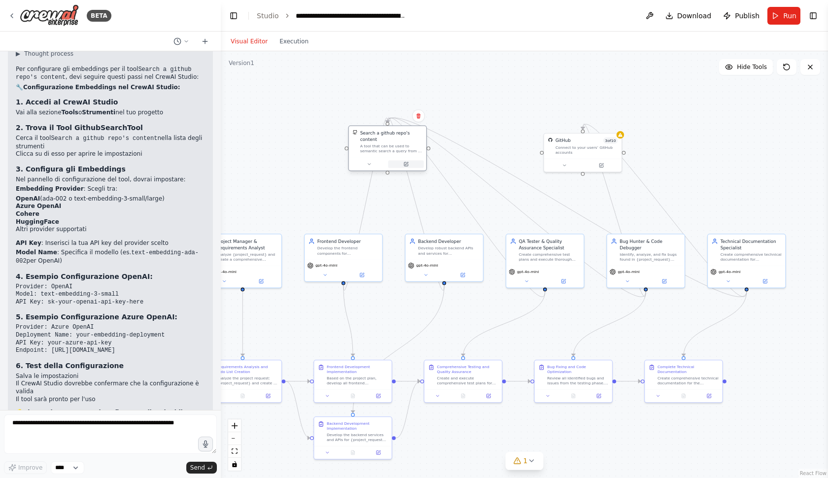
click at [406, 166] on icon at bounding box center [406, 164] width 4 height 4
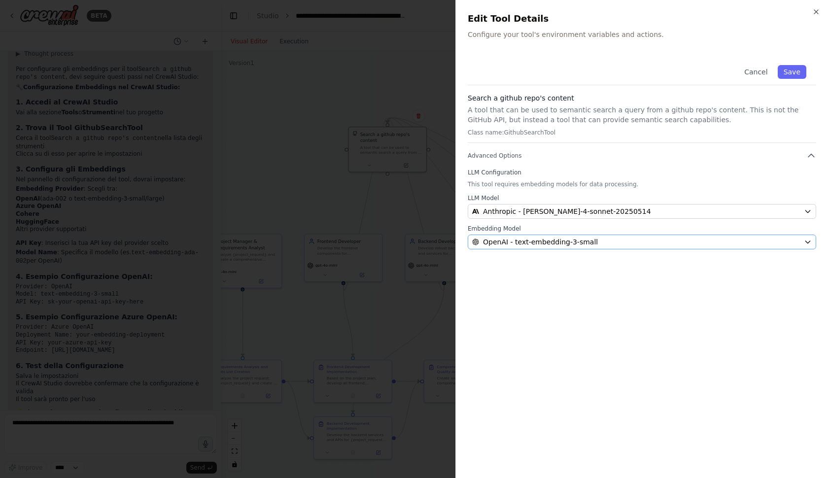
click at [517, 242] on span "OpenAI - text-embedding-3-small" at bounding box center [540, 242] width 115 height 10
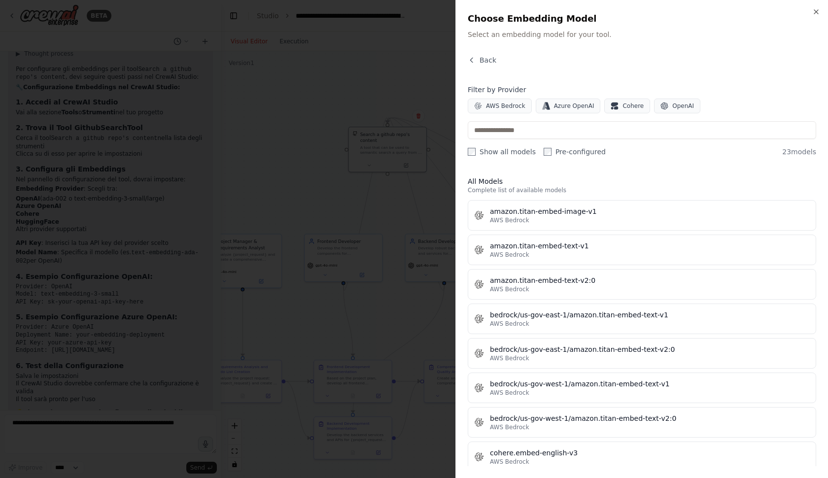
click at [480, 54] on div "Close Choose Embedding Model Select an embedding model for your tool. Back Filt…" at bounding box center [642, 239] width 373 height 478
click at [481, 62] on span "Back" at bounding box center [488, 60] width 17 height 10
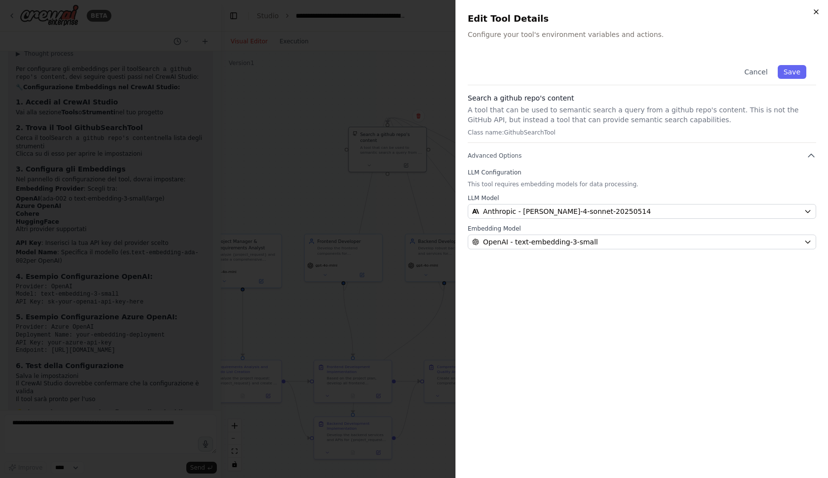
click at [818, 9] on icon "button" at bounding box center [817, 12] width 8 height 8
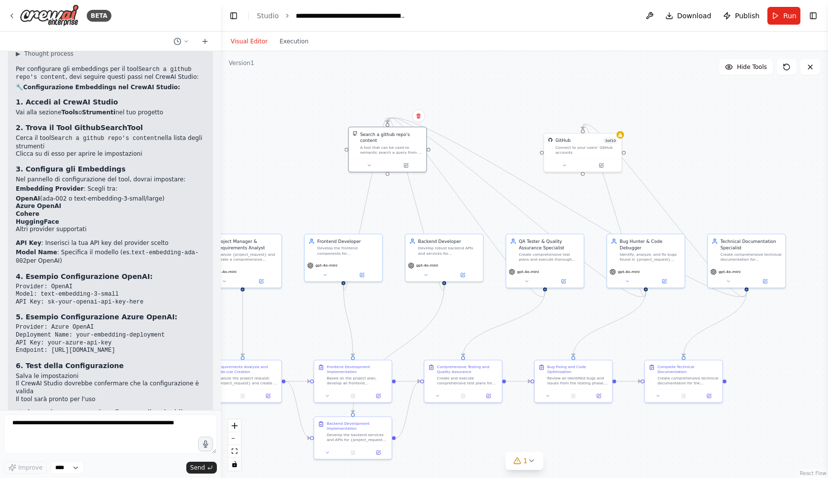
click at [746, 136] on div ".deletable-edge-delete-btn { width: 20px; height: 20px; border: 0px solid #ffff…" at bounding box center [524, 264] width 607 height 427
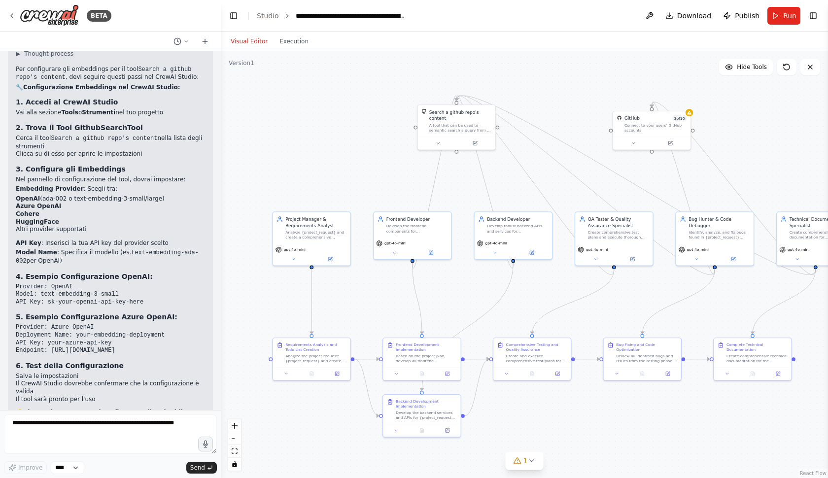
drag, startPoint x: 687, startPoint y: 207, endPoint x: 757, endPoint y: 172, distance: 78.7
click at [757, 172] on div ".deletable-edge-delete-btn { width: 20px; height: 20px; border: 0px solid #ffff…" at bounding box center [524, 264] width 607 height 427
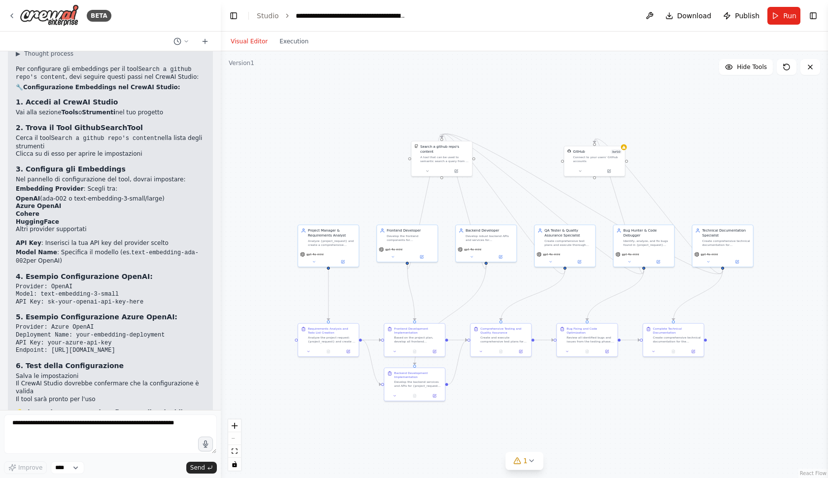
drag, startPoint x: 759, startPoint y: 153, endPoint x: 678, endPoint y: 185, distance: 87.4
click at [678, 185] on div ".deletable-edge-delete-btn { width: 20px; height: 20px; border: 0px solid #ffff…" at bounding box center [524, 264] width 607 height 427
click at [15, 17] on icon at bounding box center [12, 16] width 8 height 8
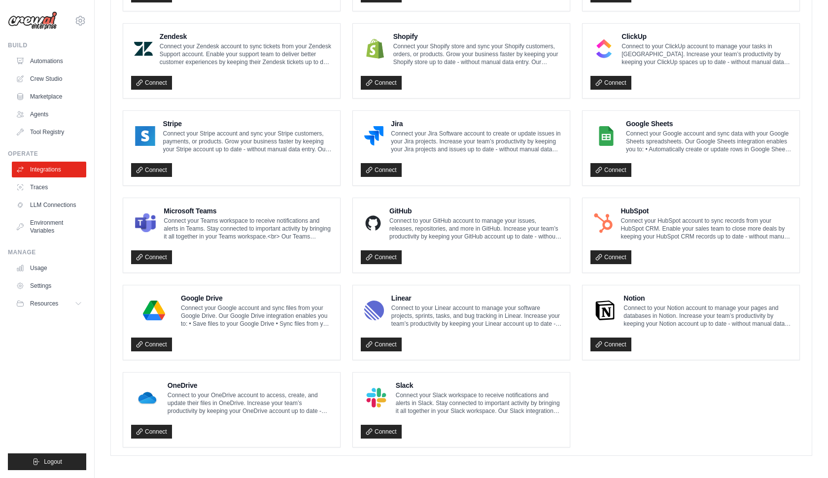
scroll to position [445, 0]
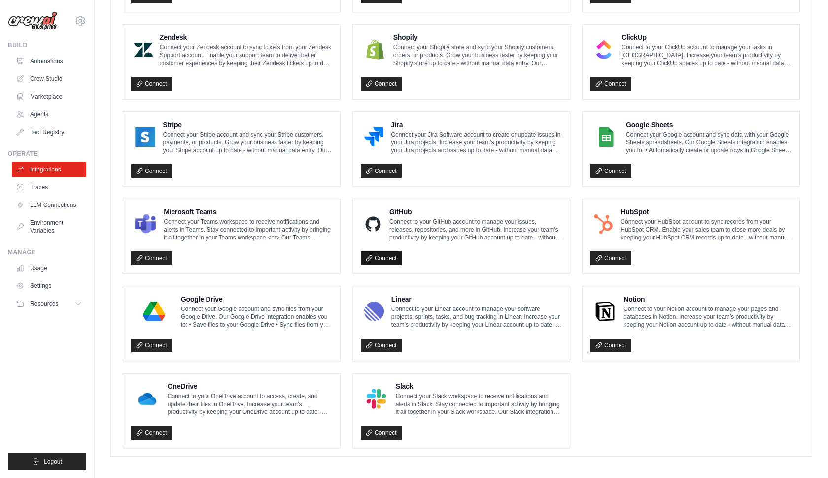
click at [384, 251] on link "Connect" at bounding box center [381, 258] width 41 height 14
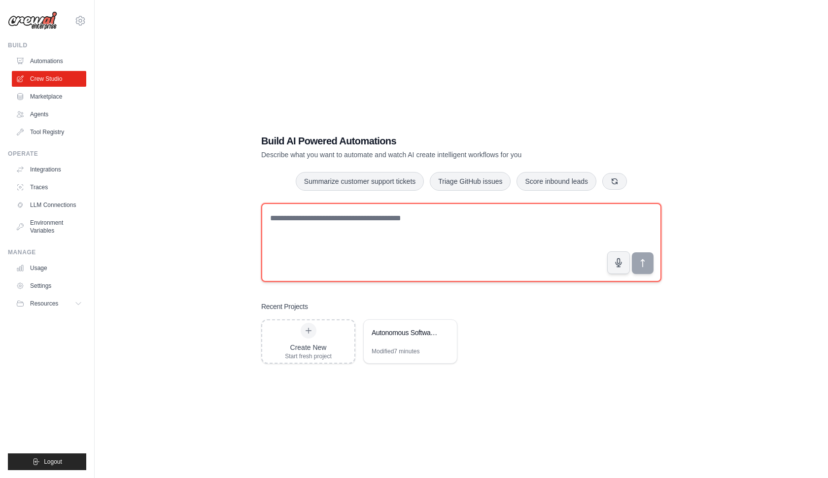
click at [339, 216] on textarea at bounding box center [461, 242] width 400 height 79
click at [389, 221] on textarea at bounding box center [461, 242] width 400 height 79
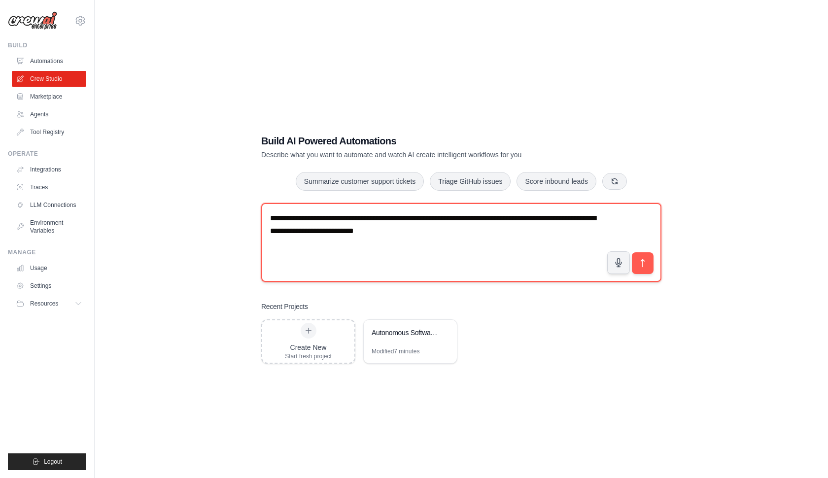
click at [407, 230] on textarea "**********" at bounding box center [461, 242] width 400 height 79
click at [507, 234] on textarea "**********" at bounding box center [461, 242] width 400 height 79
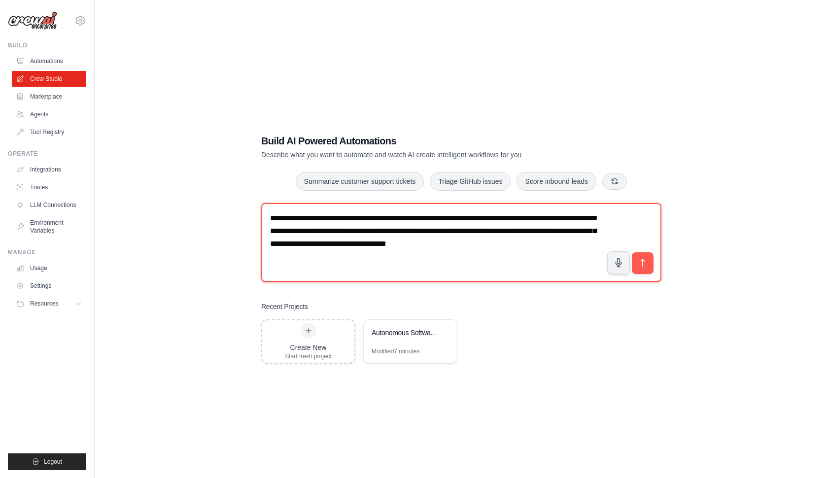
type textarea "**********"
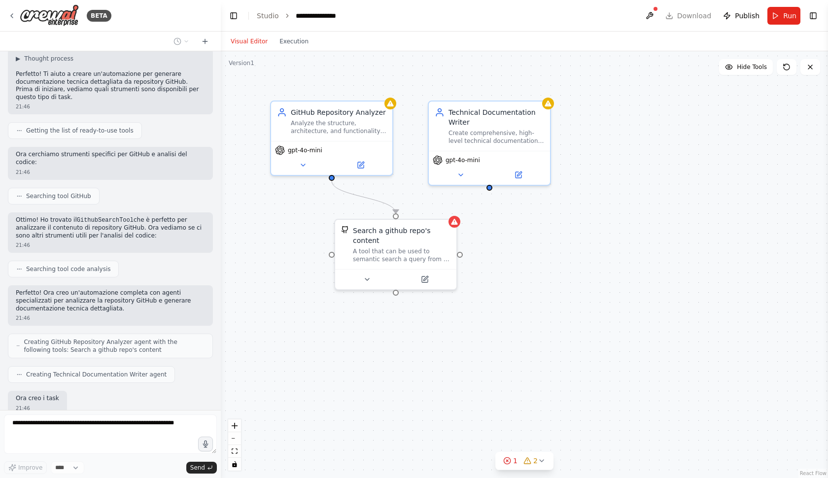
scroll to position [124, 0]
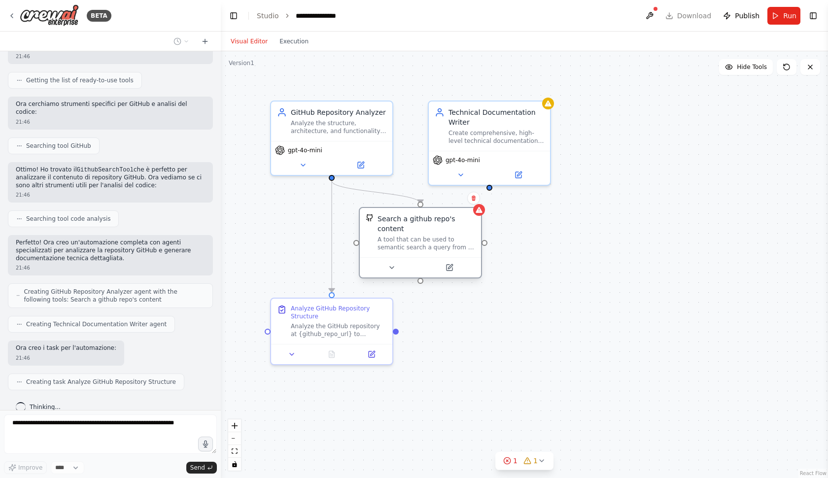
drag, startPoint x: 390, startPoint y: 250, endPoint x: 414, endPoint y: 244, distance: 24.9
click at [414, 244] on div "A tool that can be used to semantic search a query from a github repo's content…" at bounding box center [427, 244] width 98 height 16
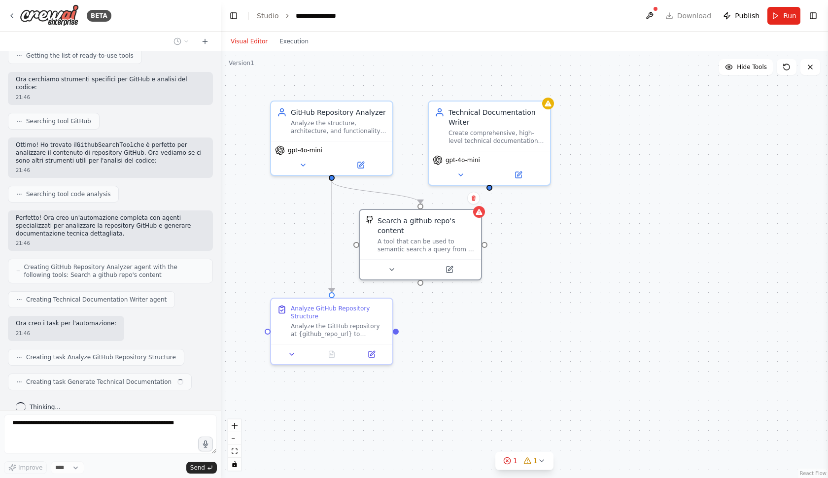
click at [598, 262] on div ".deletable-edge-delete-btn { width: 20px; height: 20px; border: 0px solid #ffff…" at bounding box center [524, 264] width 607 height 427
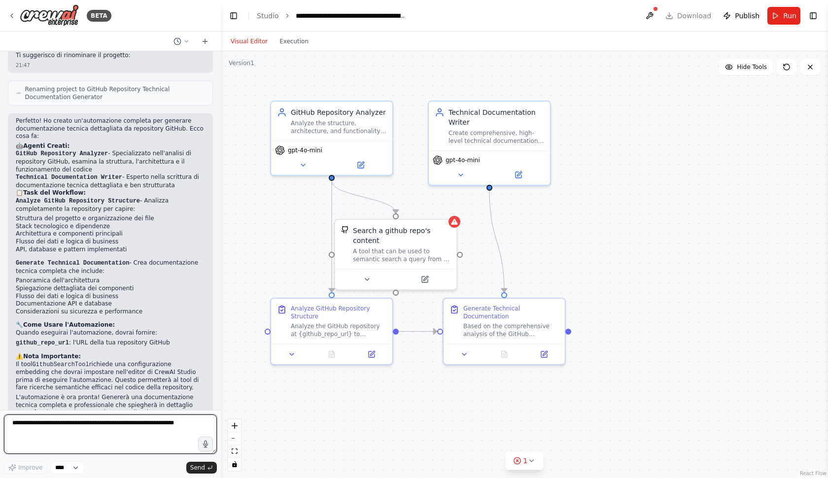
scroll to position [0, 0]
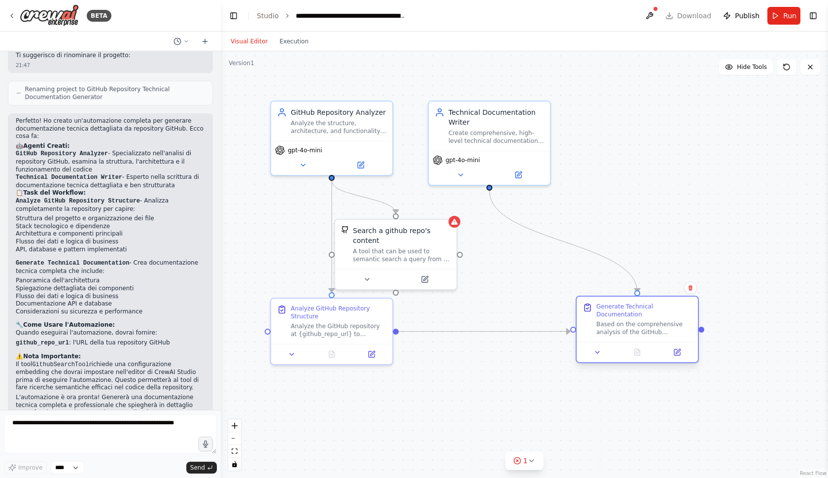
drag, startPoint x: 476, startPoint y: 305, endPoint x: 613, endPoint y: 305, distance: 136.6
click at [613, 305] on div "Generate Technical Documentation" at bounding box center [645, 311] width 96 height 16
drag, startPoint x: 434, startPoint y: 241, endPoint x: 541, endPoint y: 240, distance: 107.0
click at [451, 241] on div "Search a github repo's content" at bounding box center [402, 234] width 98 height 20
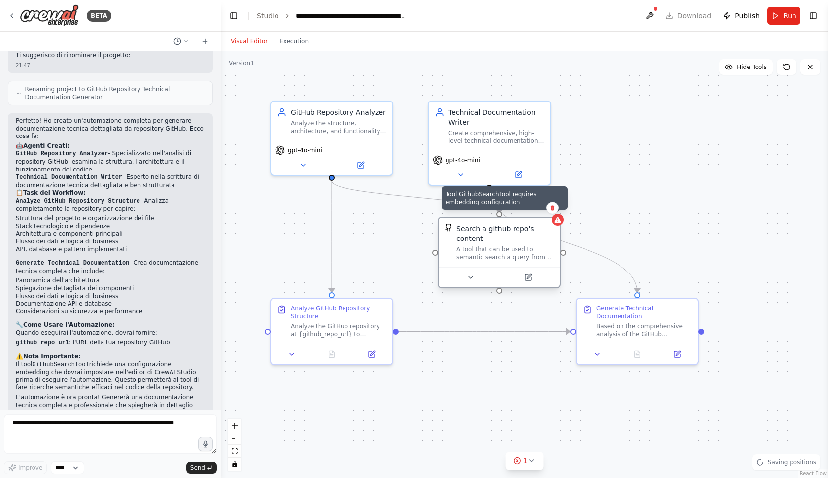
click at [557, 221] on icon at bounding box center [558, 220] width 6 height 6
click at [520, 464] on icon at bounding box center [518, 461] width 8 height 8
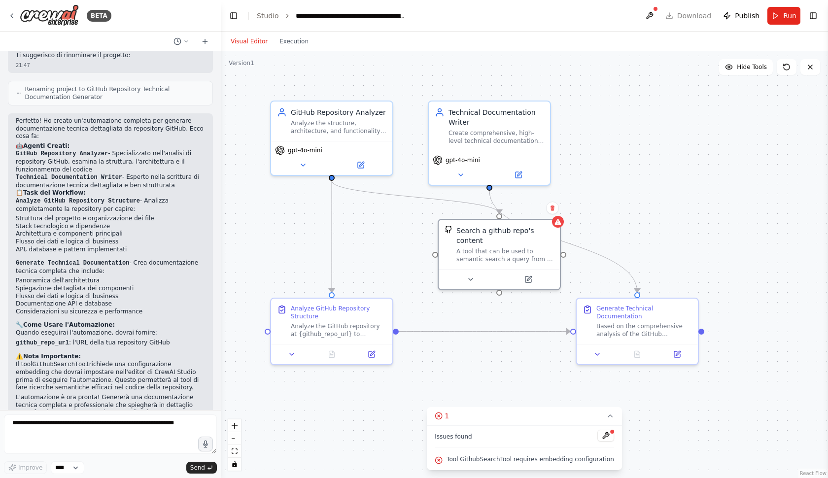
click at [499, 460] on span "Tool GithubSearchTool requires embedding configuration" at bounding box center [531, 460] width 168 height 8
click at [514, 269] on div at bounding box center [499, 277] width 121 height 20
click at [531, 284] on div at bounding box center [499, 277] width 121 height 20
click at [530, 283] on button at bounding box center [528, 278] width 56 height 12
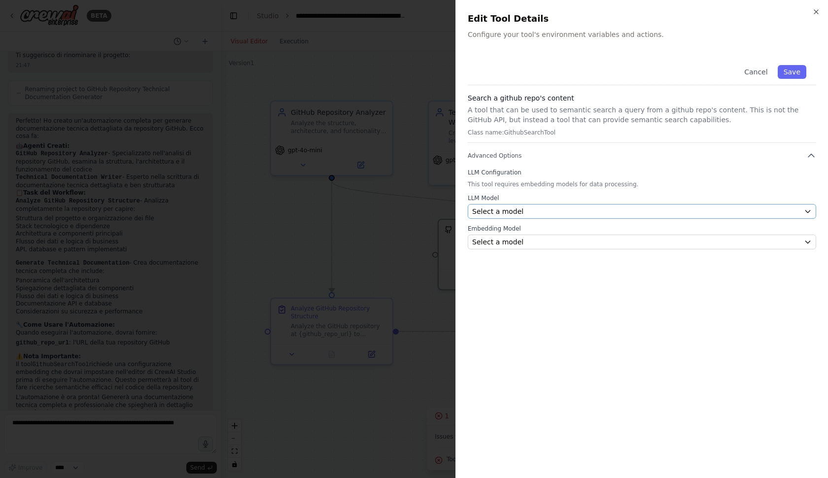
click at [523, 213] on div "Select a model" at bounding box center [636, 212] width 328 height 10
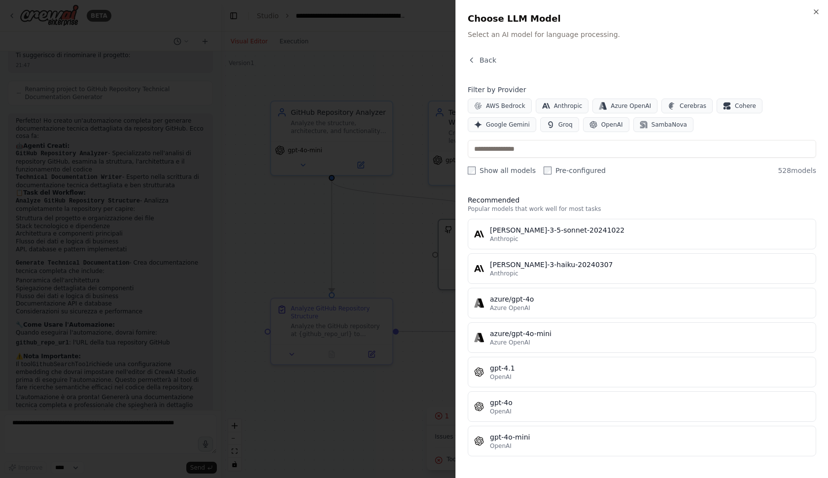
click at [480, 53] on div "Close Choose LLM Model Select an AI model for language processing. Back Filter …" at bounding box center [642, 239] width 373 height 478
click at [484, 62] on span "Back" at bounding box center [488, 60] width 17 height 10
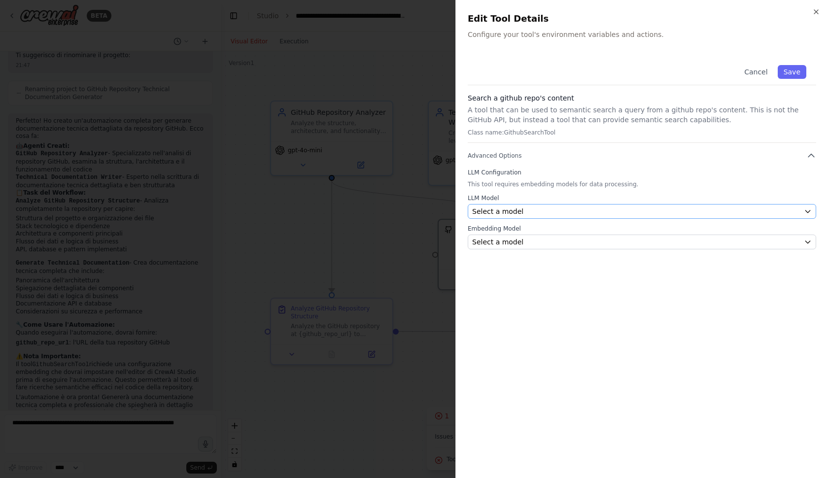
click at [533, 213] on div "Select a model" at bounding box center [636, 212] width 328 height 10
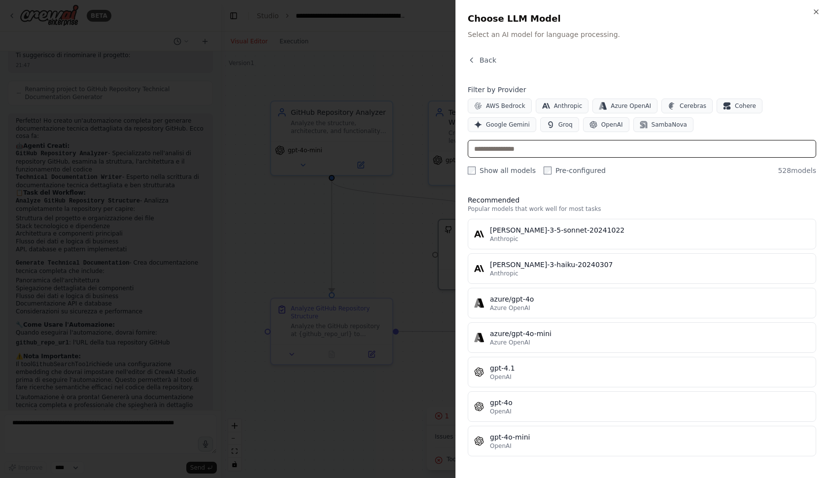
click at [551, 153] on input "text" at bounding box center [642, 149] width 349 height 18
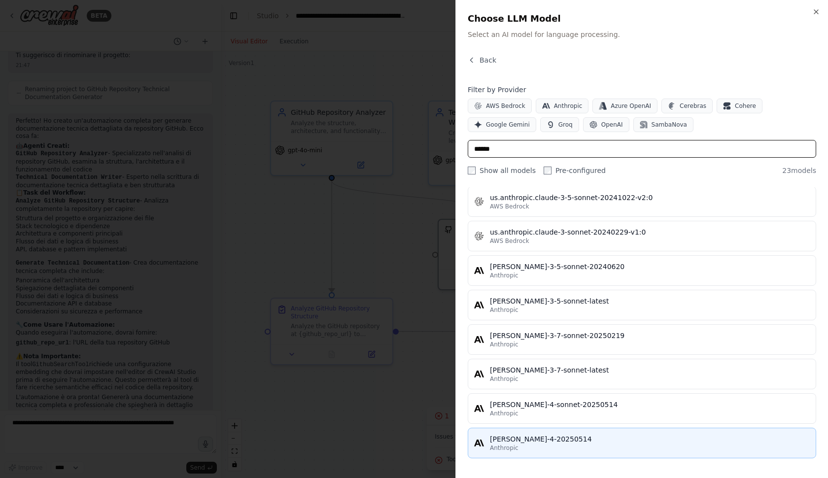
scroll to position [582, 0]
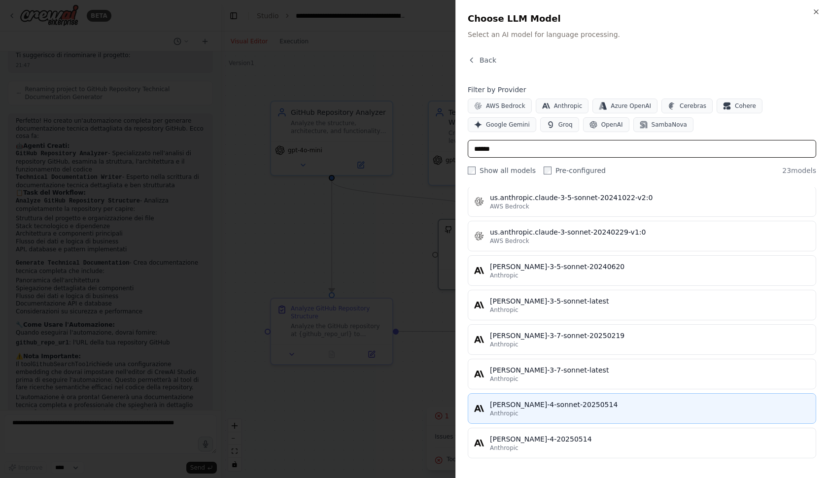
type input "******"
click at [603, 414] on div "Anthropic" at bounding box center [650, 414] width 320 height 8
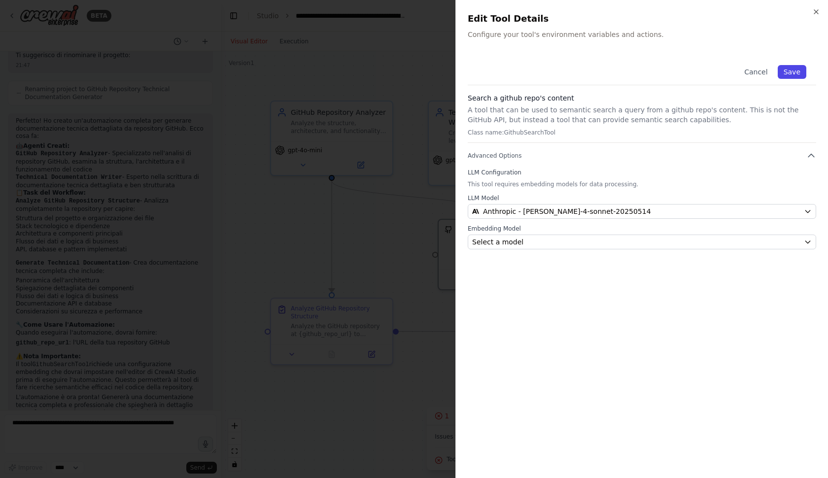
click at [793, 68] on button "Save" at bounding box center [792, 72] width 29 height 14
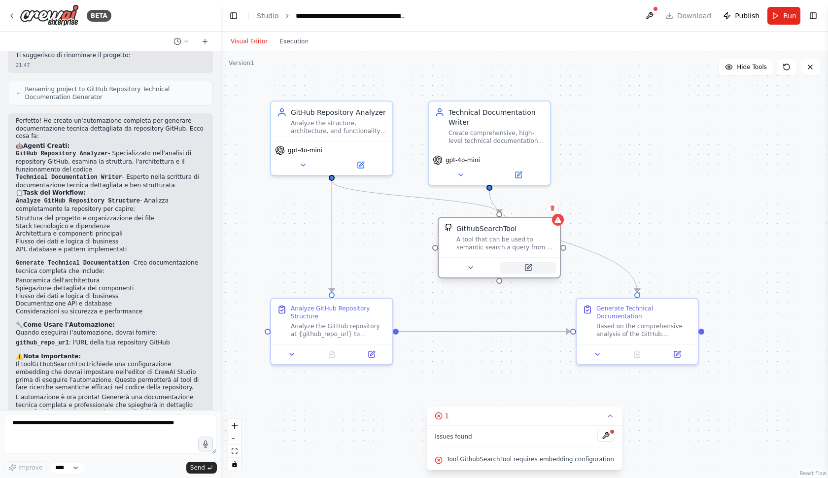
click at [527, 269] on icon at bounding box center [529, 266] width 4 height 4
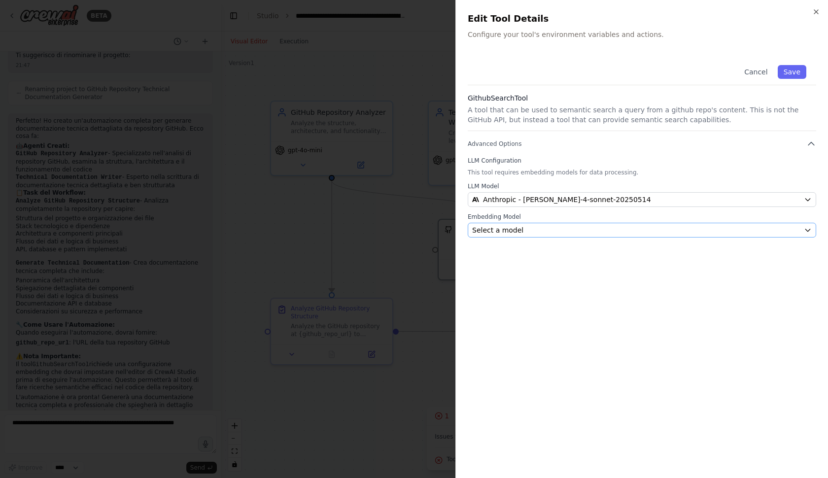
click at [546, 237] on button "Select a model" at bounding box center [642, 230] width 349 height 15
click at [545, 232] on div "Select a model" at bounding box center [636, 230] width 328 height 10
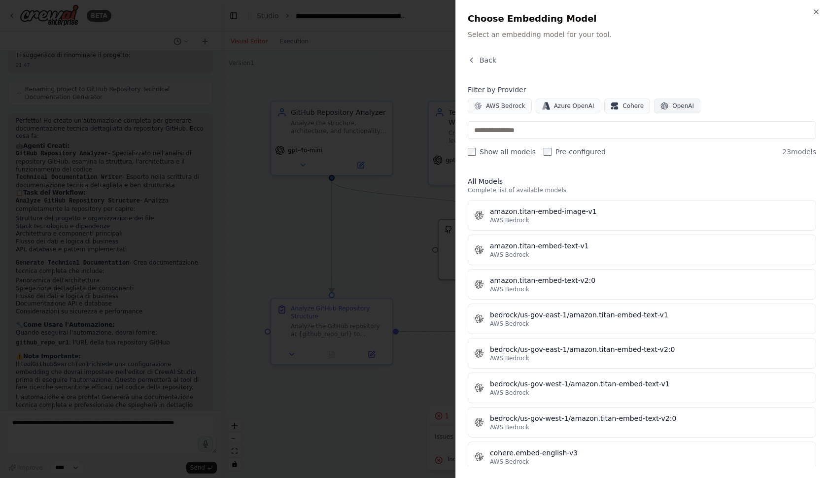
click at [675, 102] on span "OpenAI" at bounding box center [684, 106] width 22 height 8
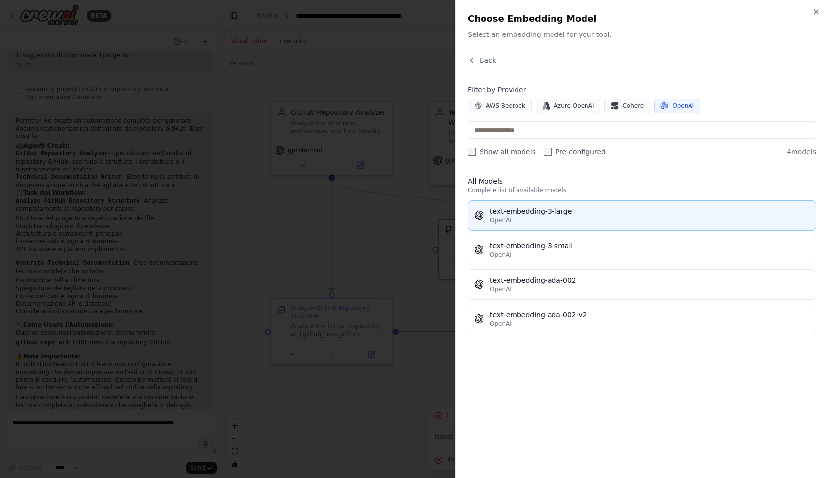
click at [596, 212] on div "text-embedding-3-large" at bounding box center [650, 212] width 320 height 10
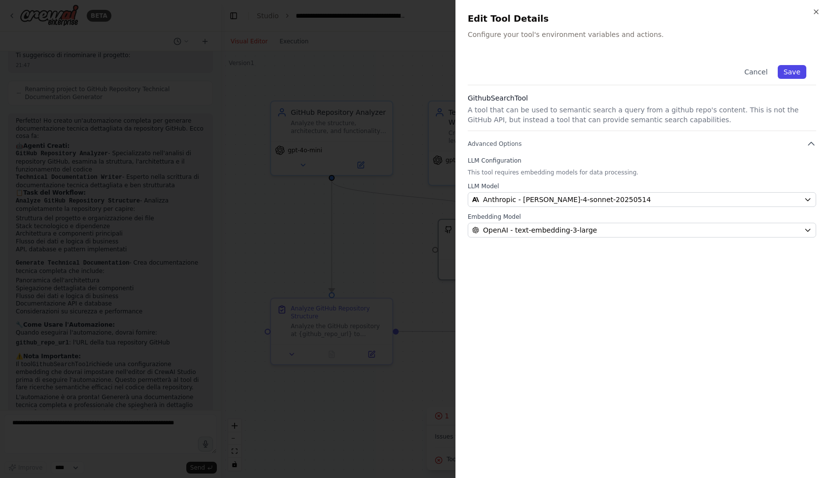
click at [791, 70] on button "Save" at bounding box center [792, 72] width 29 height 14
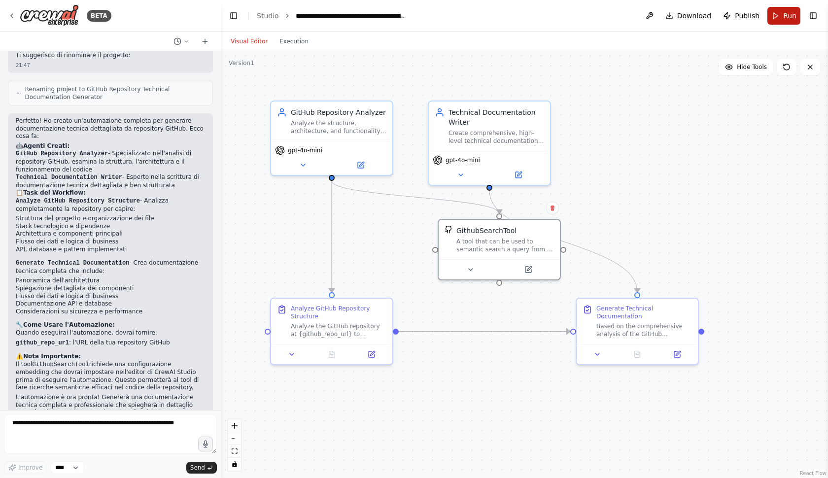
click at [779, 19] on button "Run" at bounding box center [784, 16] width 33 height 18
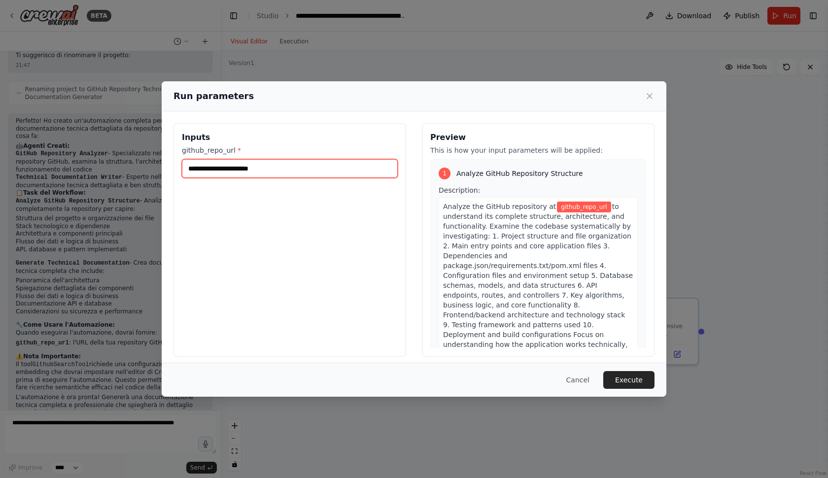
click at [347, 174] on input "github_repo_url *" at bounding box center [290, 168] width 216 height 19
paste input "**********"
type input "**********"
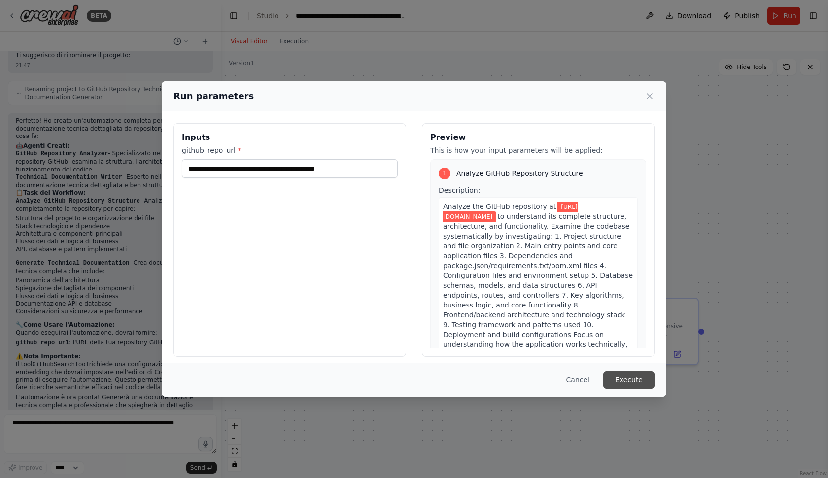
click at [620, 375] on button "Execute" at bounding box center [629, 380] width 51 height 18
